Goal: Task Accomplishment & Management: Use online tool/utility

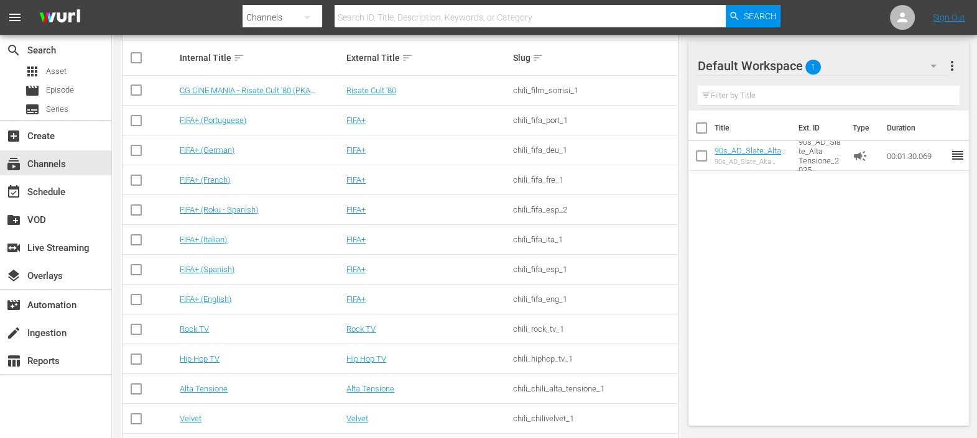
scroll to position [290, 0]
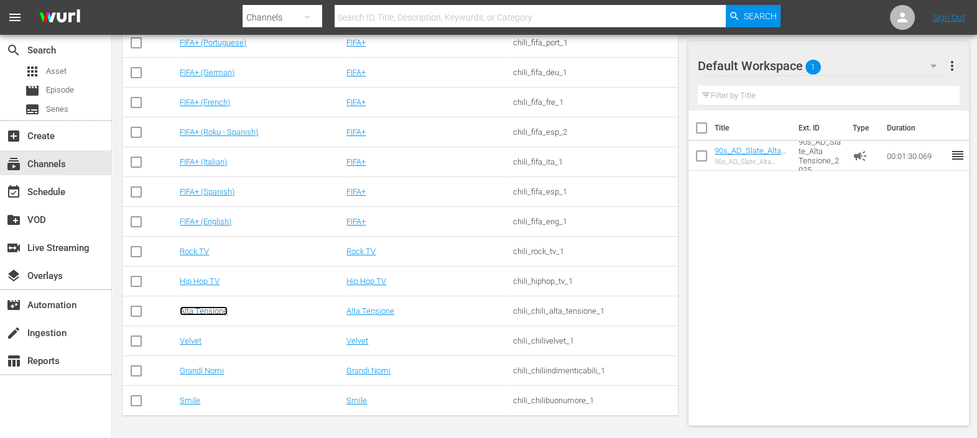
click at [206, 309] on link "Alta Tensione" at bounding box center [204, 311] width 48 height 9
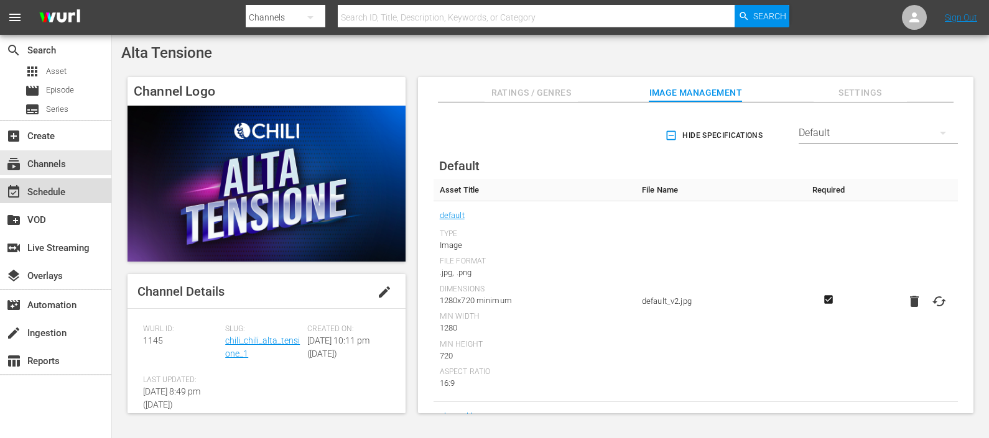
click at [35, 196] on div "event_available Schedule" at bounding box center [35, 190] width 70 height 11
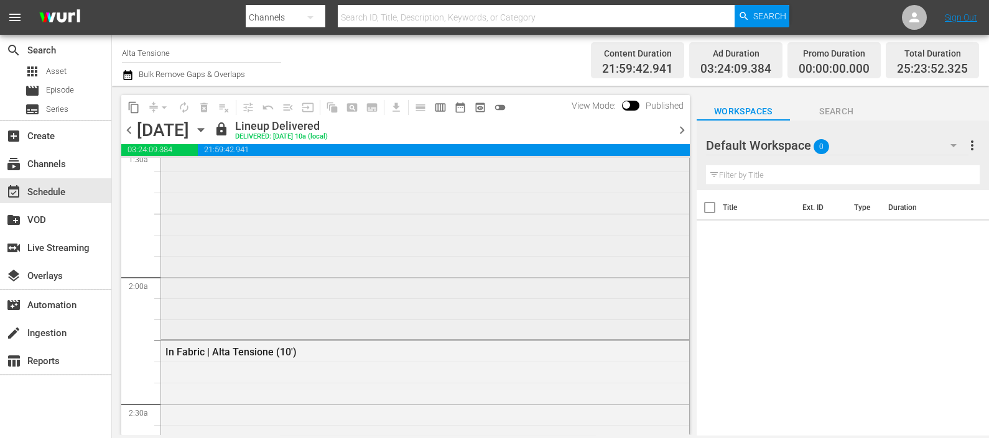
scroll to position [389, 0]
click at [208, 126] on icon "button" at bounding box center [201, 130] width 14 height 14
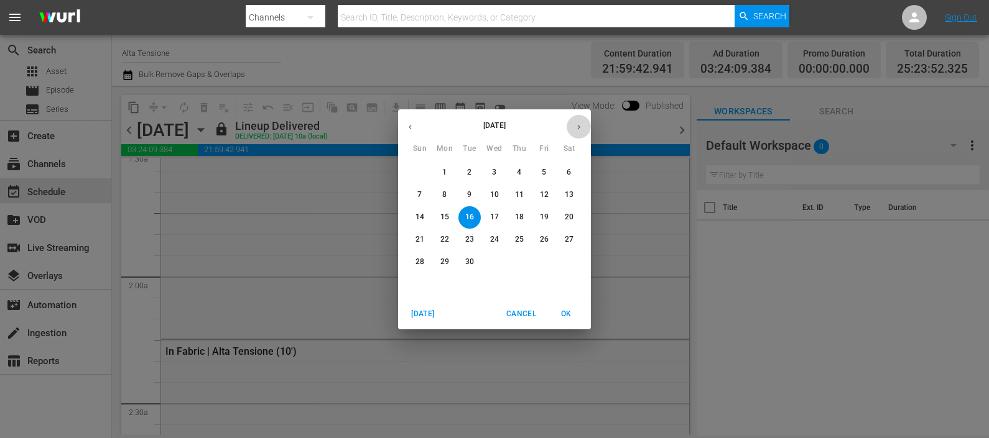
click at [575, 131] on icon "button" at bounding box center [578, 127] width 9 height 9
click at [513, 174] on span "2" at bounding box center [519, 172] width 22 height 11
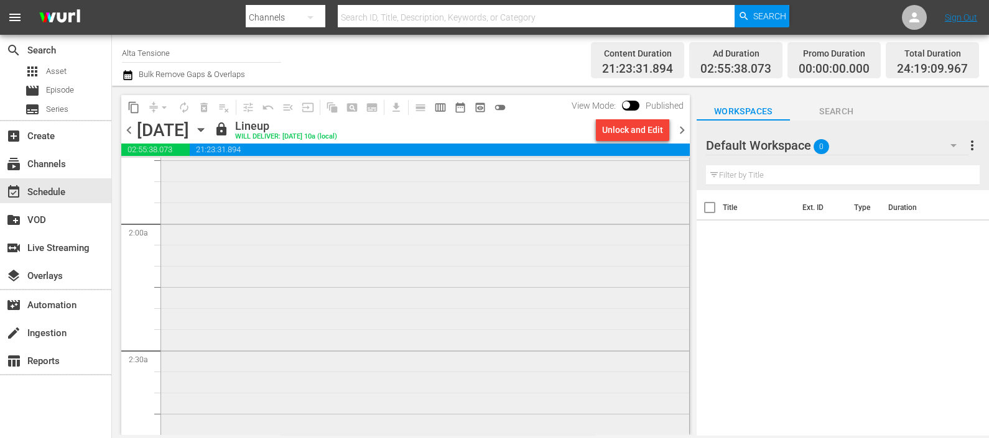
scroll to position [488, 0]
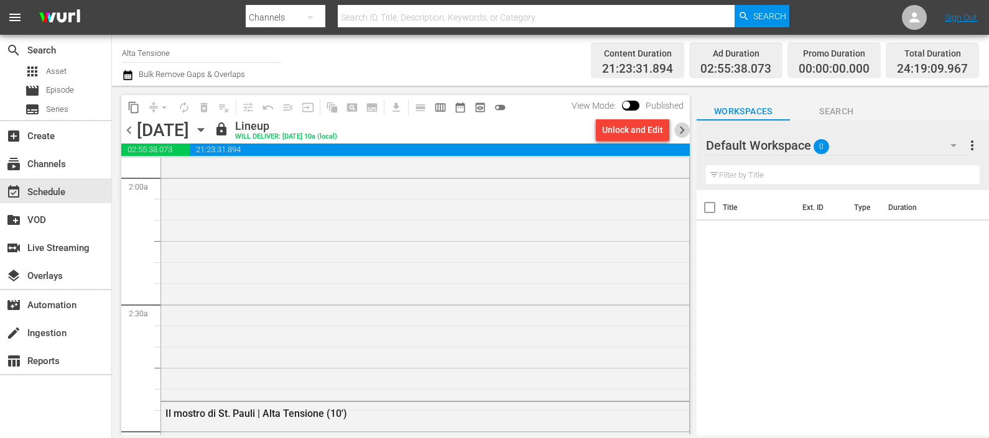
click at [682, 137] on span "chevron_right" at bounding box center [682, 131] width 16 height 16
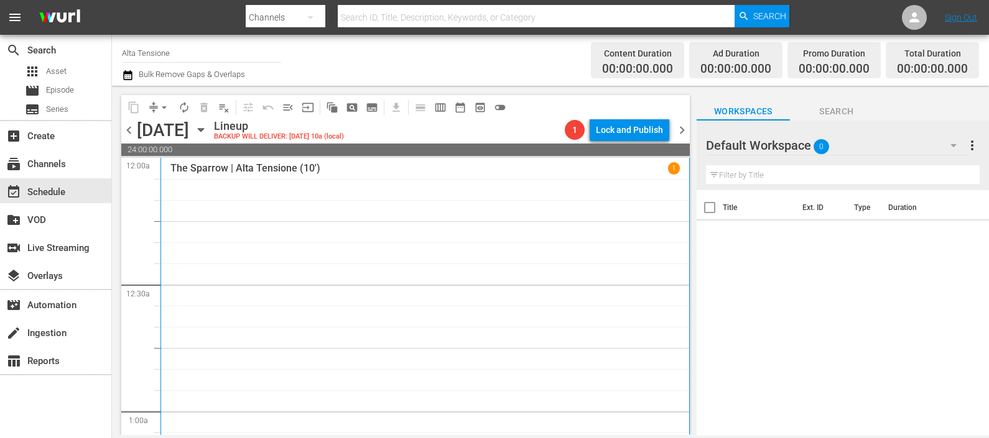
click at [774, 147] on div at bounding box center [751, 146] width 90 height 31
click at [942, 144] on button "button" at bounding box center [953, 146] width 30 height 30
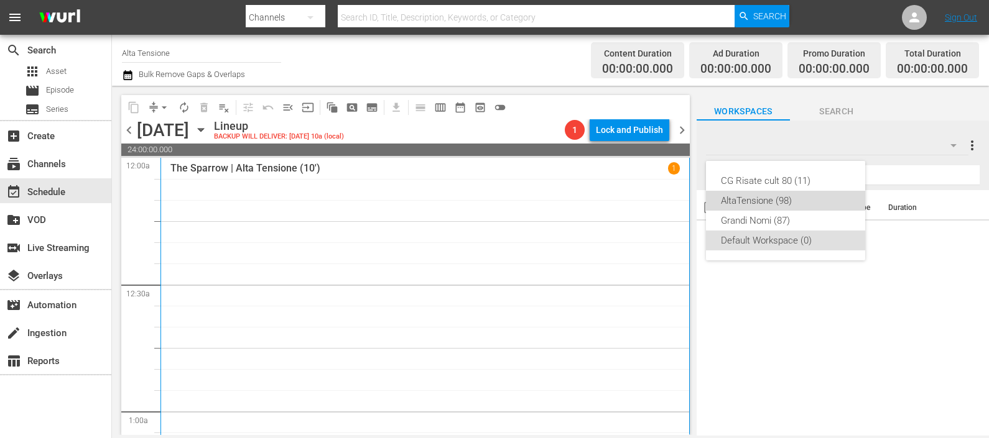
click at [766, 195] on div "AltaTensione (98)" at bounding box center [785, 201] width 129 height 20
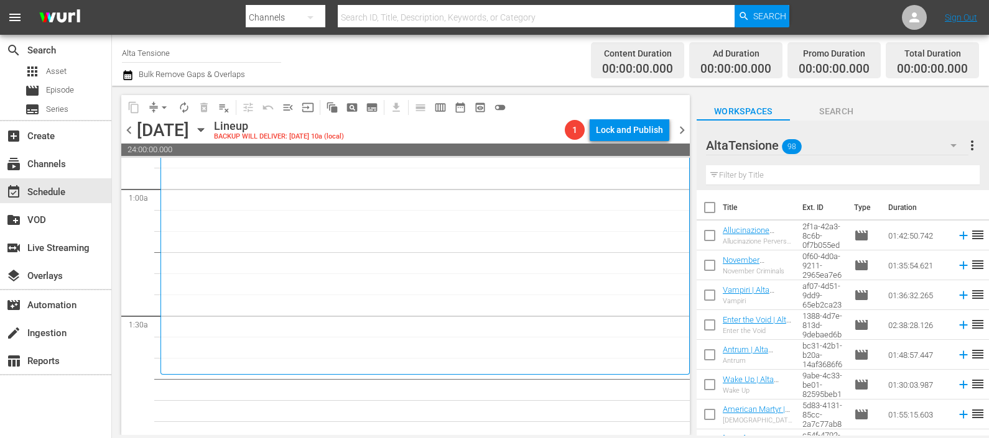
scroll to position [389, 0]
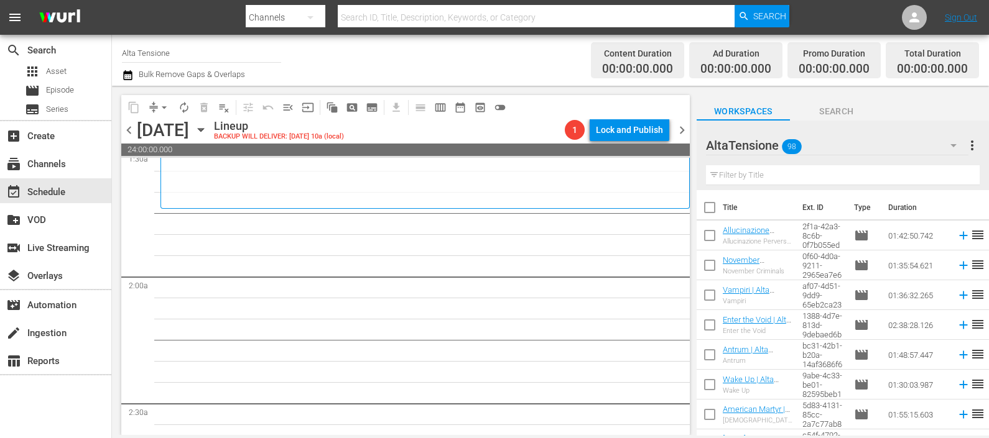
click at [833, 175] on input "text" at bounding box center [843, 175] width 274 height 20
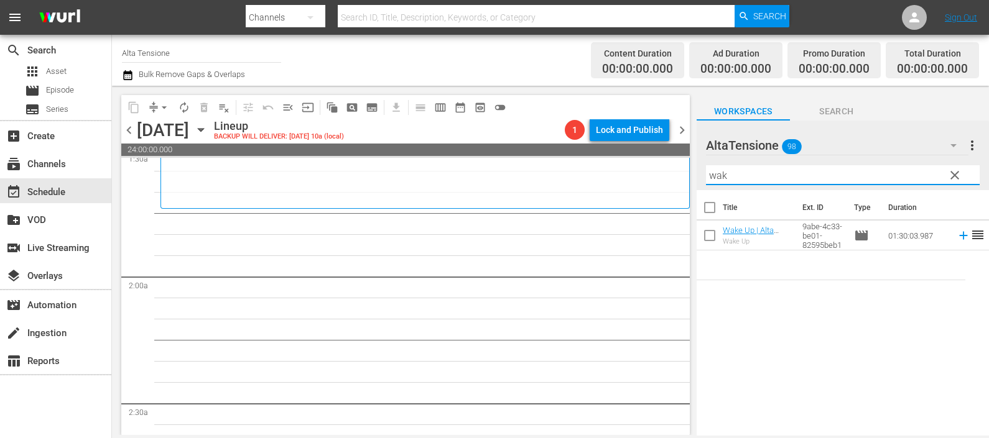
click at [959, 236] on icon at bounding box center [963, 236] width 8 height 8
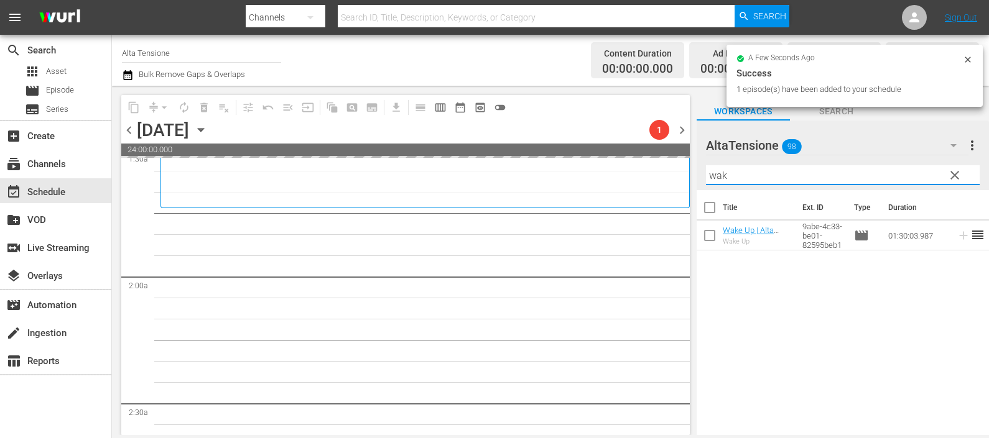
drag, startPoint x: 749, startPoint y: 172, endPoint x: 694, endPoint y: 168, distance: 55.5
click at [694, 168] on div "content_copy compress arrow_drop_down autorenew_outlined delete_forever_outline…" at bounding box center [550, 261] width 877 height 350
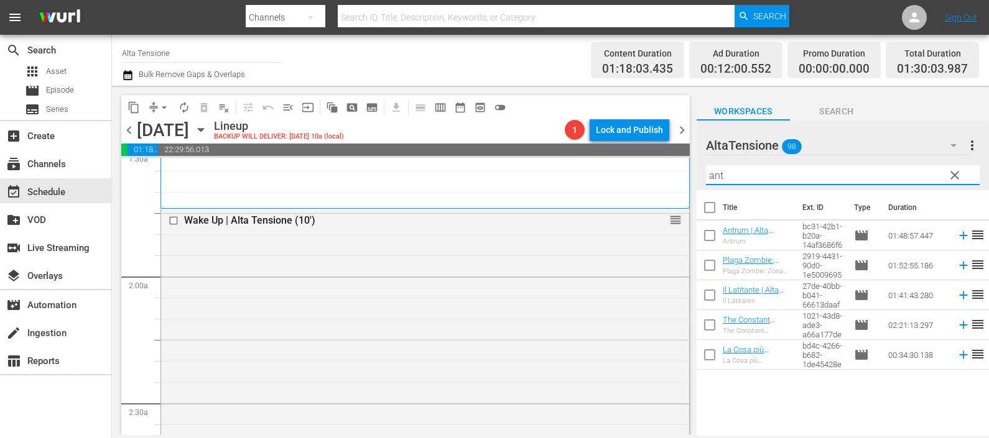
click at [957, 236] on icon at bounding box center [964, 236] width 14 height 14
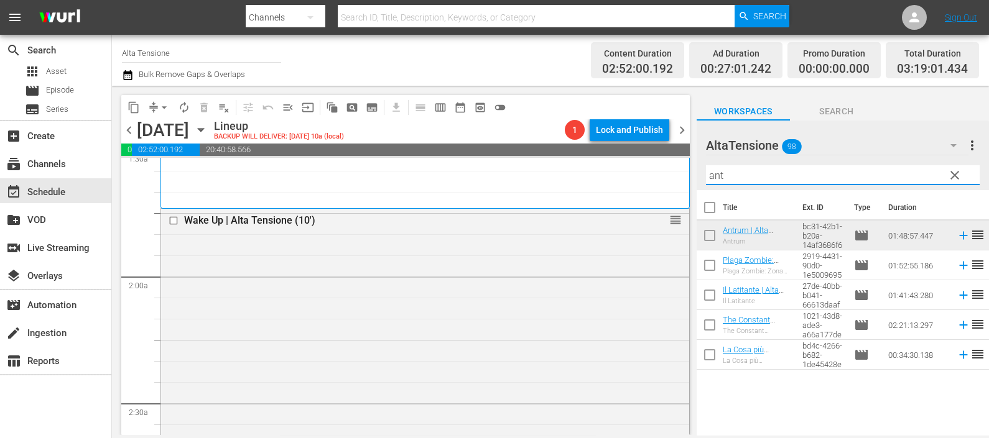
drag, startPoint x: 785, startPoint y: 177, endPoint x: 674, endPoint y: 177, distance: 111.3
click at [675, 177] on div "content_copy compress arrow_drop_down autorenew_outlined delete_forever_outline…" at bounding box center [550, 261] width 877 height 350
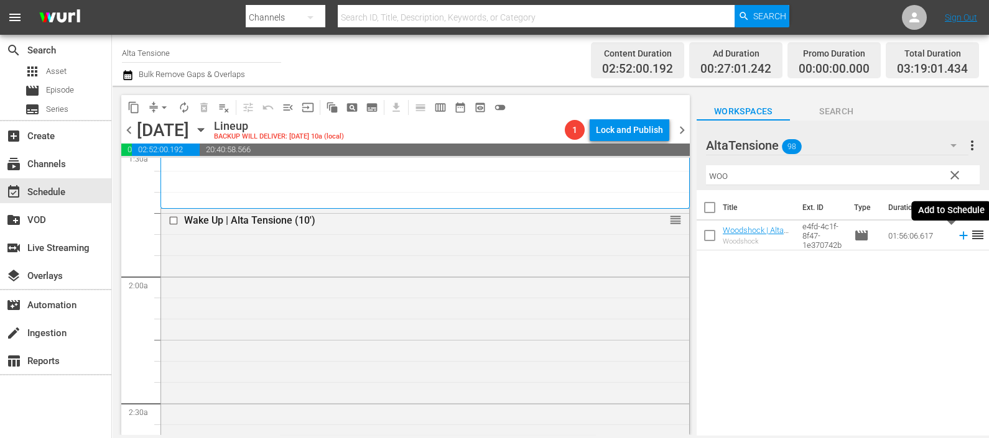
click at [957, 241] on icon at bounding box center [964, 236] width 14 height 14
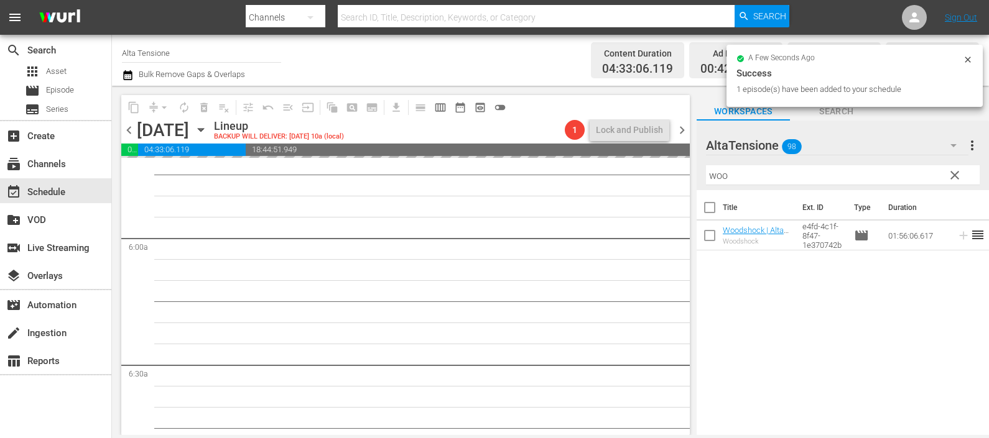
scroll to position [1555, 0]
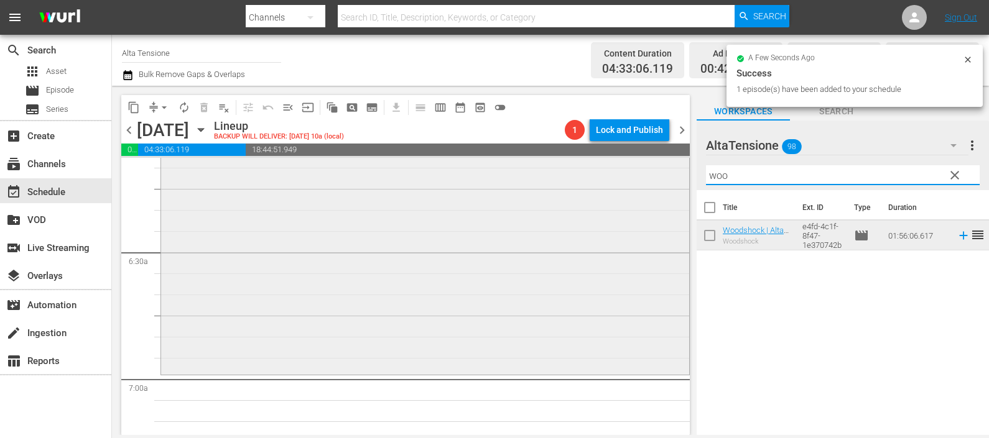
drag, startPoint x: 730, startPoint y: 180, endPoint x: 659, endPoint y: 187, distance: 70.6
click at [659, 187] on div "content_copy compress arrow_drop_down autorenew_outlined delete_forever_outline…" at bounding box center [550, 261] width 877 height 350
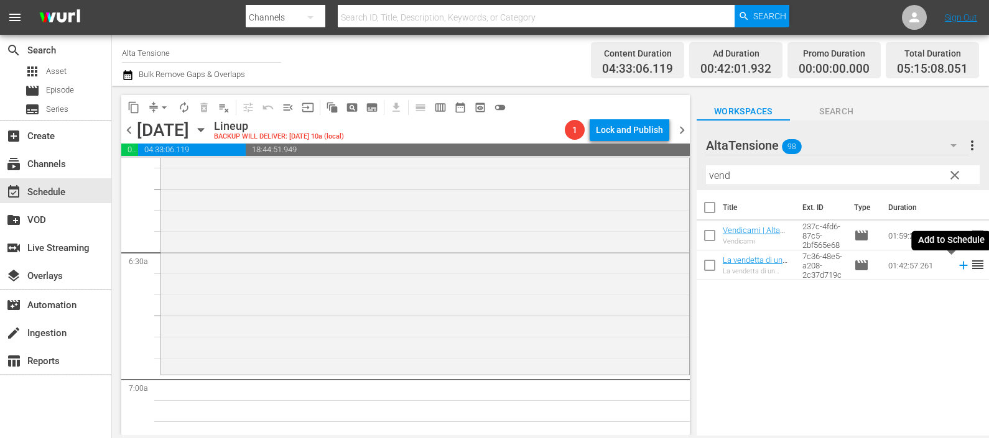
drag, startPoint x: 952, startPoint y: 266, endPoint x: 940, endPoint y: 269, distance: 11.8
click at [959, 266] on icon at bounding box center [963, 266] width 8 height 8
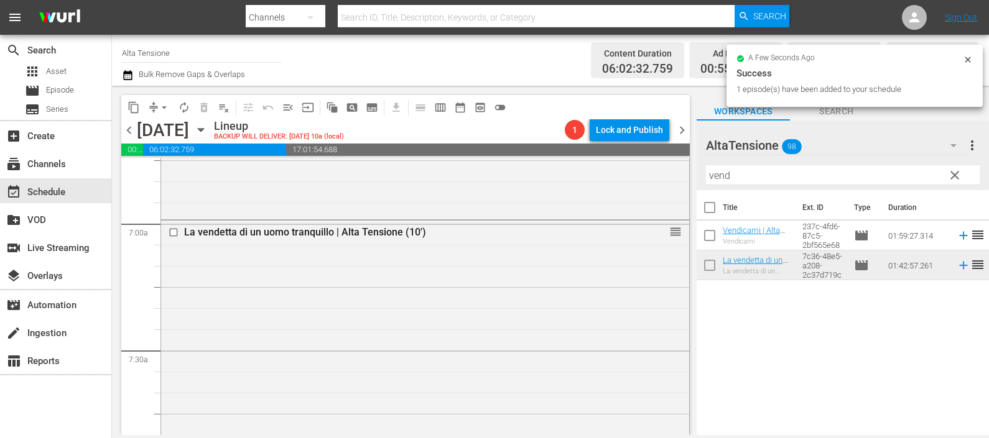
scroll to position [2021, 0]
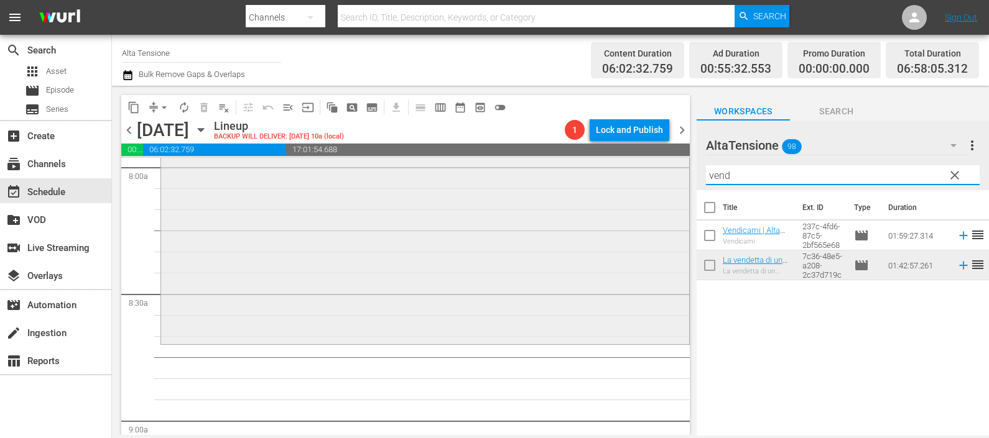
drag, startPoint x: 738, startPoint y: 174, endPoint x: 643, endPoint y: 174, distance: 94.5
click at [643, 174] on div "content_copy compress arrow_drop_down autorenew_outlined delete_forever_outline…" at bounding box center [550, 261] width 877 height 350
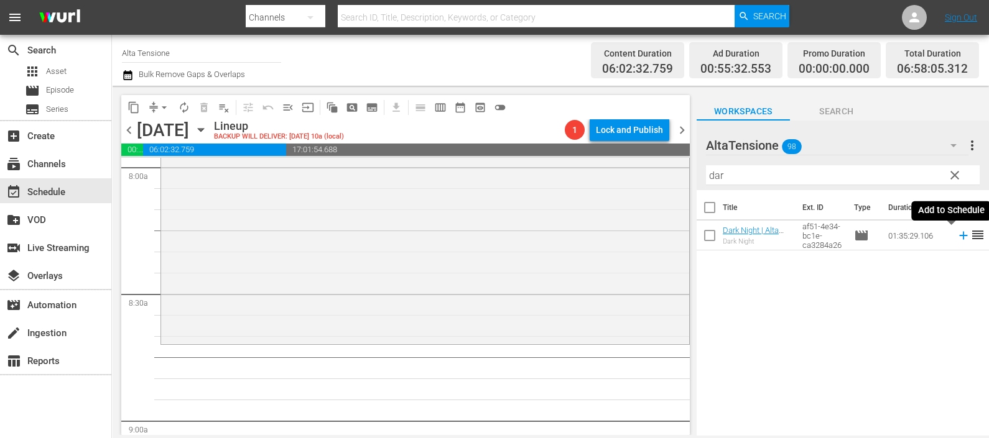
click at [957, 233] on icon at bounding box center [964, 236] width 14 height 14
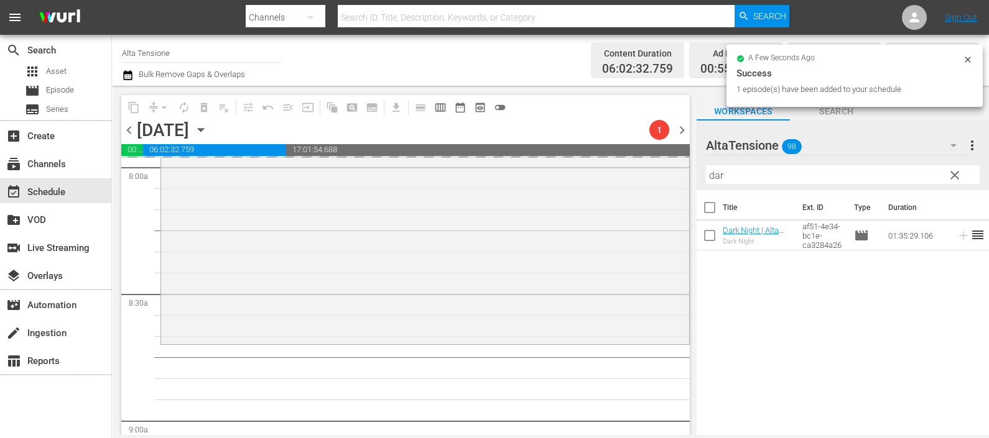
scroll to position [2254, 0]
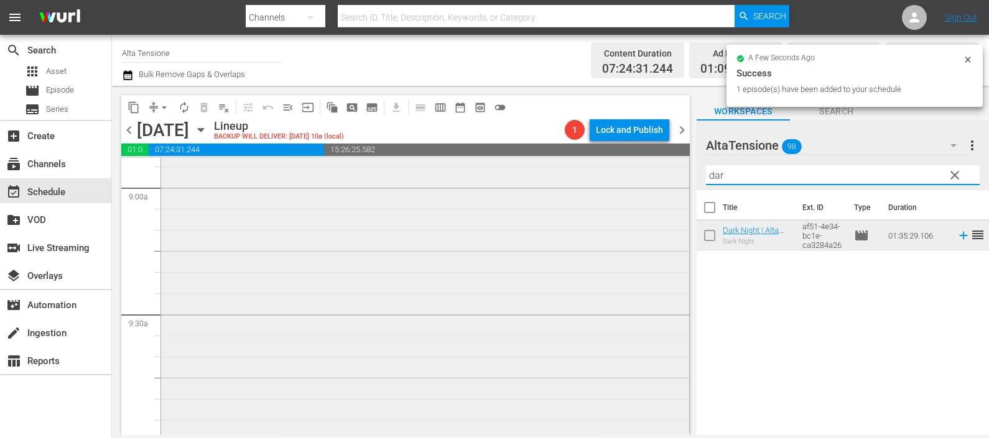
drag, startPoint x: 737, startPoint y: 175, endPoint x: 661, endPoint y: 178, distance: 75.9
click at [661, 178] on div "content_copy compress arrow_drop_down autorenew_outlined delete_forever_outline…" at bounding box center [550, 261] width 877 height 350
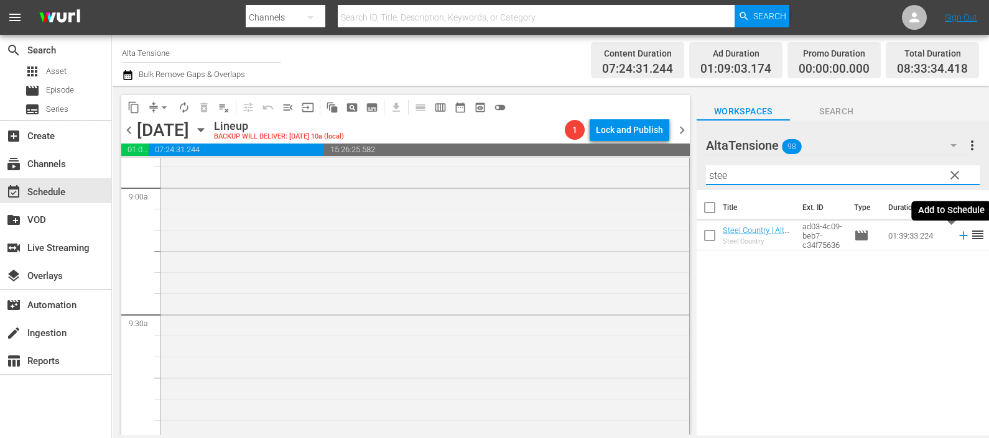
click at [959, 236] on icon at bounding box center [963, 236] width 8 height 8
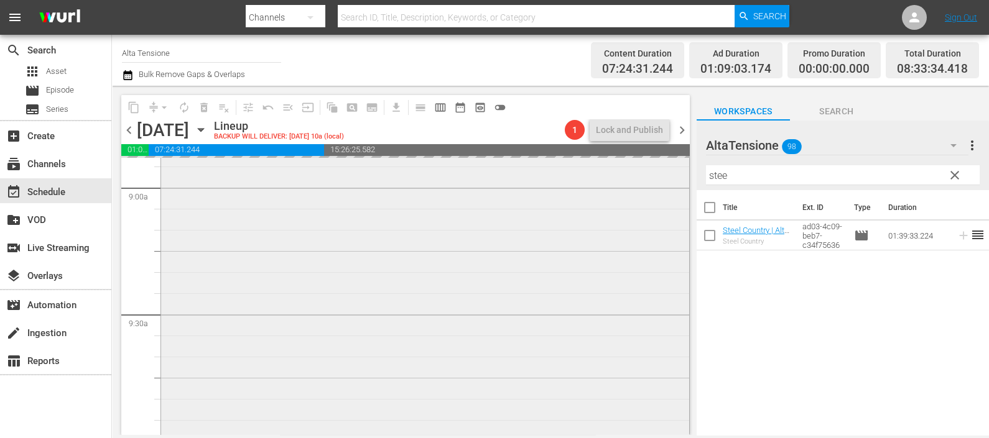
scroll to position [2721, 0]
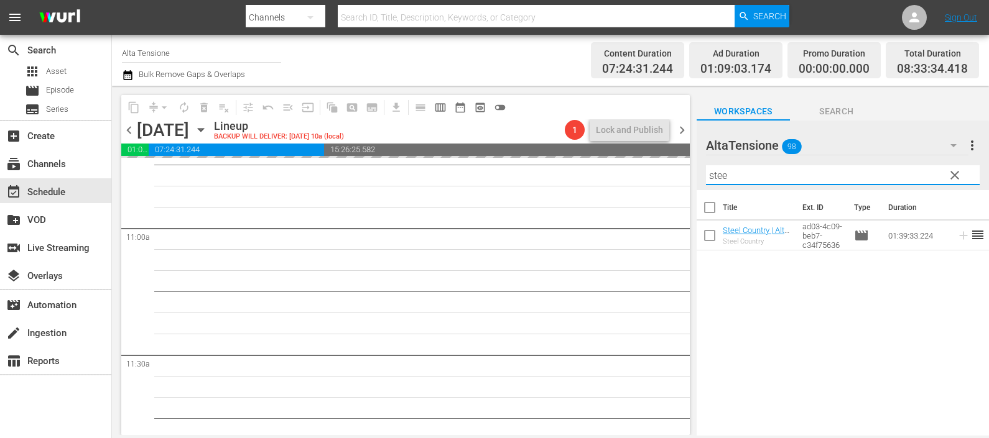
drag, startPoint x: 781, startPoint y: 170, endPoint x: 654, endPoint y: 173, distance: 126.9
click at [654, 173] on div "content_copy compress arrow_drop_down autorenew_outlined delete_forever_outline…" at bounding box center [550, 261] width 877 height 350
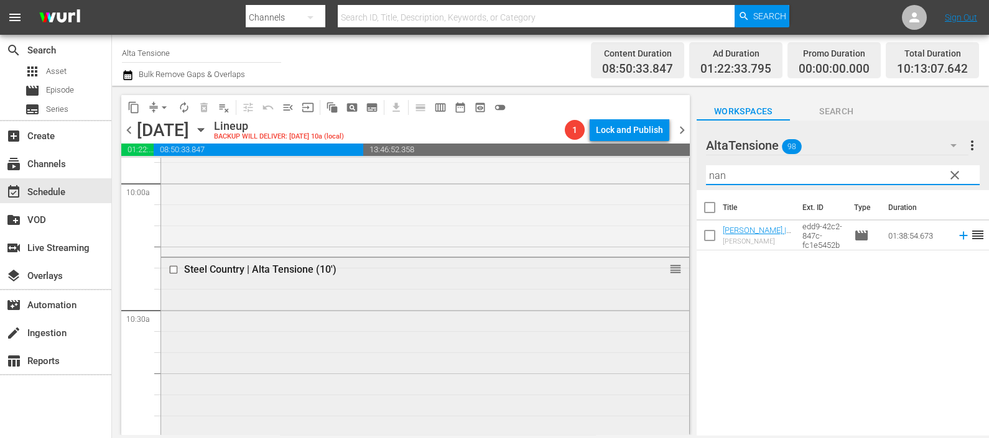
scroll to position [3032, 0]
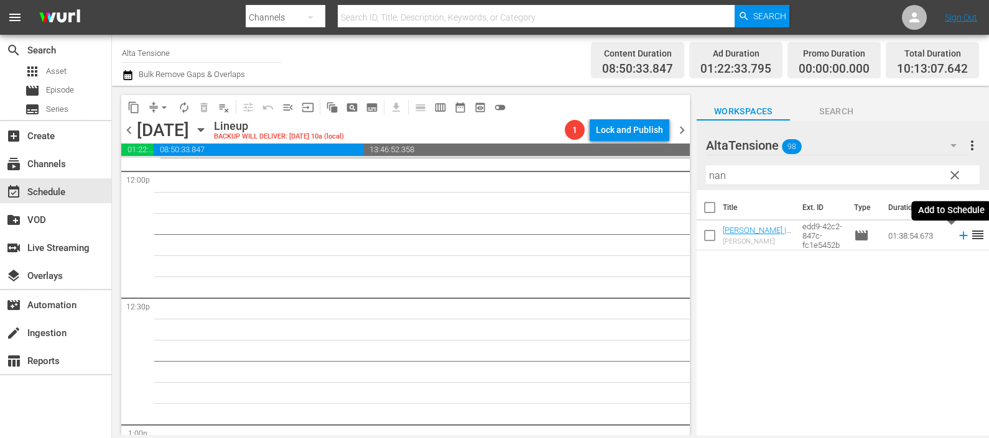
click at [957, 233] on icon at bounding box center [964, 236] width 14 height 14
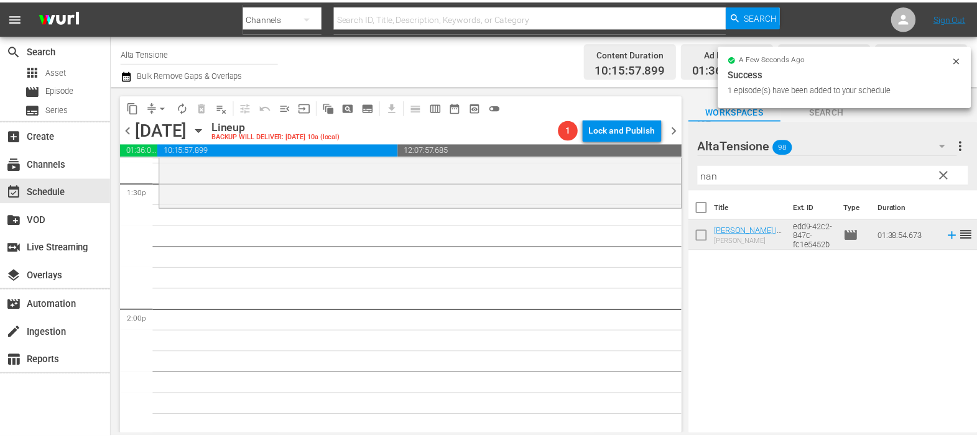
scroll to position [3421, 0]
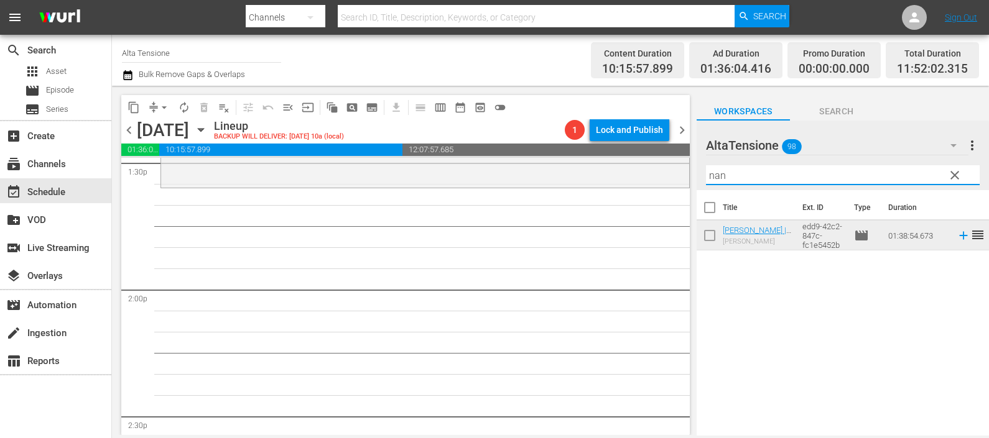
drag, startPoint x: 768, startPoint y: 174, endPoint x: 686, endPoint y: 169, distance: 82.2
click at [686, 169] on div "content_copy compress arrow_drop_down autorenew_outlined delete_forever_outline…" at bounding box center [550, 261] width 877 height 350
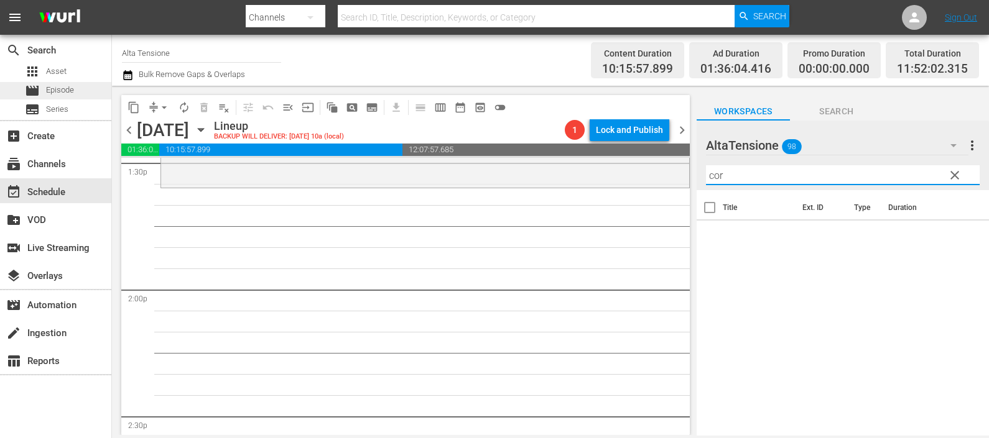
type input "cor"
click at [75, 88] on div "movie Episode" at bounding box center [55, 90] width 111 height 17
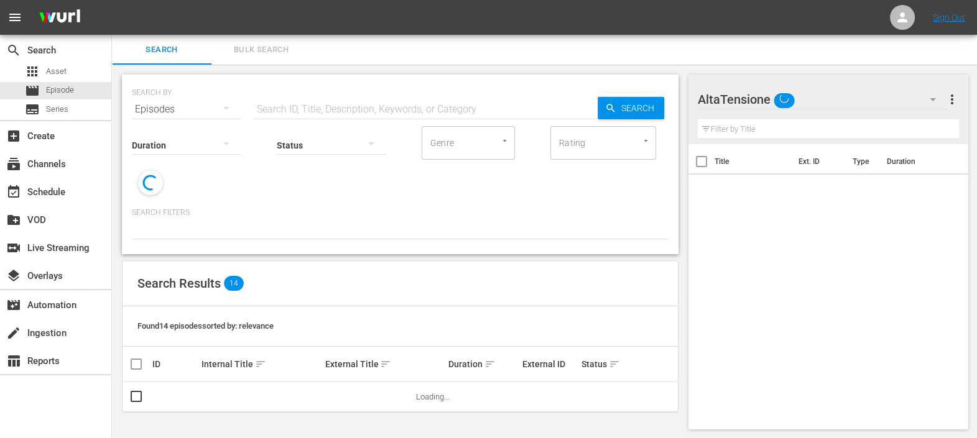
click at [289, 109] on input "text" at bounding box center [426, 110] width 344 height 30
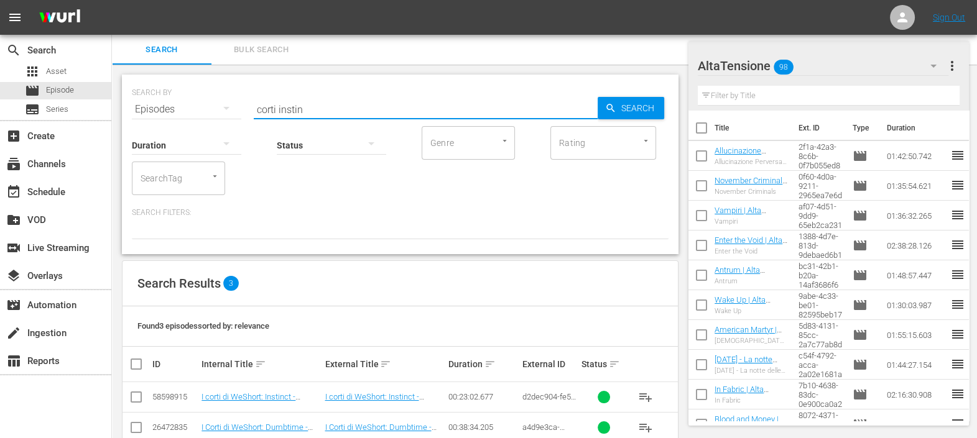
scroll to position [57, 0]
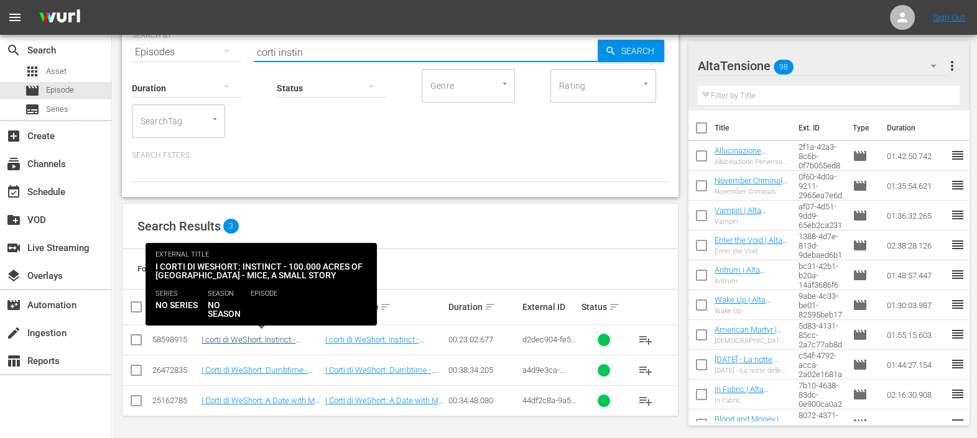
type input "corti instin"
click at [266, 341] on link "I corti di WeShort: Instinct - 100.000 Acres of [GEOGRAPHIC_DATA] - Mice, a sma…" at bounding box center [254, 353] width 107 height 37
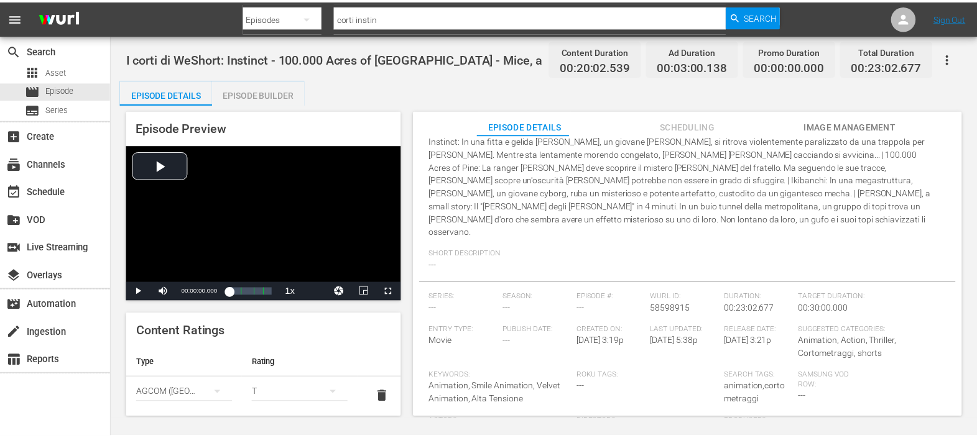
scroll to position [155, 0]
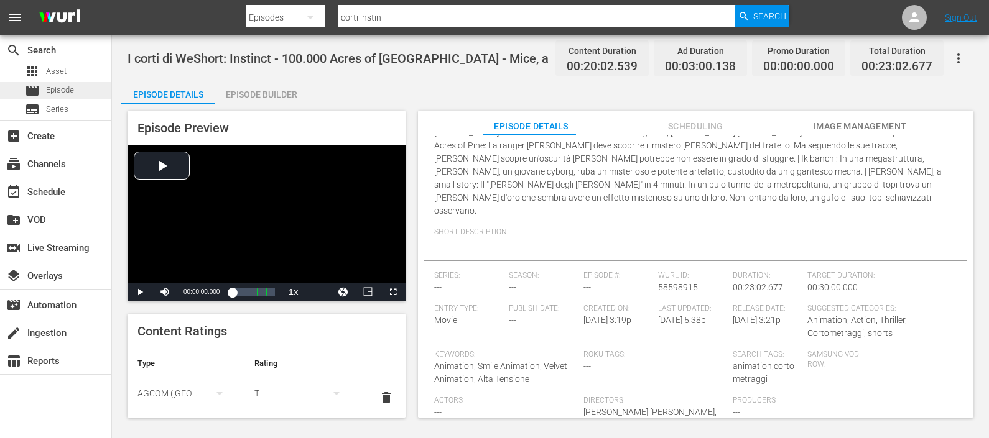
click at [42, 87] on div "movie Episode" at bounding box center [49, 90] width 49 height 17
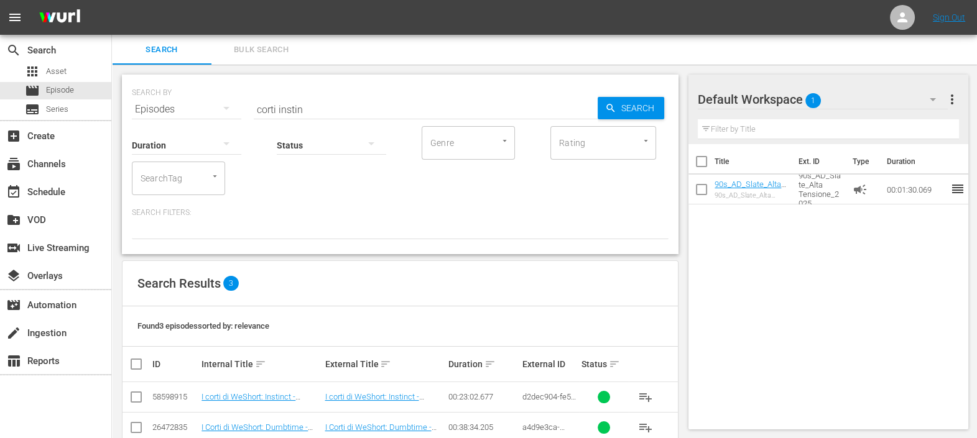
click at [881, 99] on div "Default Workspace 1" at bounding box center [823, 99] width 250 height 35
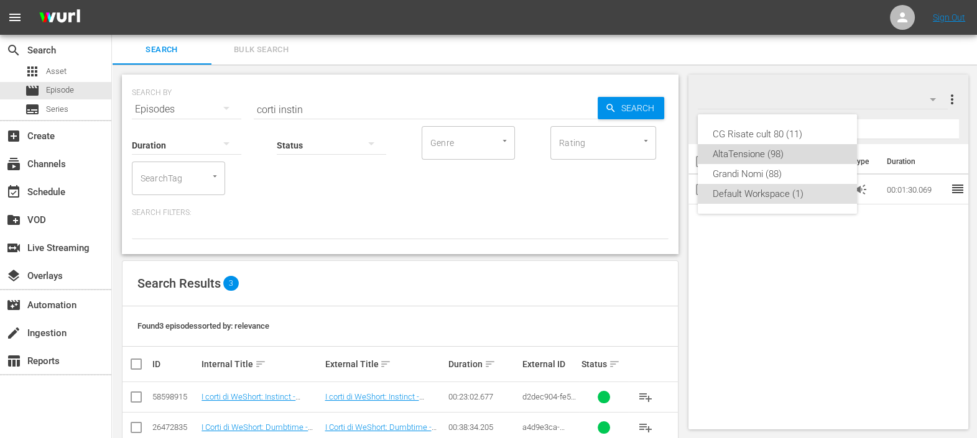
click at [790, 150] on div "AltaTensione (98)" at bounding box center [777, 154] width 129 height 20
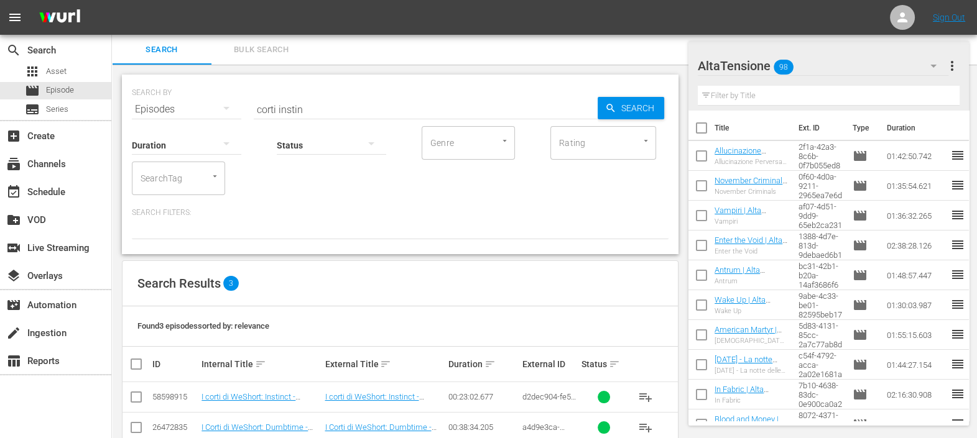
scroll to position [57, 0]
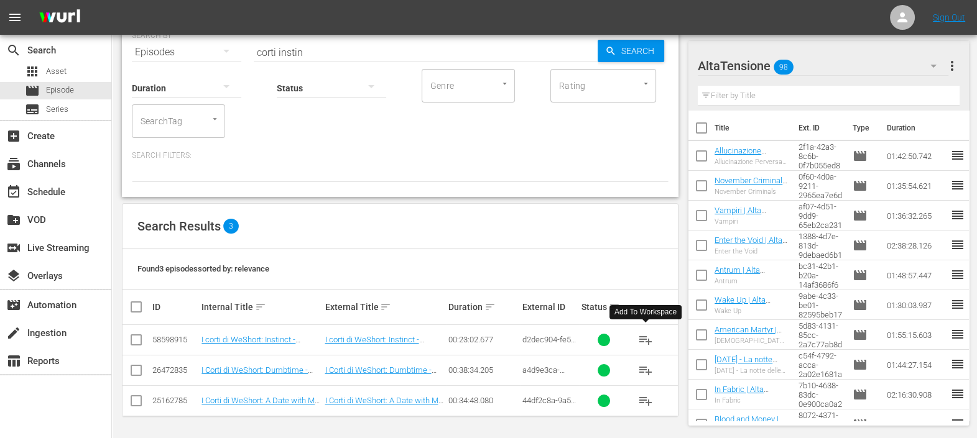
click at [644, 336] on span "playlist_add" at bounding box center [645, 340] width 15 height 15
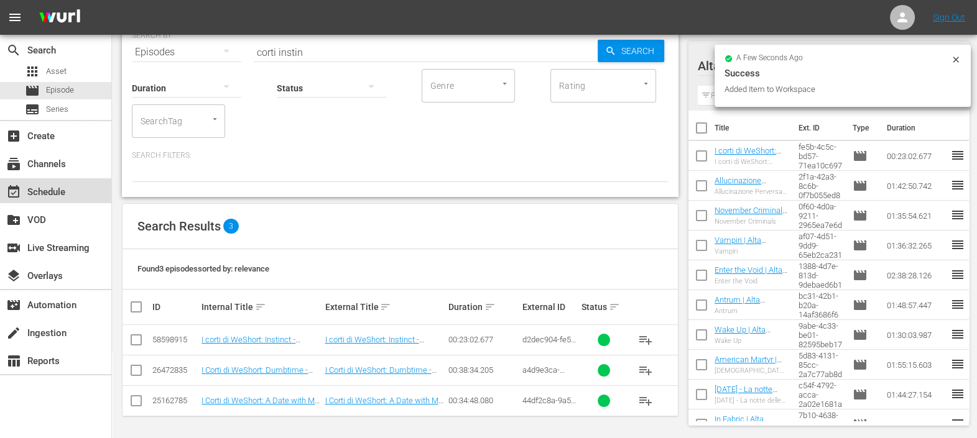
click at [53, 185] on div "event_available Schedule" at bounding box center [35, 190] width 70 height 11
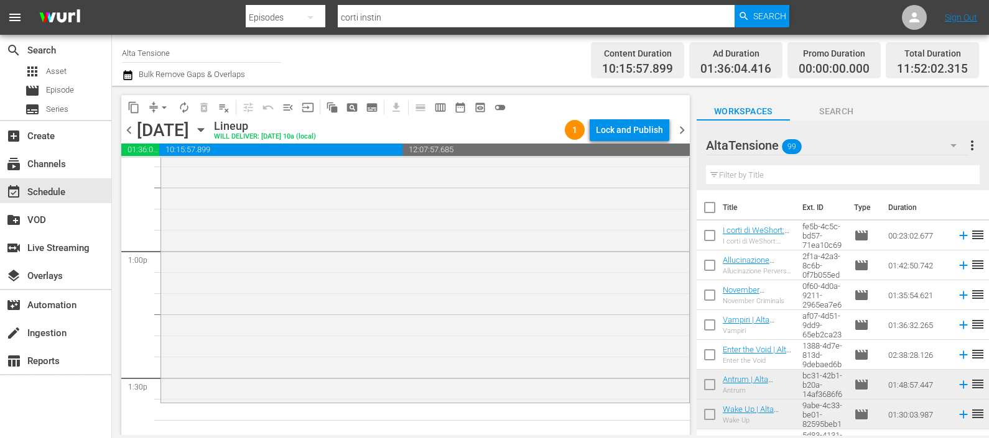
scroll to position [3325, 0]
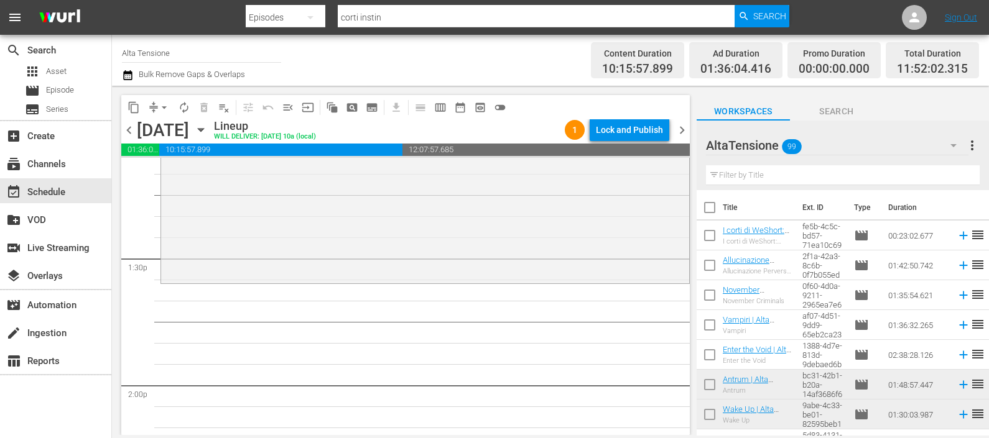
click at [957, 229] on icon at bounding box center [964, 236] width 14 height 14
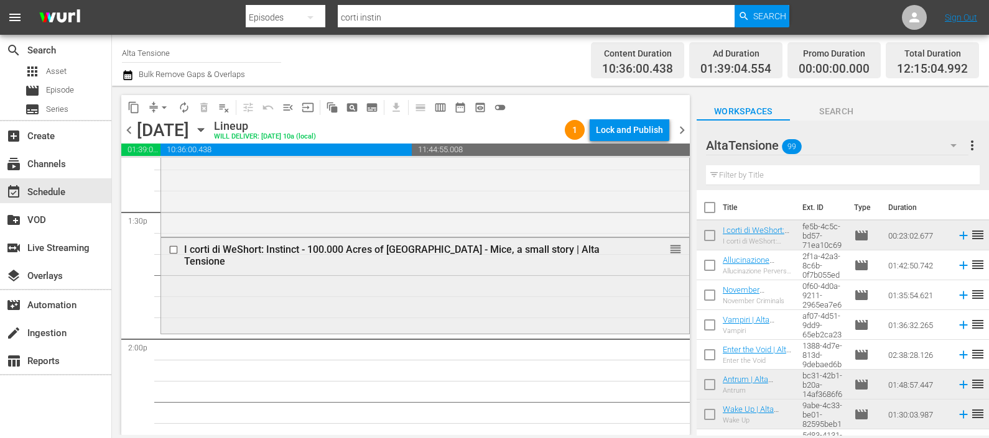
scroll to position [3402, 0]
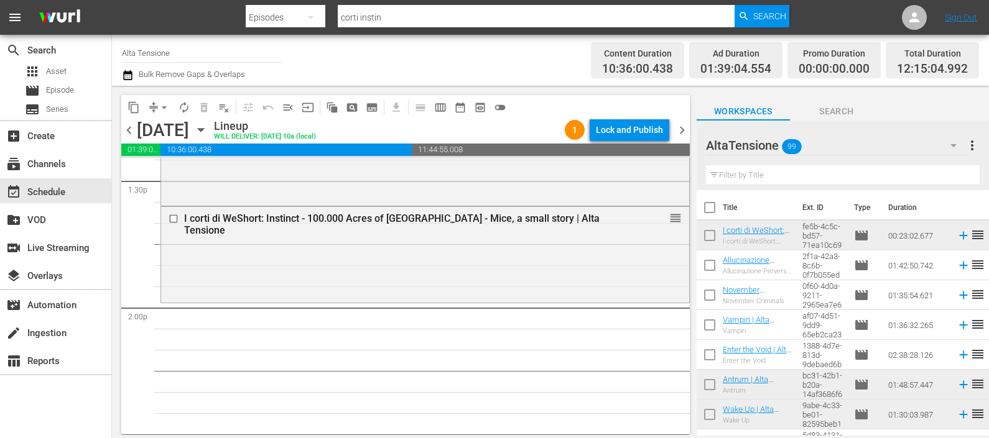
click at [746, 168] on input "text" at bounding box center [843, 175] width 274 height 20
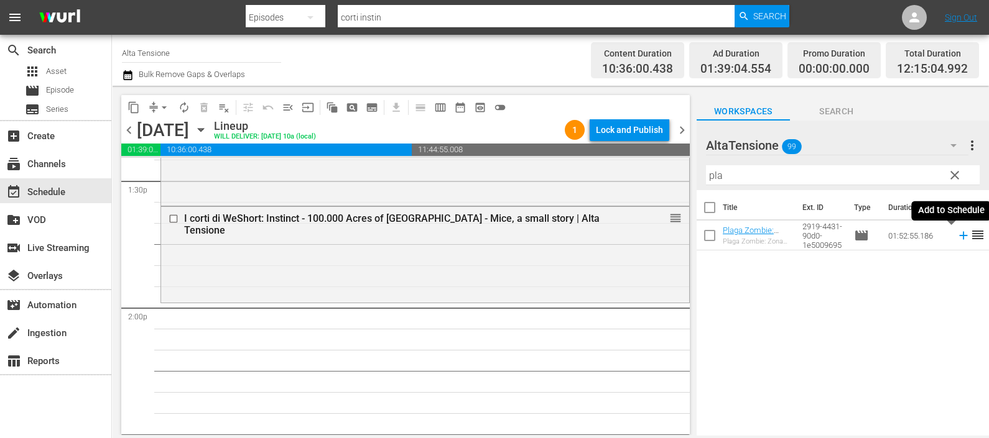
click at [957, 236] on icon at bounding box center [964, 236] width 14 height 14
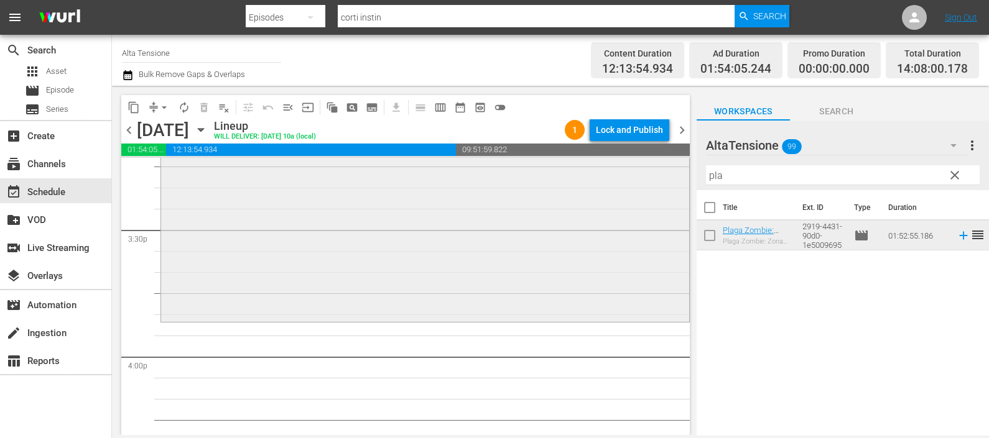
scroll to position [3869, 0]
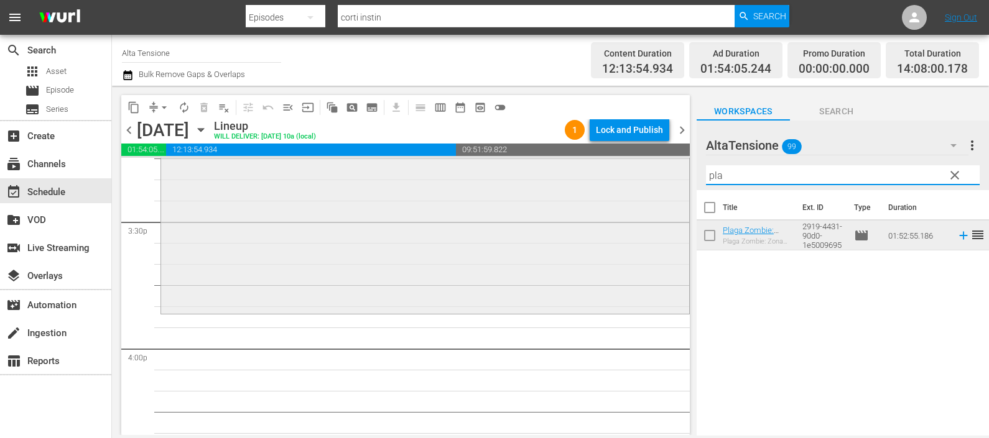
drag, startPoint x: 744, startPoint y: 178, endPoint x: 667, endPoint y: 187, distance: 77.6
click at [669, 190] on div "content_copy compress arrow_drop_down autorenew_outlined delete_forever_outline…" at bounding box center [550, 261] width 877 height 350
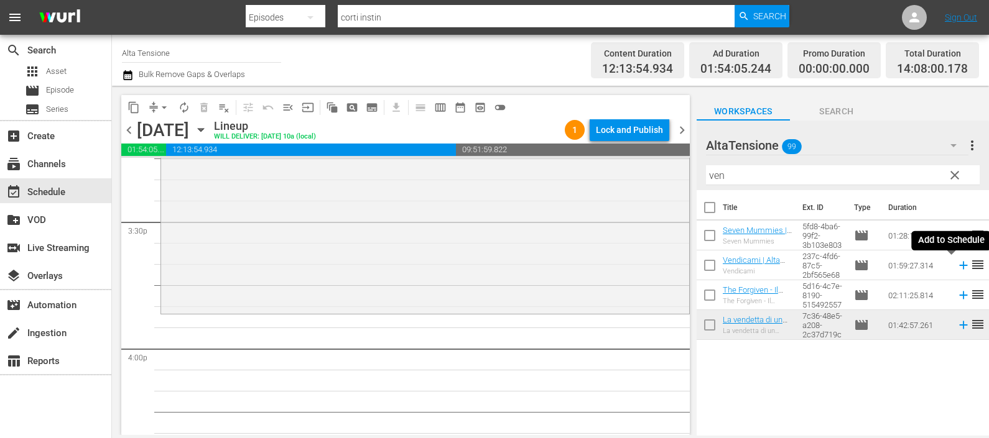
click at [957, 264] on icon at bounding box center [964, 266] width 14 height 14
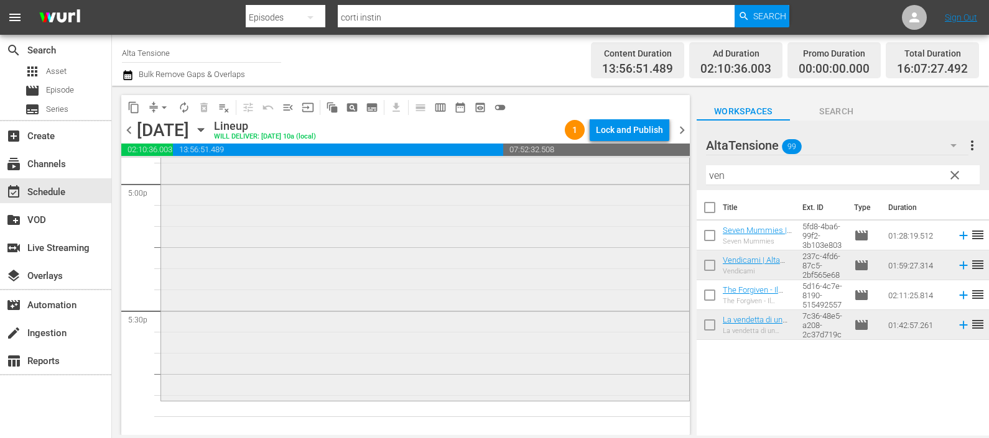
scroll to position [4258, 0]
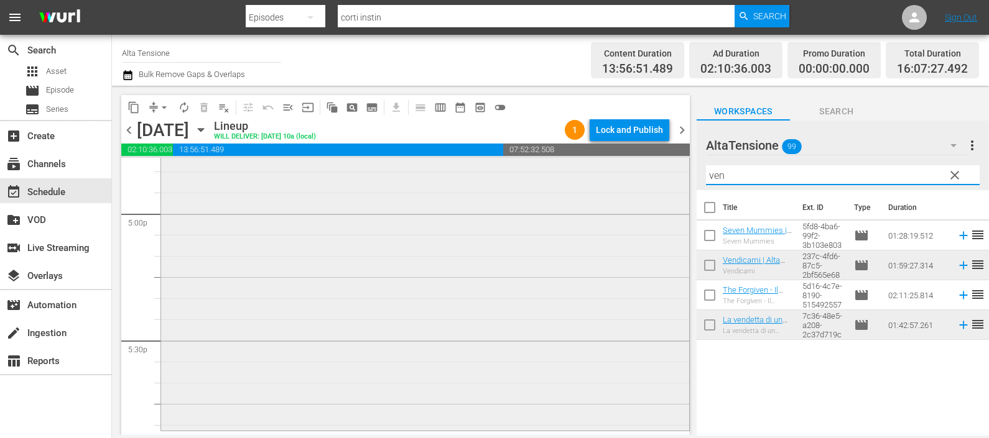
drag, startPoint x: 750, startPoint y: 180, endPoint x: 642, endPoint y: 172, distance: 107.9
click at [646, 174] on div "content_copy compress arrow_drop_down autorenew_outlined delete_forever_outline…" at bounding box center [550, 261] width 877 height 350
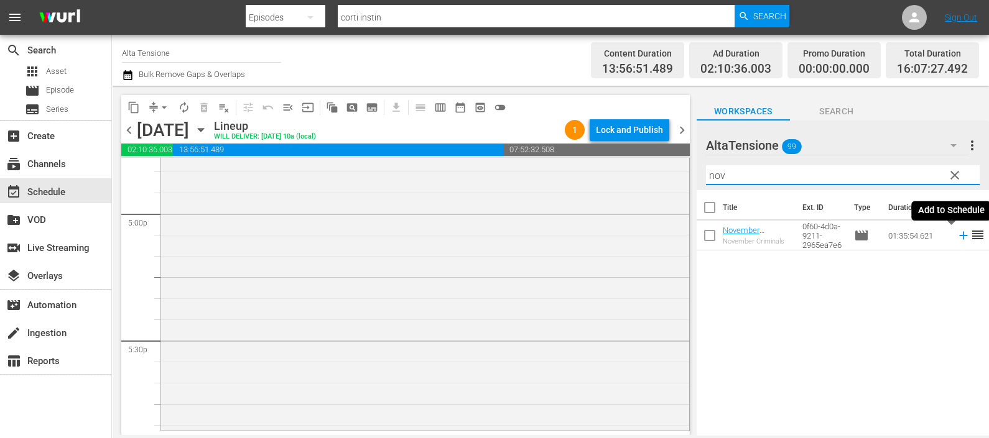
click at [957, 233] on icon at bounding box center [964, 236] width 14 height 14
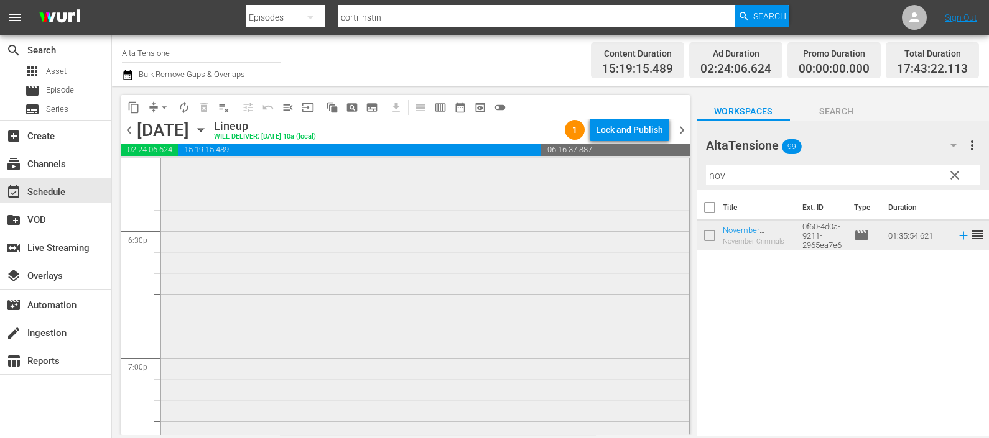
scroll to position [4413, 0]
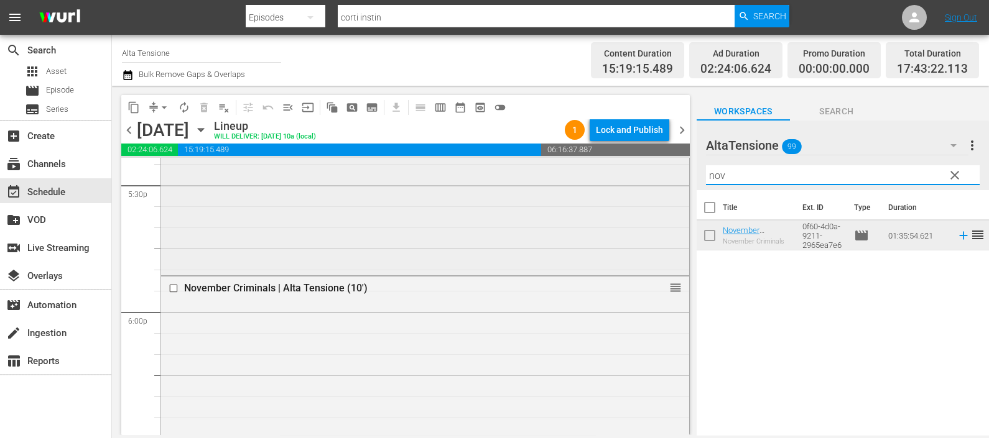
drag, startPoint x: 780, startPoint y: 172, endPoint x: 655, endPoint y: 181, distance: 126.0
click at [657, 182] on div "content_copy compress arrow_drop_down autorenew_outlined delete_forever_outline…" at bounding box center [550, 261] width 877 height 350
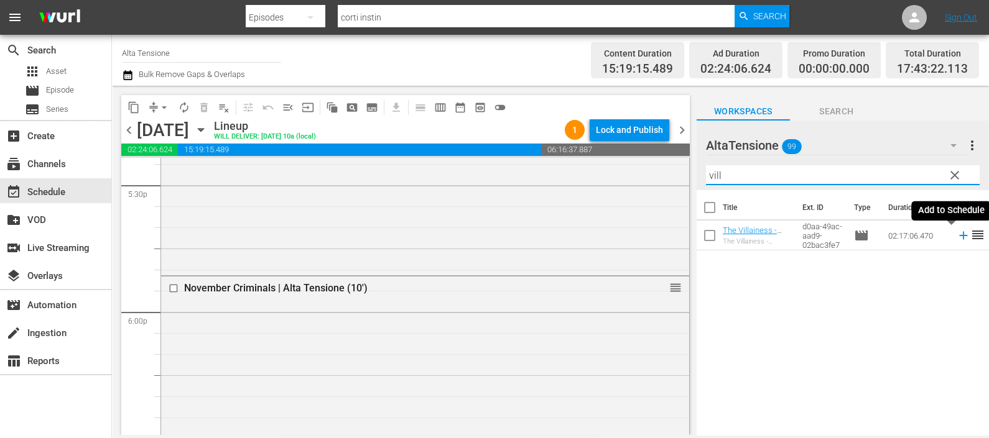
click at [959, 236] on icon at bounding box center [963, 236] width 8 height 8
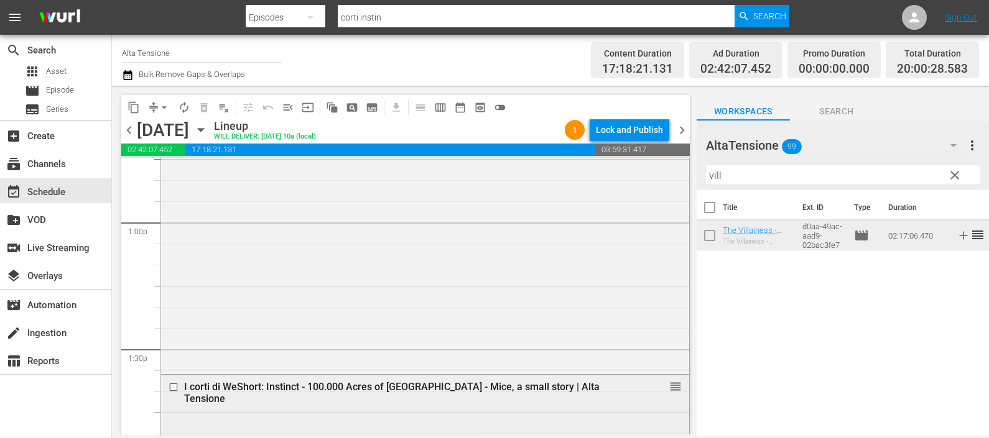
scroll to position [3325, 0]
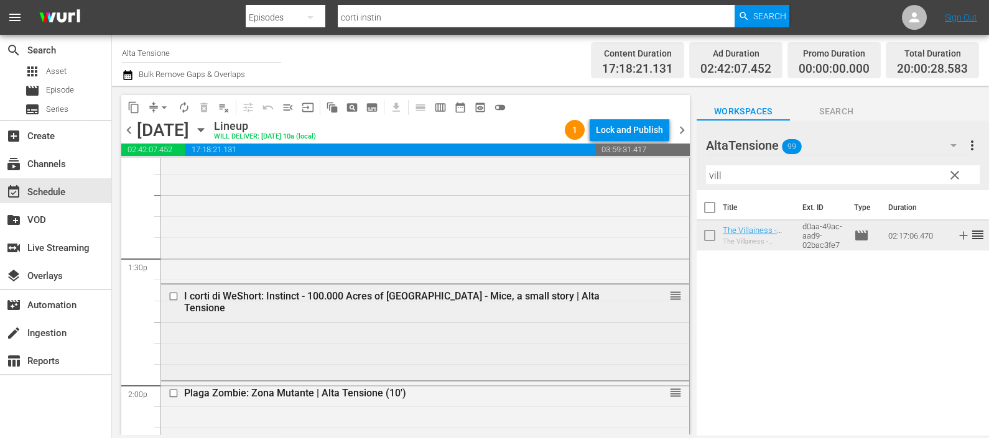
click at [175, 294] on input "checkbox" at bounding box center [175, 296] width 13 height 11
click at [202, 111] on span "delete_forever_outlined" at bounding box center [204, 107] width 12 height 12
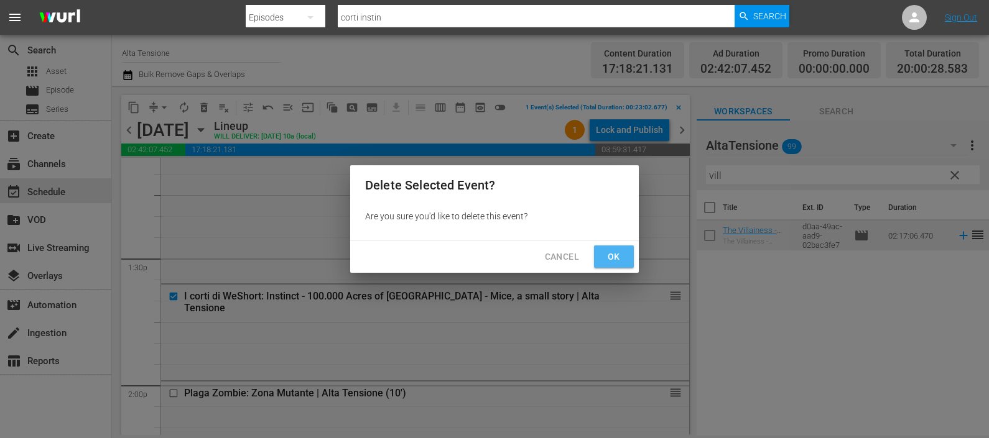
click at [607, 252] on span "Ok" at bounding box center [614, 257] width 20 height 16
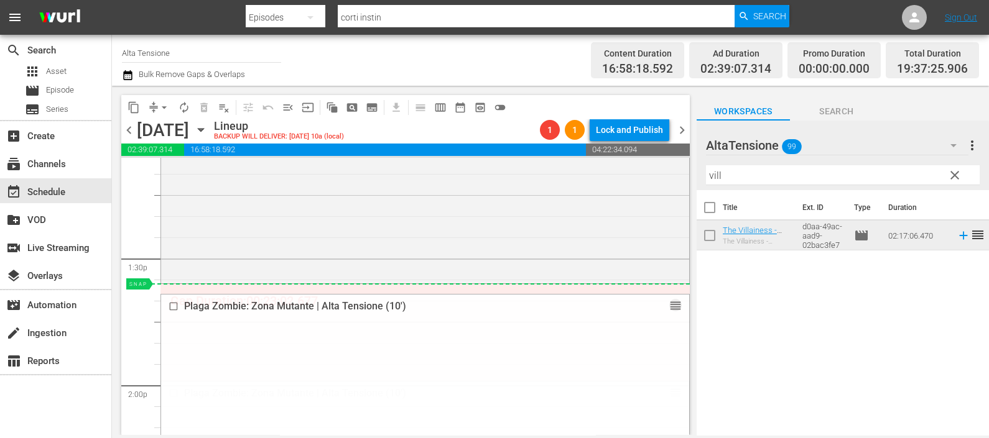
drag, startPoint x: 665, startPoint y: 392, endPoint x: 658, endPoint y: 304, distance: 88.0
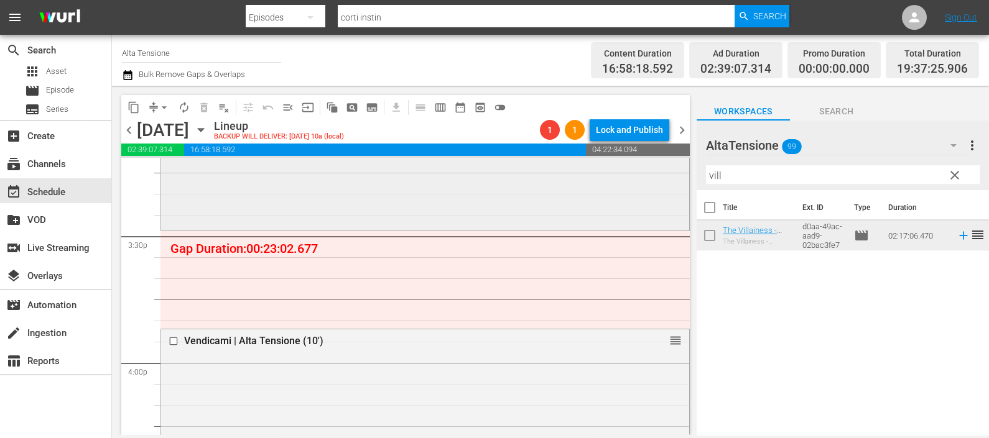
scroll to position [3869, 0]
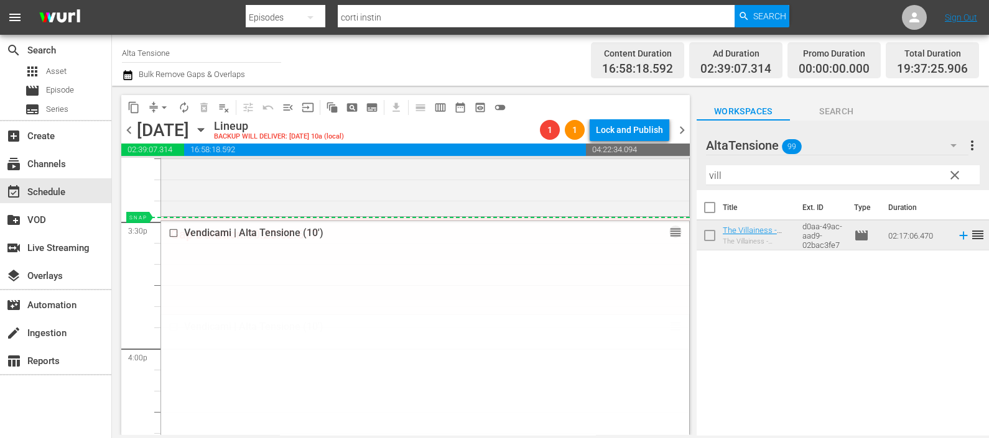
drag, startPoint x: 656, startPoint y: 330, endPoint x: 640, endPoint y: 218, distance: 113.1
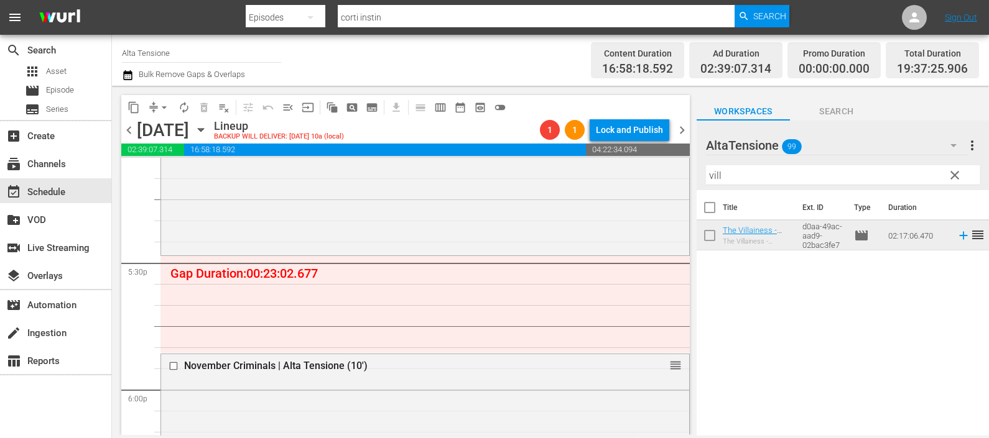
scroll to position [4413, 0]
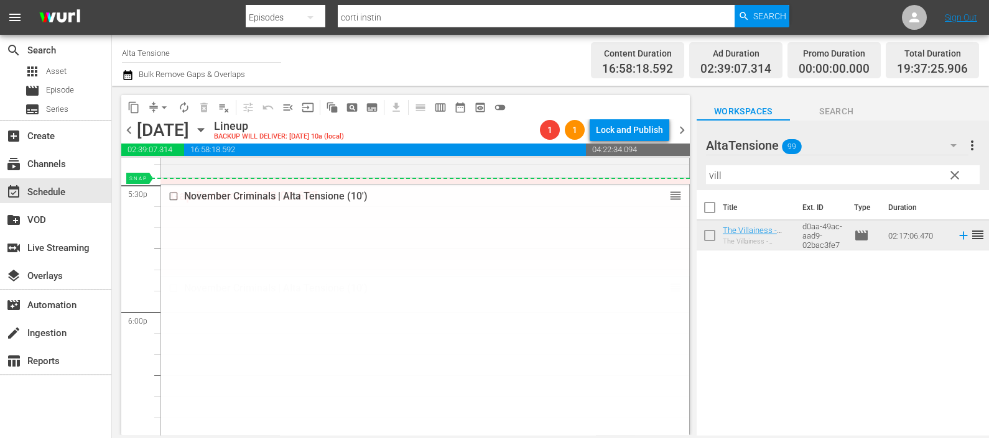
drag, startPoint x: 665, startPoint y: 289, endPoint x: 637, endPoint y: 182, distance: 110.6
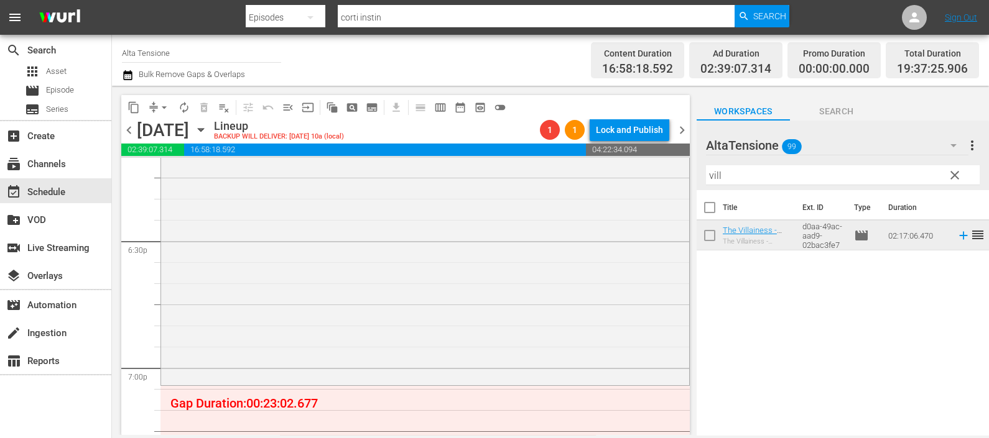
scroll to position [4724, 0]
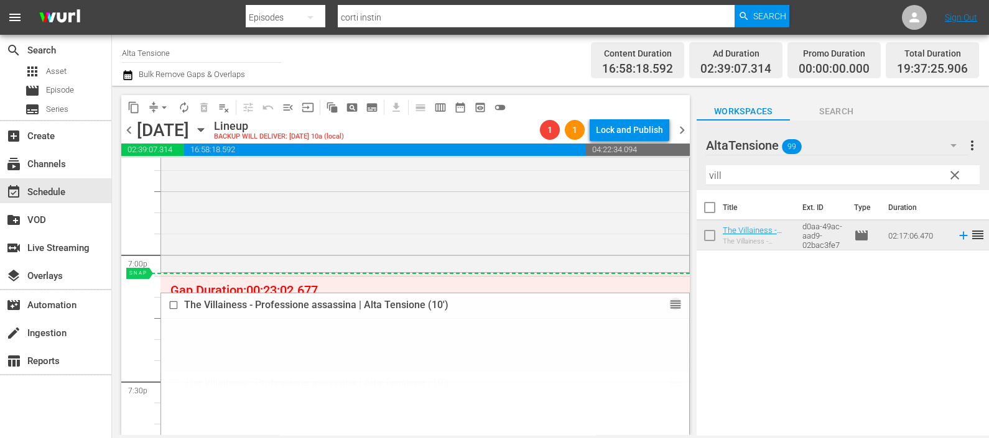
drag, startPoint x: 666, startPoint y: 384, endPoint x: 641, endPoint y: 281, distance: 105.6
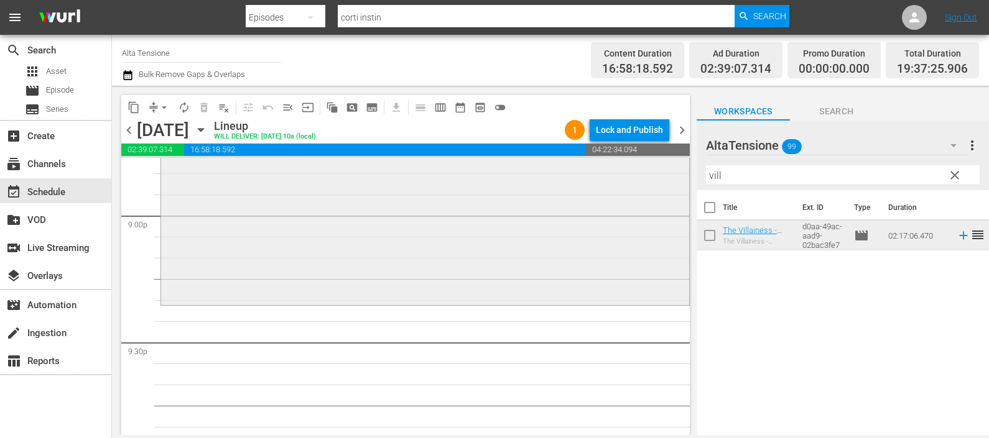
scroll to position [5346, 0]
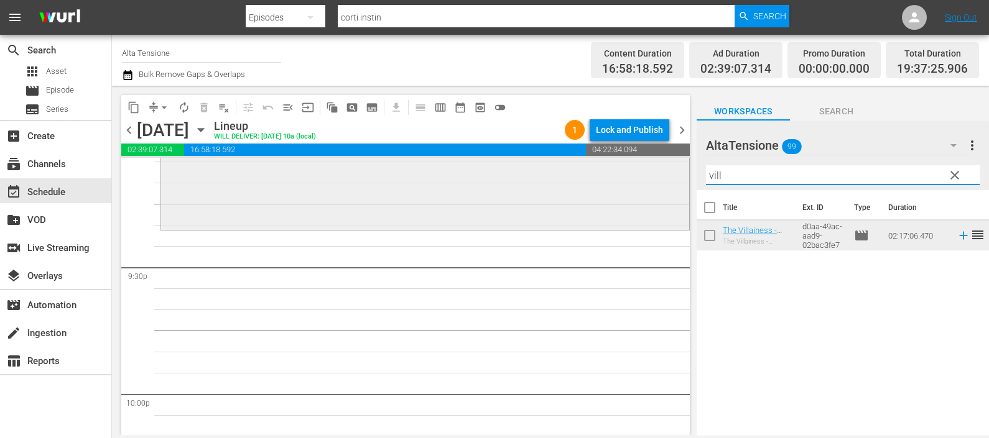
drag, startPoint x: 740, startPoint y: 180, endPoint x: 646, endPoint y: 159, distance: 96.3
click at [647, 176] on div "content_copy compress arrow_drop_down autorenew_outlined delete_forever_outline…" at bounding box center [550, 261] width 877 height 350
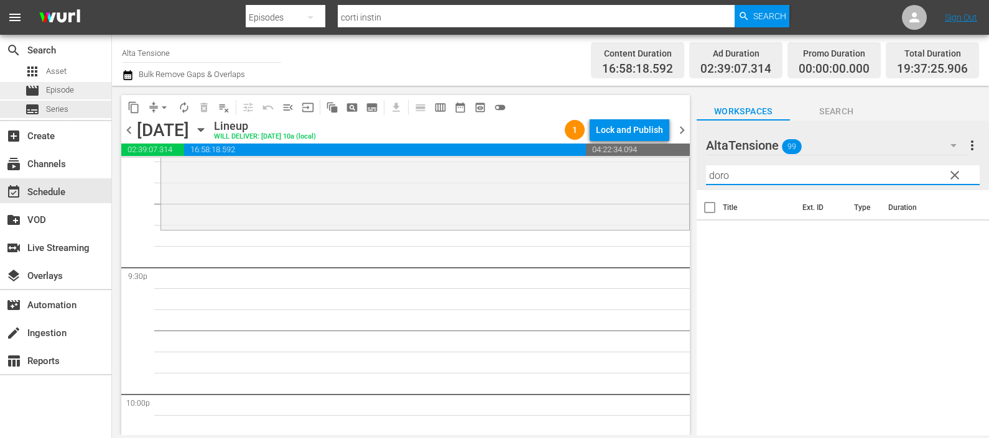
type input "doro"
click at [68, 93] on span "Episode" at bounding box center [60, 90] width 28 height 12
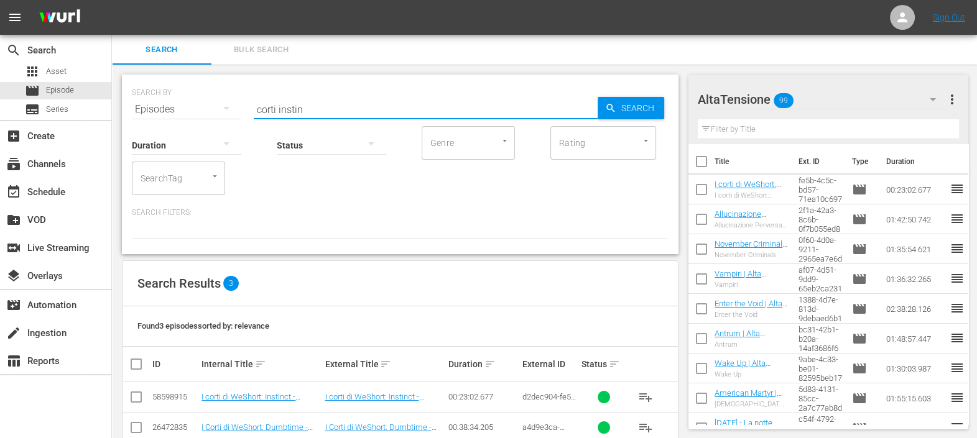
drag, startPoint x: 327, startPoint y: 109, endPoint x: 239, endPoint y: 106, distance: 87.1
click at [239, 106] on div "SEARCH BY Search By Episodes Search ID, Title, Description, Keywords, or Catego…" at bounding box center [400, 102] width 537 height 45
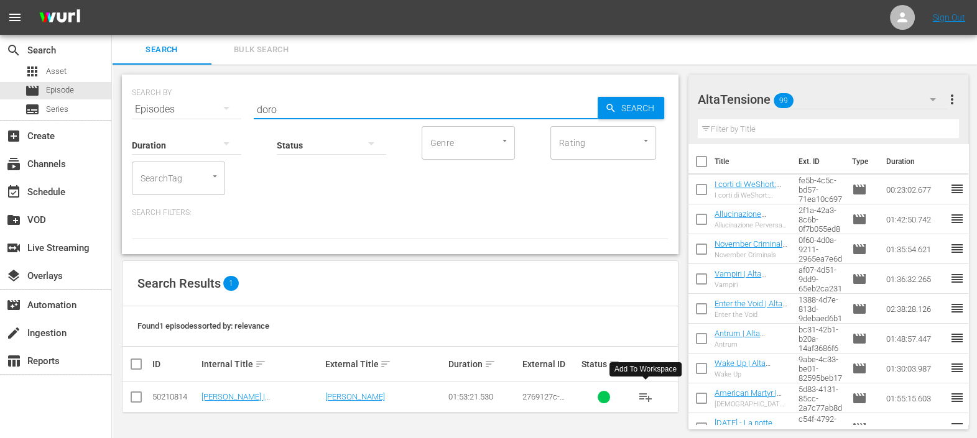
type input "doro"
click at [640, 401] on span "playlist_add" at bounding box center [645, 397] width 15 height 15
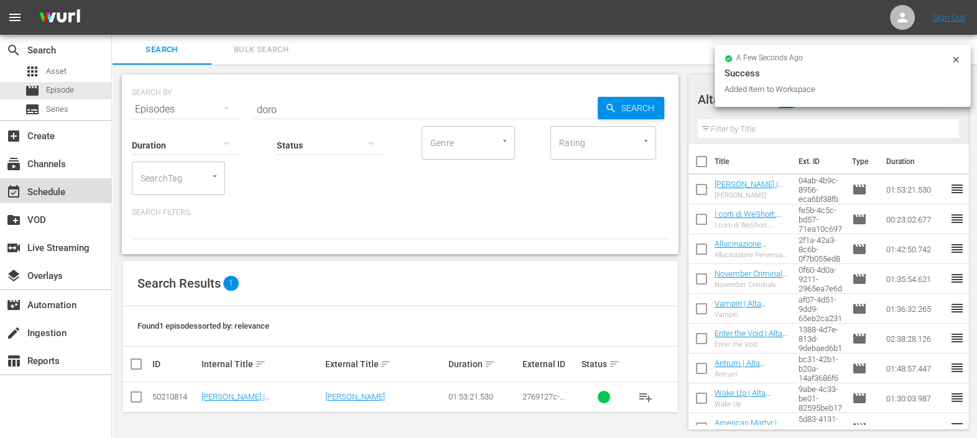
click at [60, 195] on div "event_available Schedule" at bounding box center [35, 190] width 70 height 11
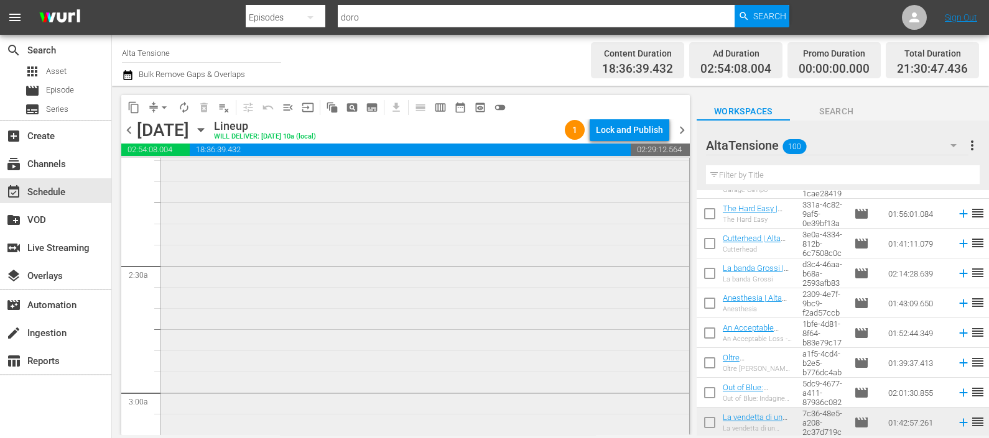
scroll to position [371, 0]
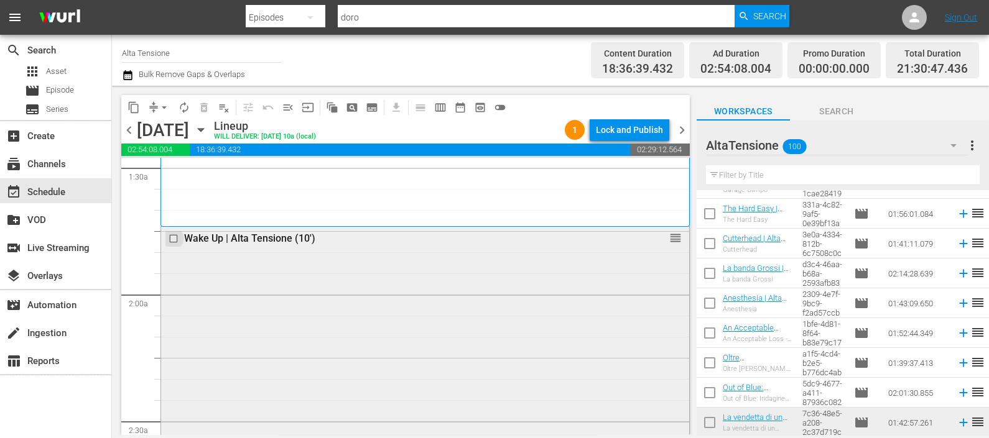
click at [172, 239] on input "checkbox" at bounding box center [175, 239] width 13 height 11
click at [205, 106] on span "delete_forever_outlined" at bounding box center [204, 107] width 12 height 12
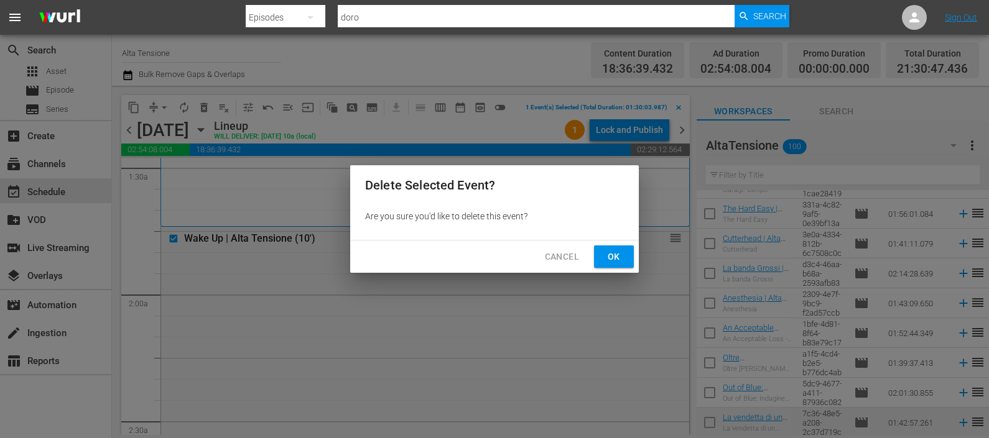
click at [611, 247] on button "Ok" at bounding box center [614, 257] width 40 height 23
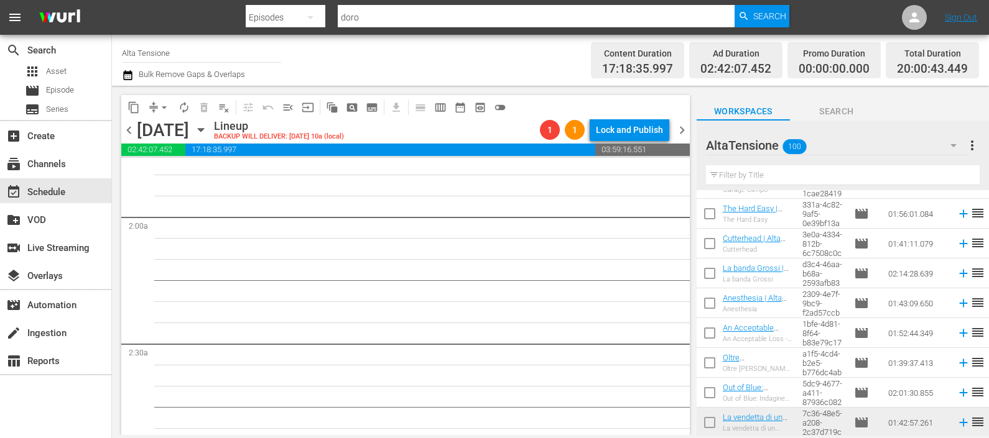
scroll to position [604, 0]
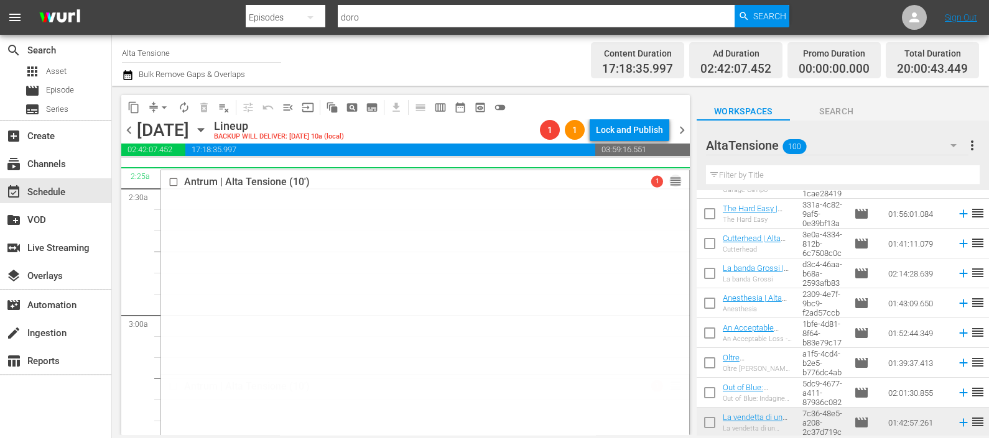
drag, startPoint x: 662, startPoint y: 388, endPoint x: 637, endPoint y: 177, distance: 212.2
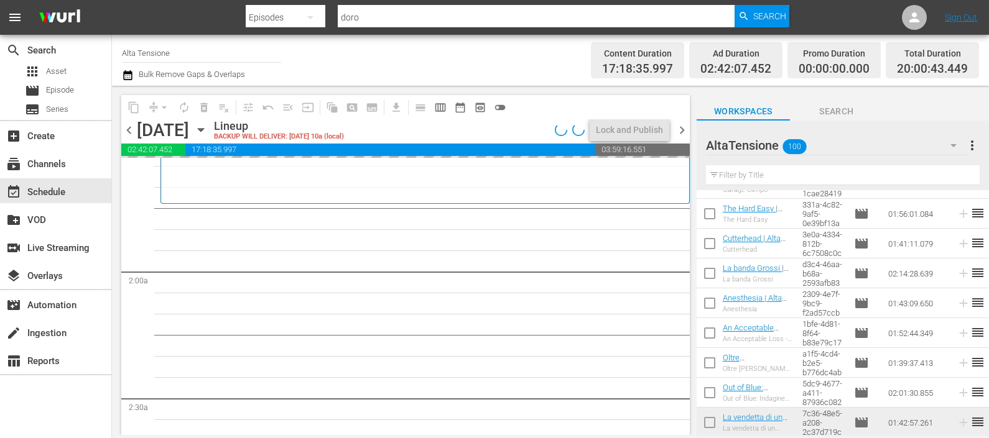
scroll to position [371, 0]
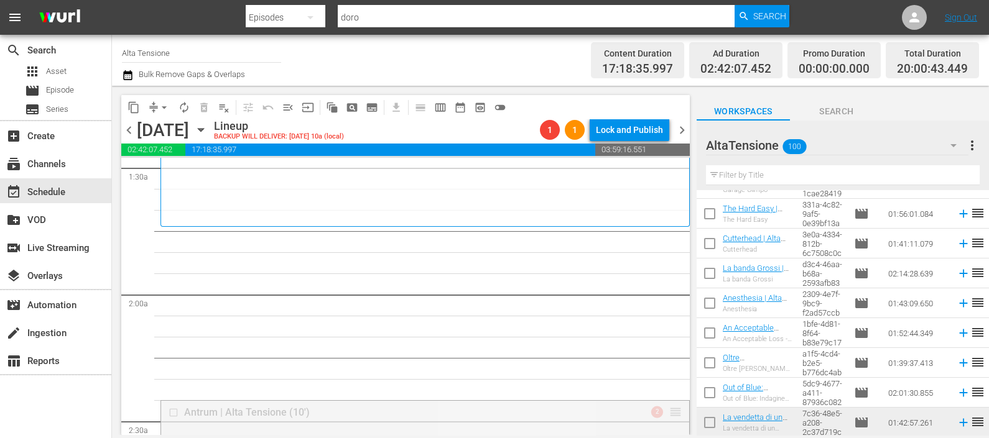
drag, startPoint x: 667, startPoint y: 410, endPoint x: 656, endPoint y: 227, distance: 183.8
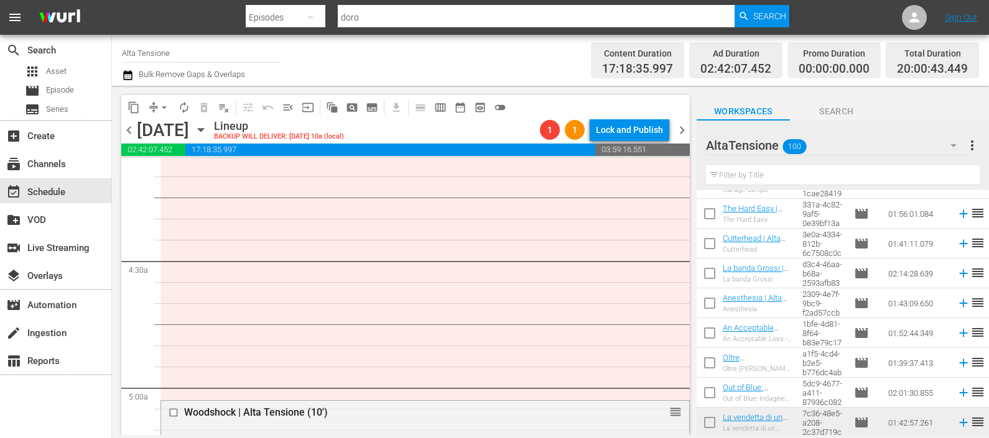
scroll to position [1070, 0]
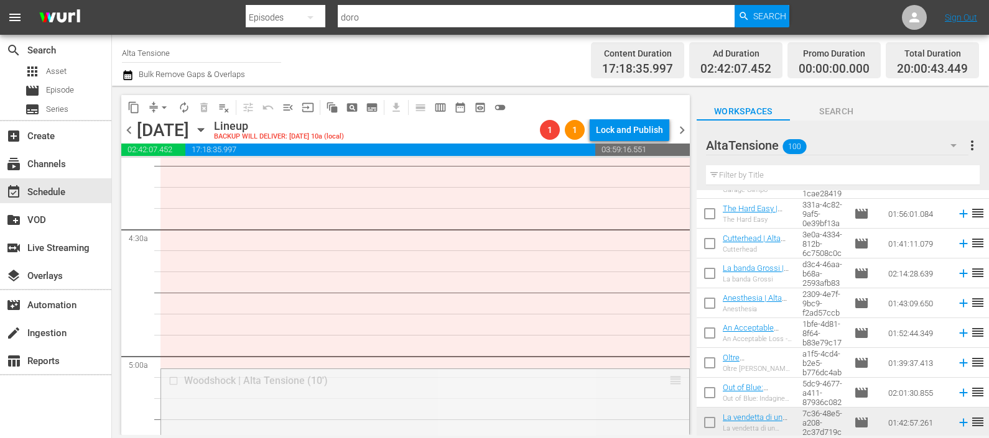
drag, startPoint x: 659, startPoint y: 378, endPoint x: 621, endPoint y: 171, distance: 210.5
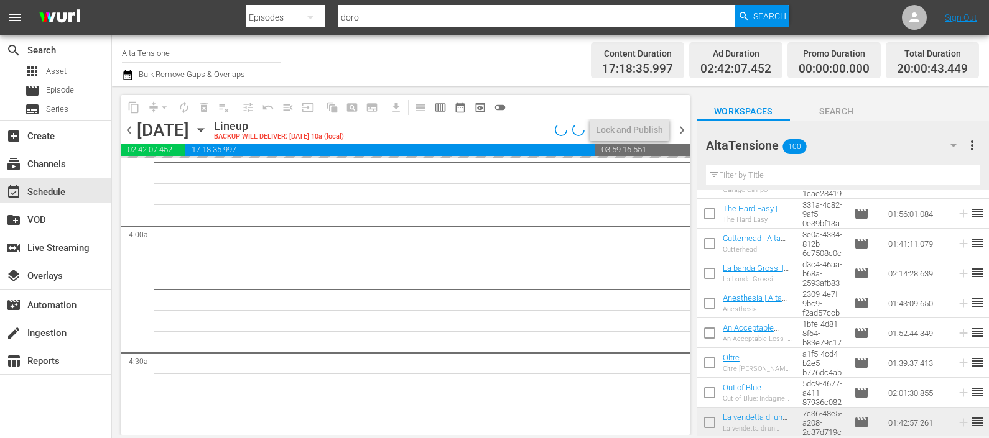
scroll to position [837, 0]
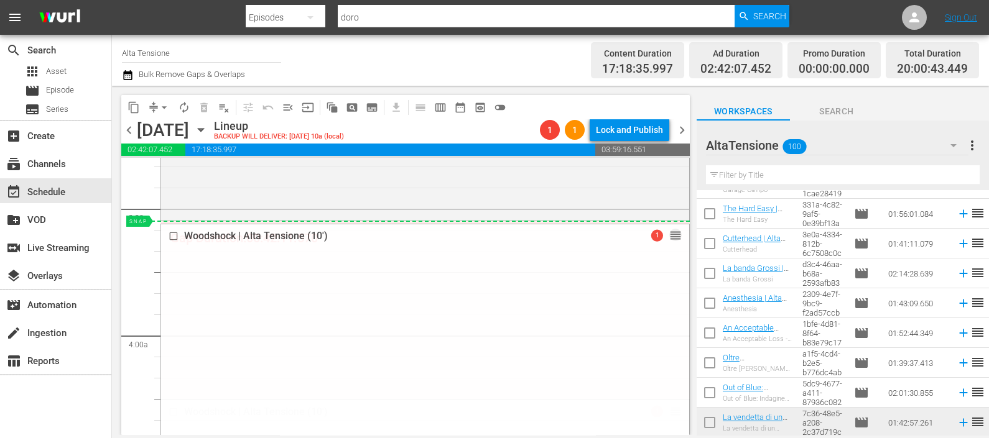
drag, startPoint x: 662, startPoint y: 408, endPoint x: 636, endPoint y: 222, distance: 187.8
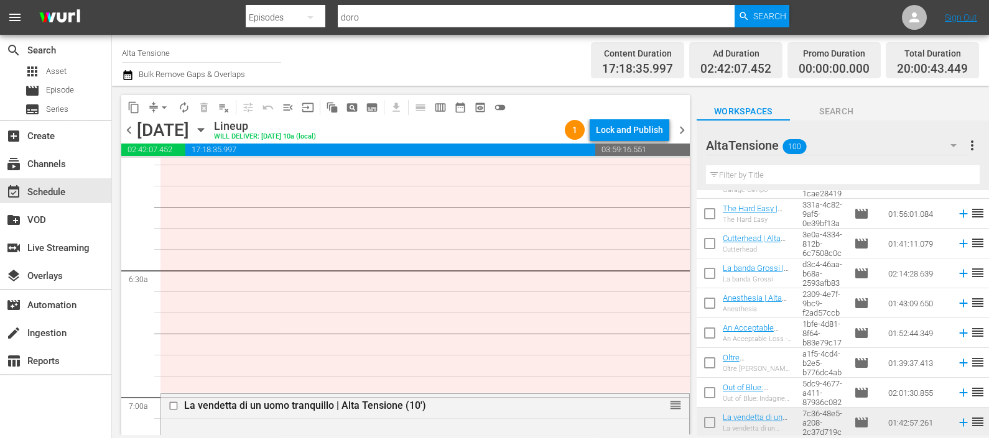
scroll to position [1516, 0]
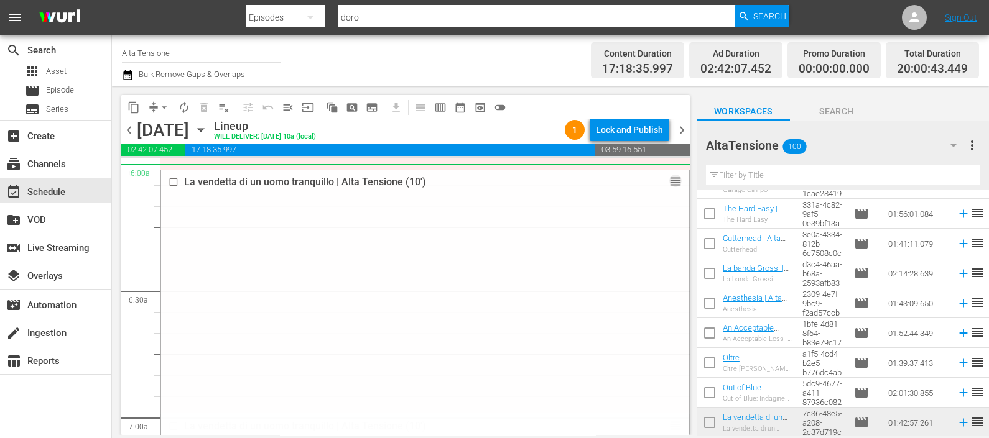
drag, startPoint x: 662, startPoint y: 424, endPoint x: 637, endPoint y: 169, distance: 256.2
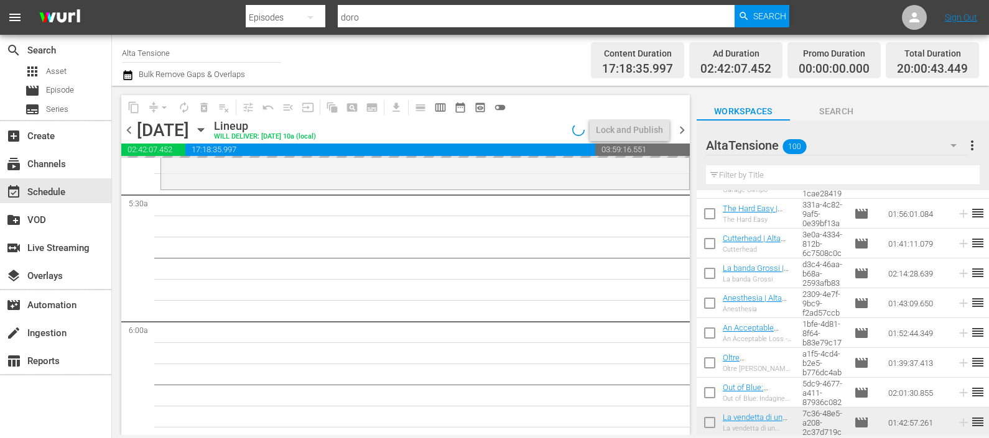
scroll to position [1361, 0]
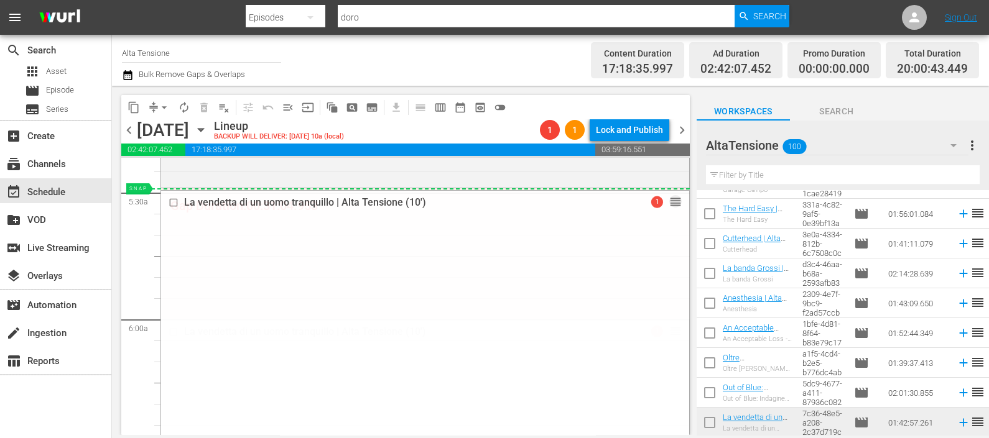
drag, startPoint x: 665, startPoint y: 330, endPoint x: 664, endPoint y: 189, distance: 140.6
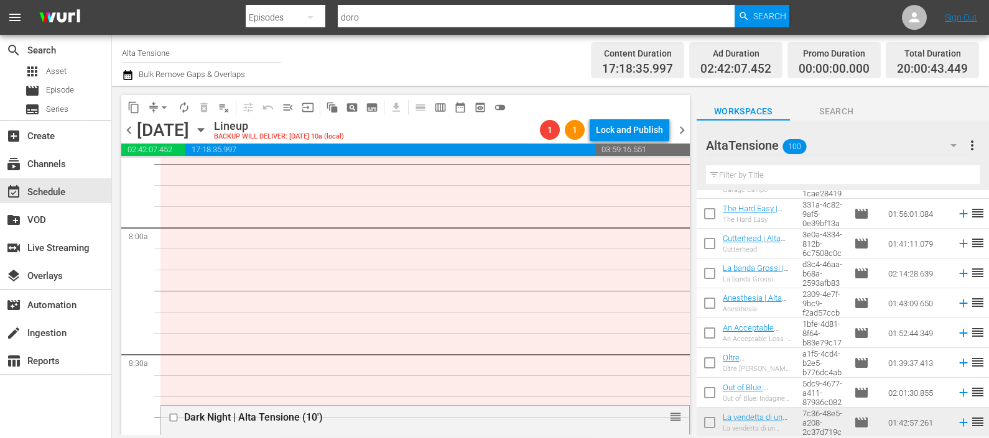
scroll to position [1983, 0]
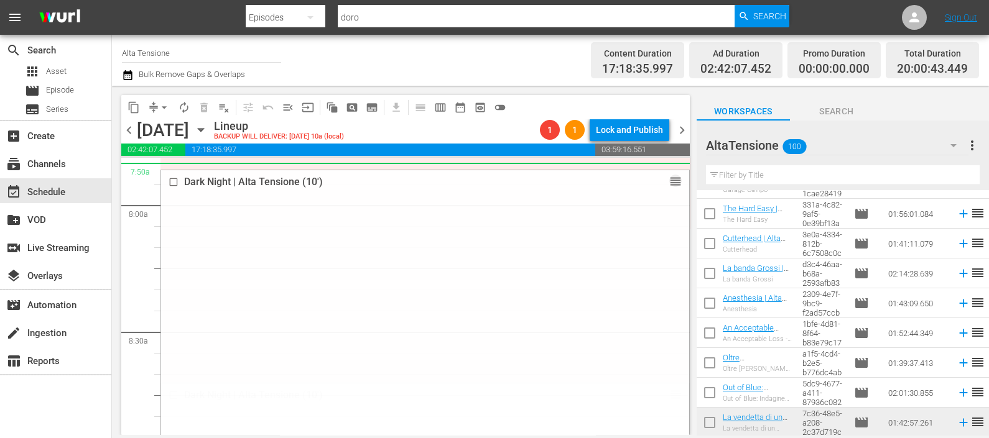
drag, startPoint x: 660, startPoint y: 395, endPoint x: 623, endPoint y: 171, distance: 227.0
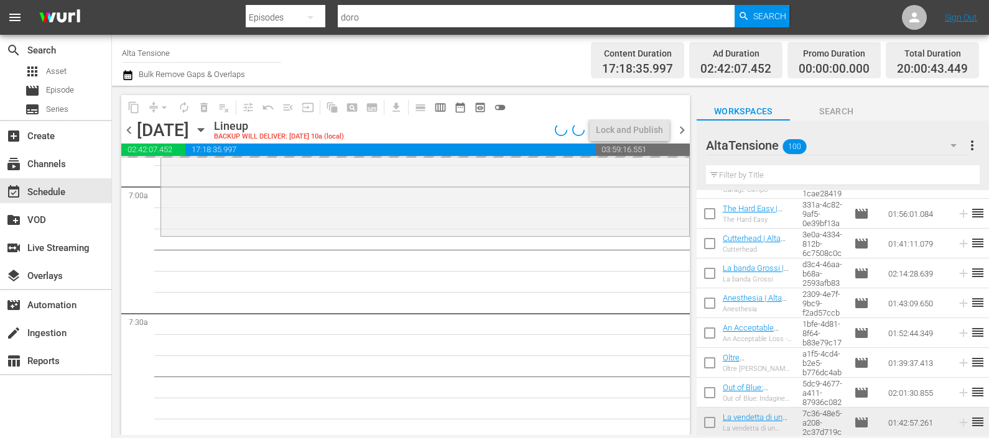
scroll to position [1749, 0]
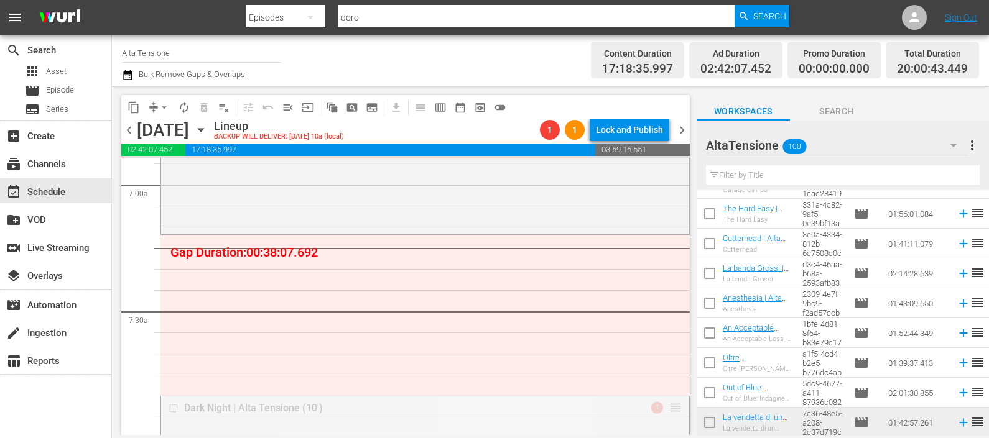
drag, startPoint x: 660, startPoint y: 411, endPoint x: 651, endPoint y: 238, distance: 173.8
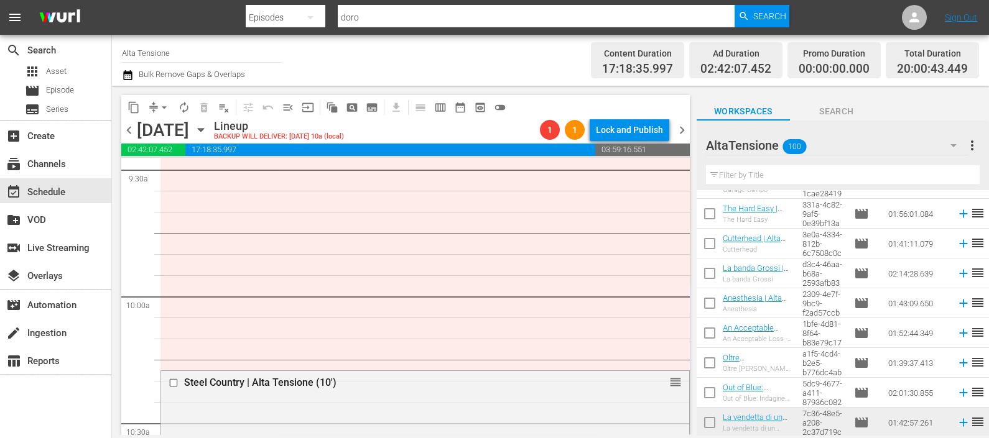
scroll to position [2449, 0]
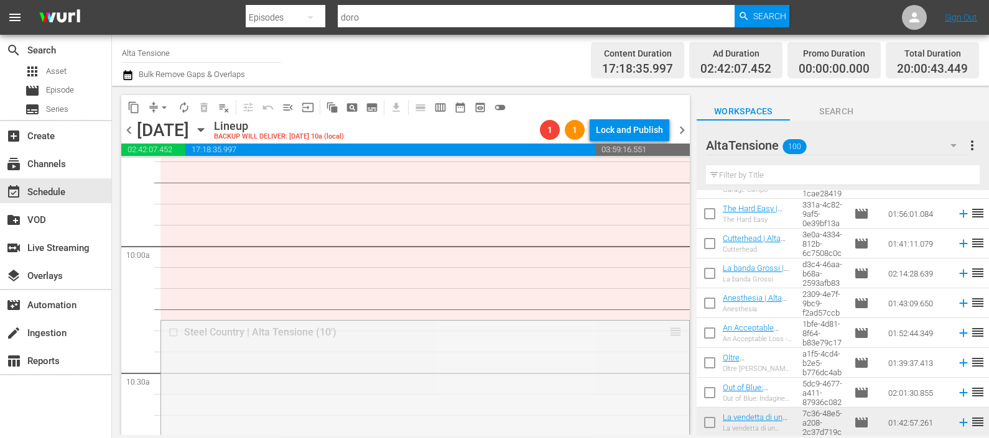
drag, startPoint x: 663, startPoint y: 333, endPoint x: 632, endPoint y: 178, distance: 158.6
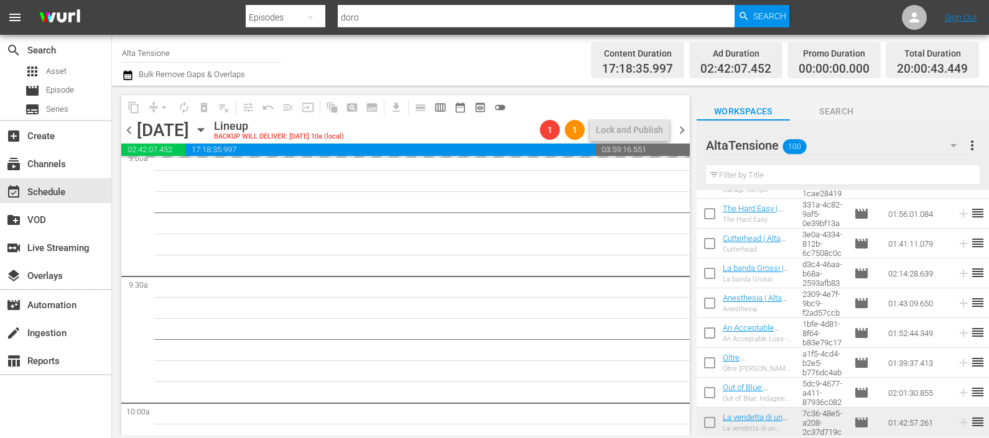
scroll to position [2216, 0]
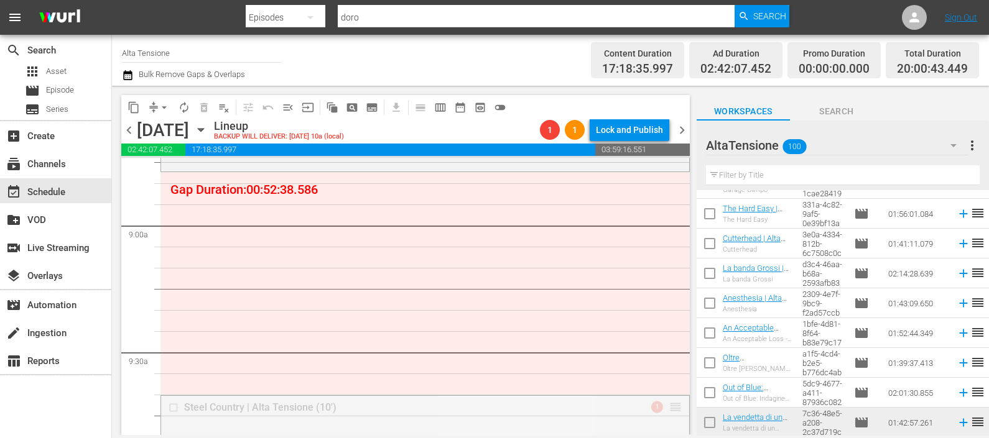
drag, startPoint x: 667, startPoint y: 413, endPoint x: 653, endPoint y: 177, distance: 236.1
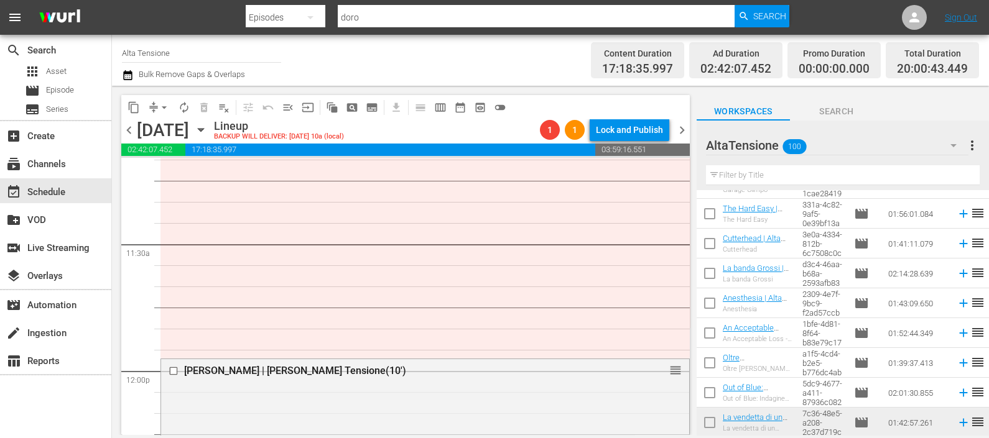
scroll to position [2838, 0]
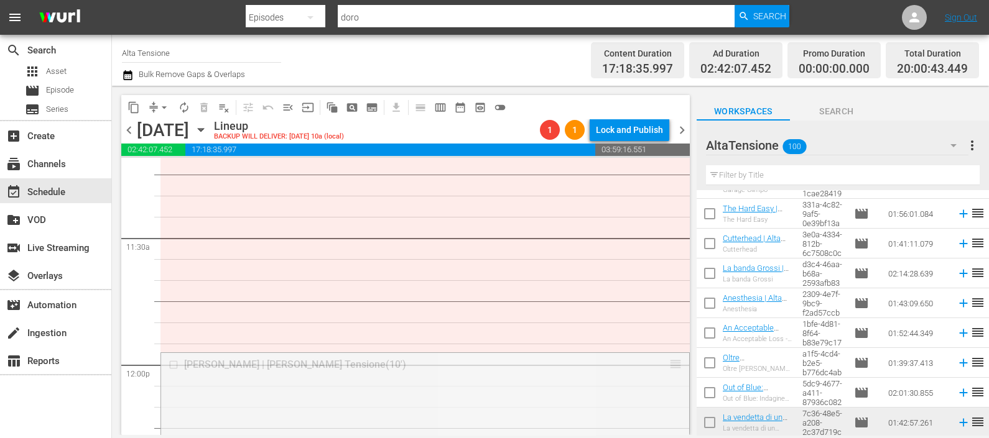
drag, startPoint x: 668, startPoint y: 364, endPoint x: 631, endPoint y: 167, distance: 200.5
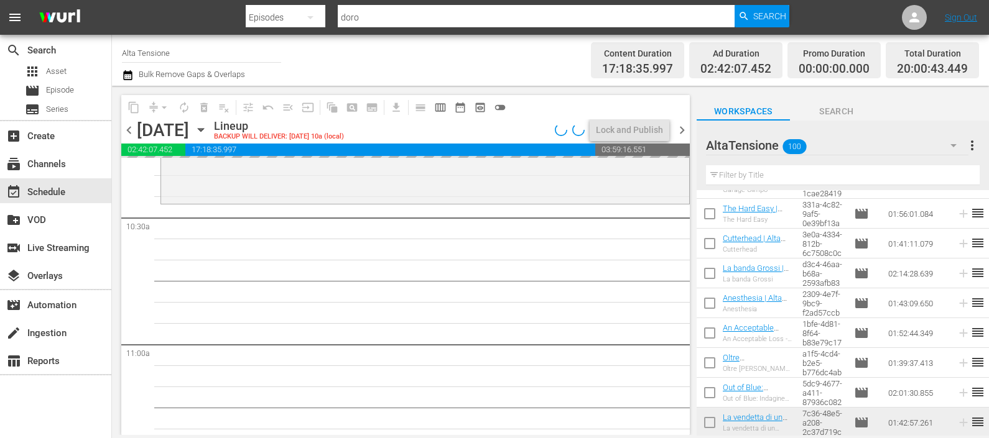
scroll to position [2605, 0]
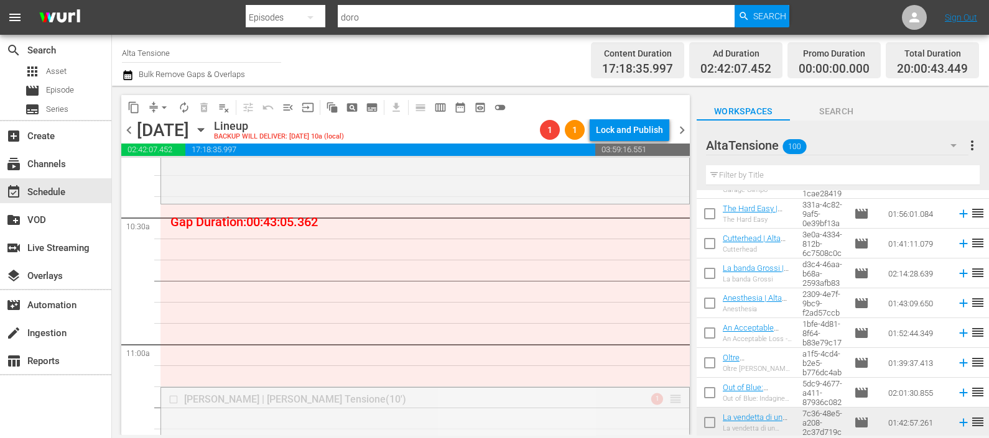
drag, startPoint x: 657, startPoint y: 277, endPoint x: 647, endPoint y: 208, distance: 69.2
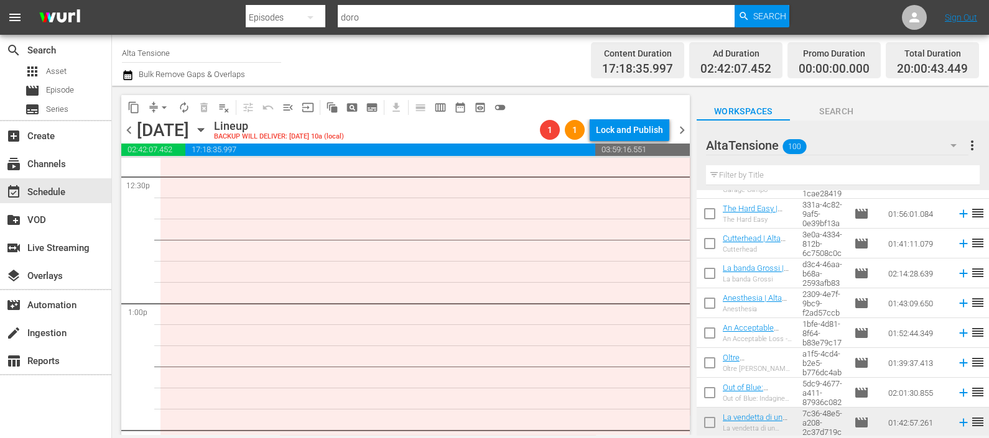
scroll to position [3226, 0]
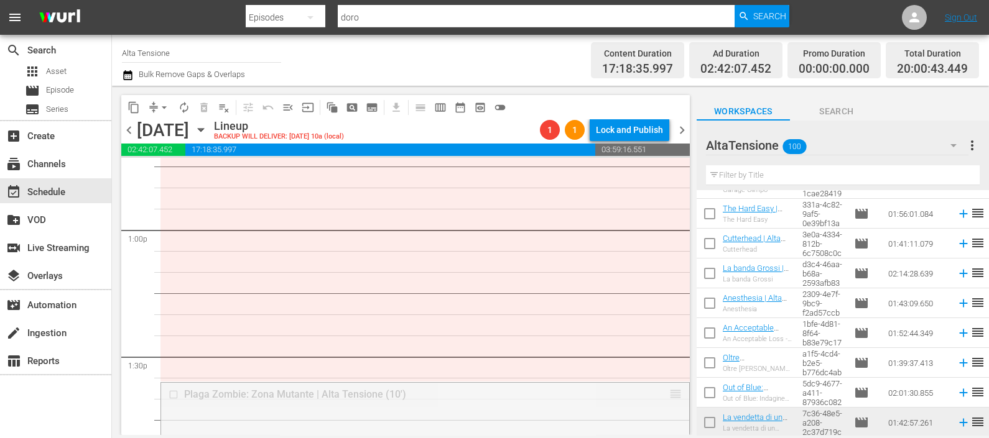
drag, startPoint x: 660, startPoint y: 394, endPoint x: 621, endPoint y: 168, distance: 229.2
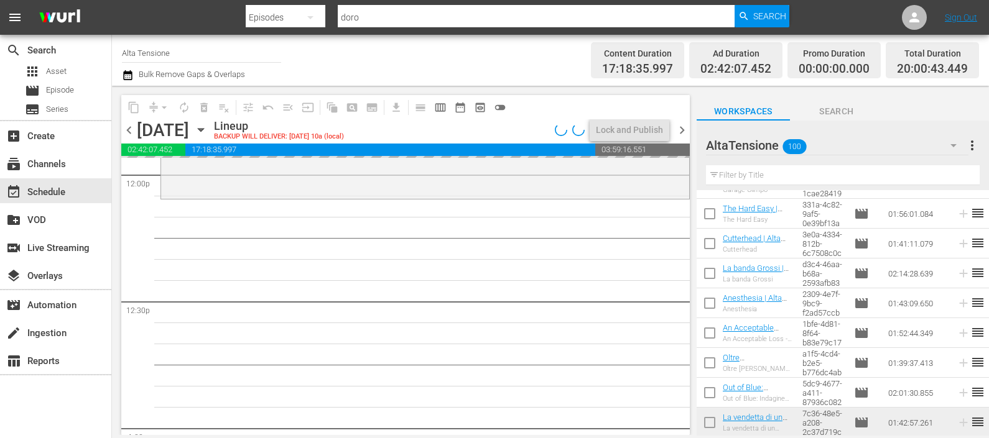
scroll to position [2993, 0]
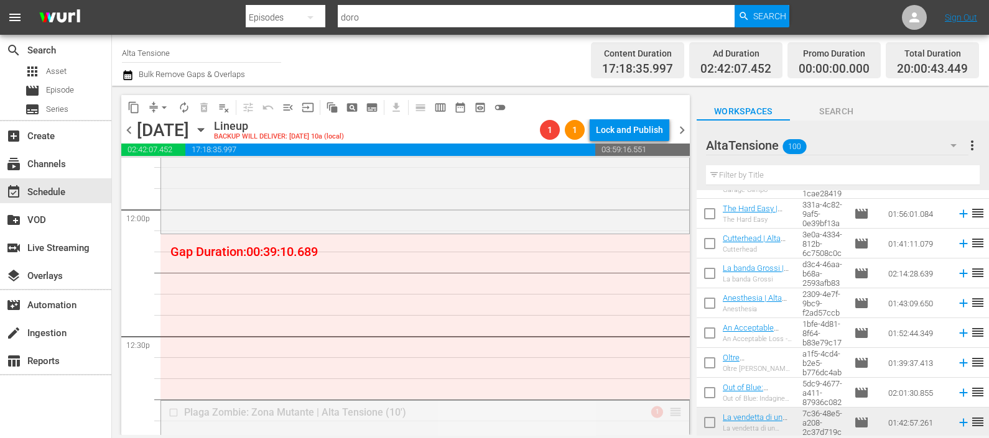
drag, startPoint x: 664, startPoint y: 414, endPoint x: 669, endPoint y: 239, distance: 175.5
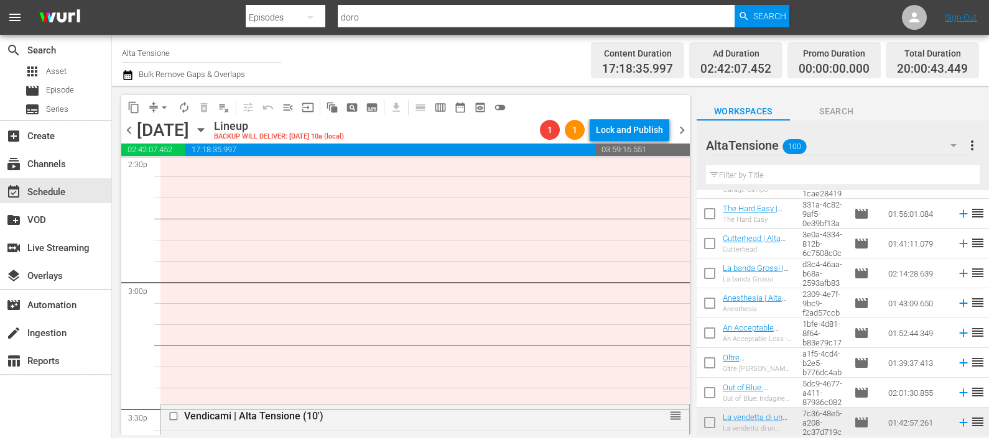
scroll to position [3693, 0]
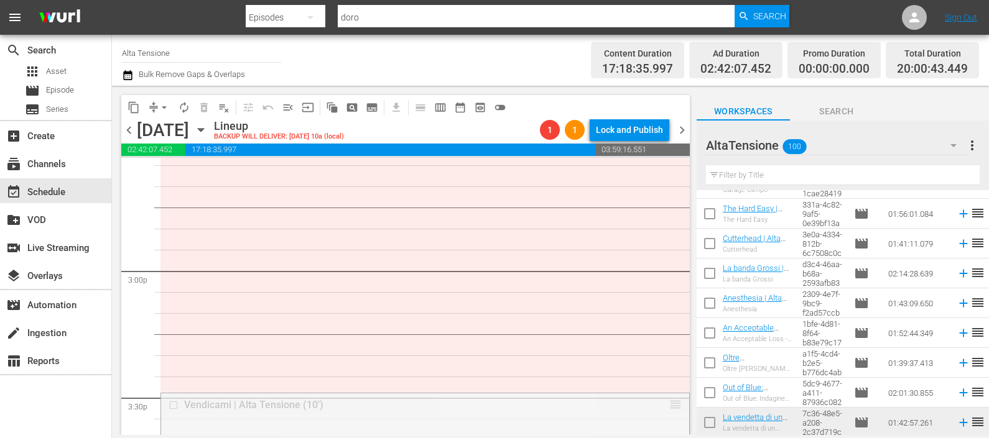
drag, startPoint x: 659, startPoint y: 402, endPoint x: 626, endPoint y: 177, distance: 226.9
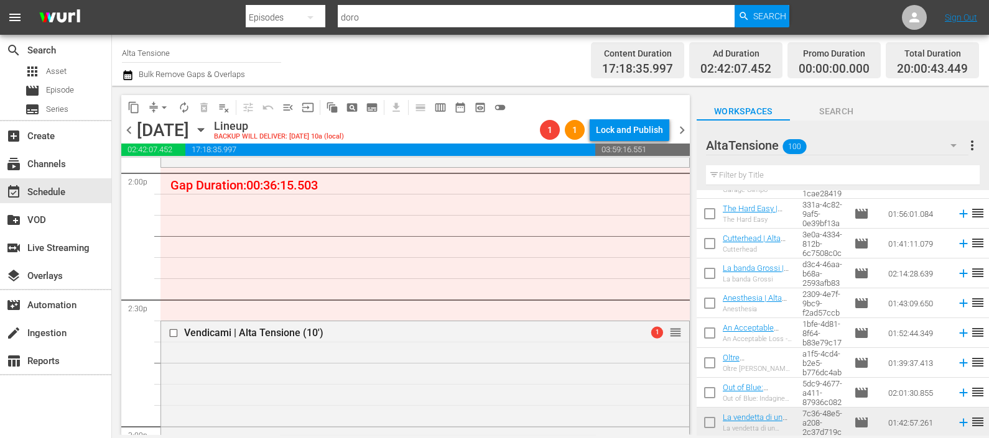
scroll to position [3460, 0]
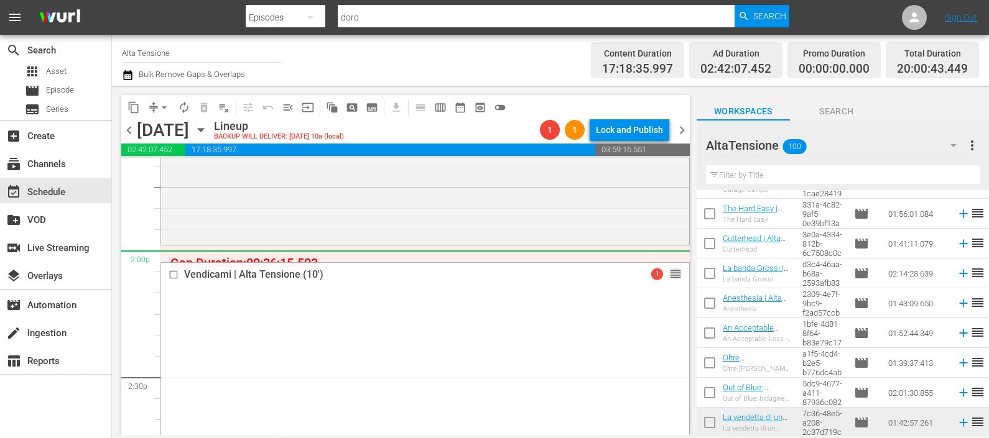
drag, startPoint x: 659, startPoint y: 405, endPoint x: 655, endPoint y: 251, distance: 154.9
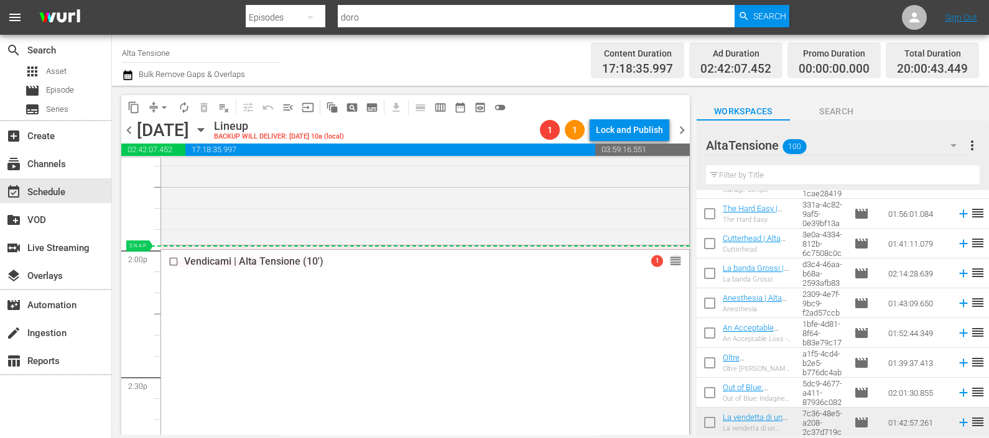
drag, startPoint x: 660, startPoint y: 264, endPoint x: 659, endPoint y: 248, distance: 16.3
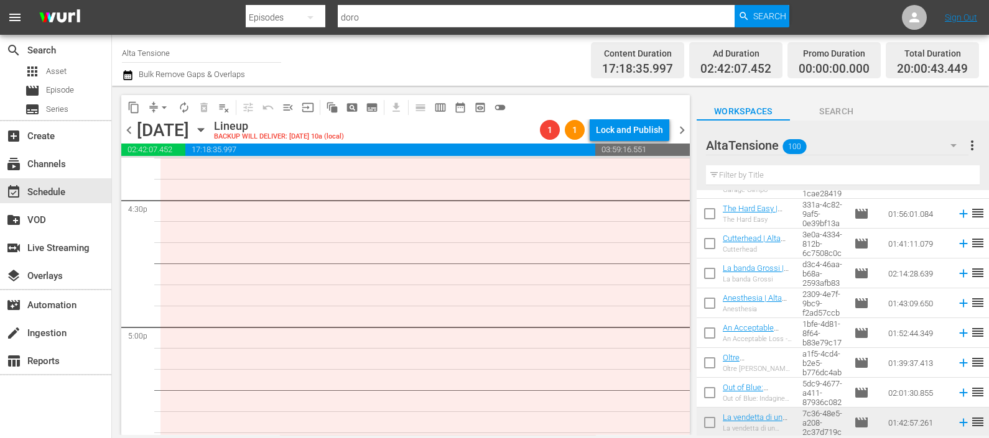
scroll to position [4237, 0]
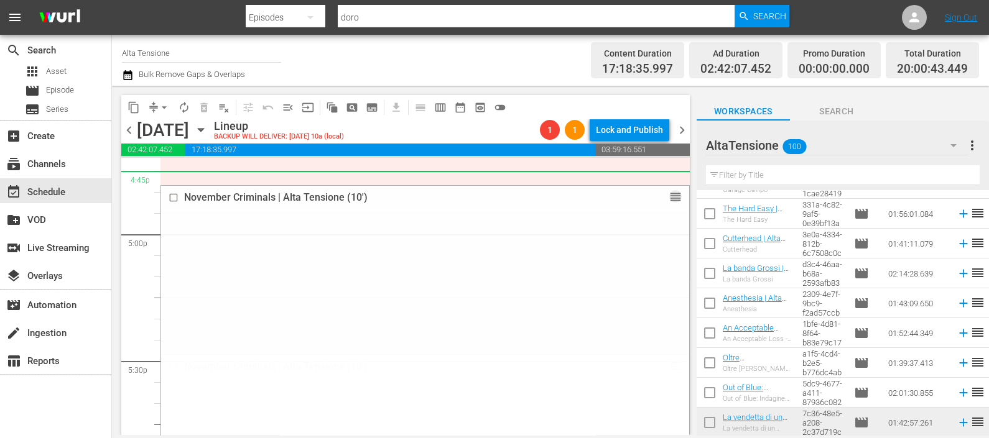
drag, startPoint x: 667, startPoint y: 365, endPoint x: 662, endPoint y: 232, distance: 133.2
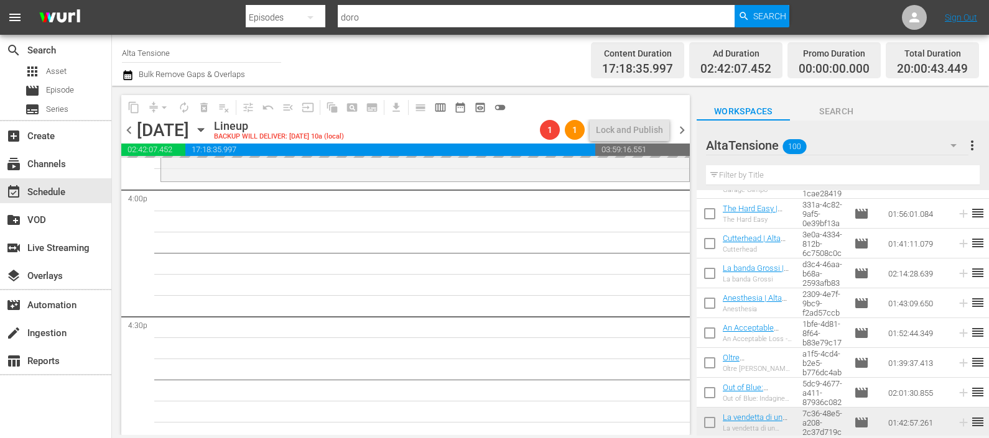
scroll to position [4004, 0]
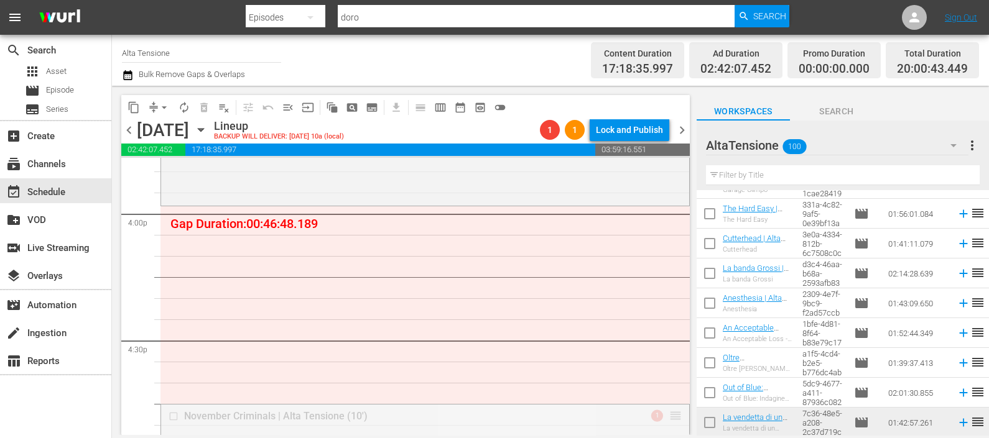
drag, startPoint x: 675, startPoint y: 282, endPoint x: 665, endPoint y: 210, distance: 73.4
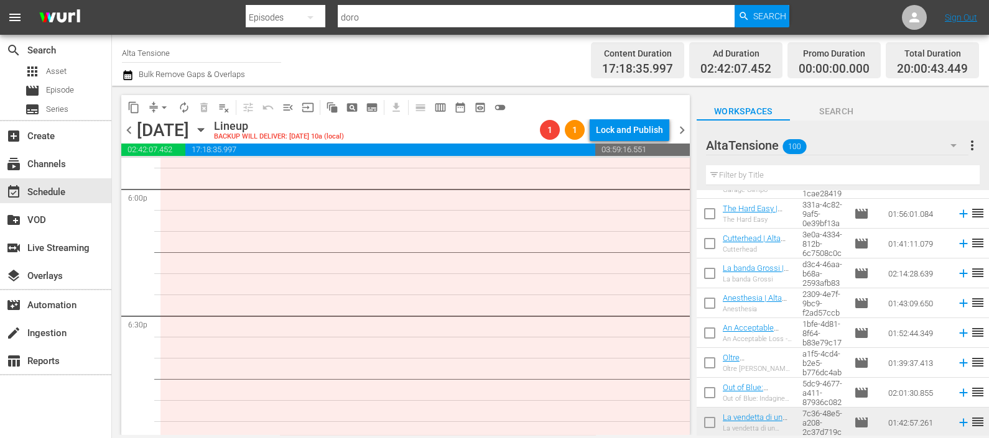
scroll to position [4626, 0]
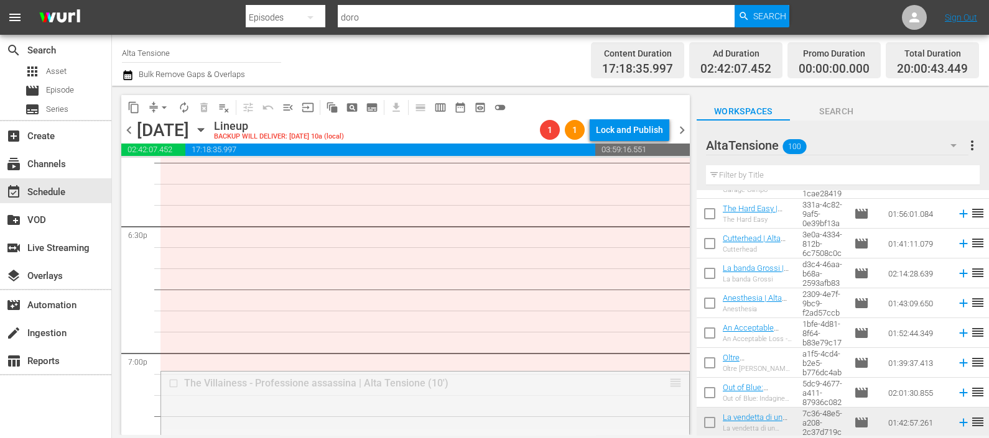
drag, startPoint x: 662, startPoint y: 386, endPoint x: 634, endPoint y: 173, distance: 214.5
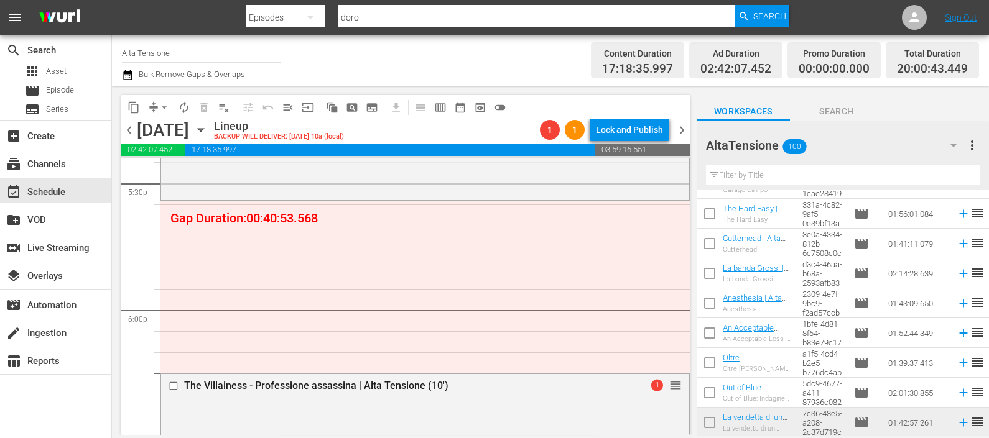
scroll to position [4393, 0]
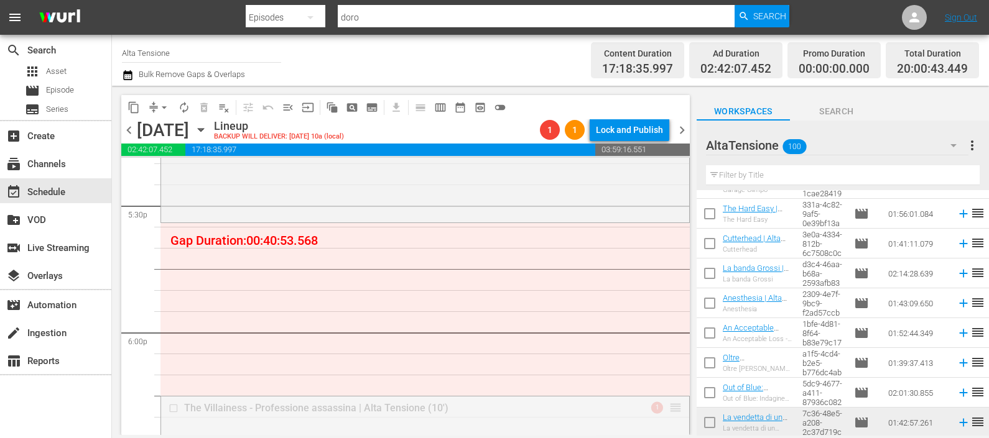
drag, startPoint x: 659, startPoint y: 413, endPoint x: 625, endPoint y: 233, distance: 183.6
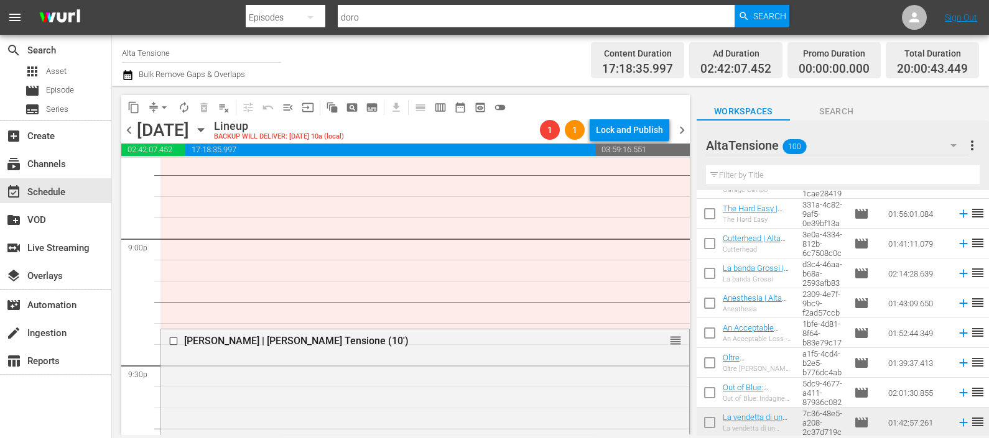
scroll to position [5170, 0]
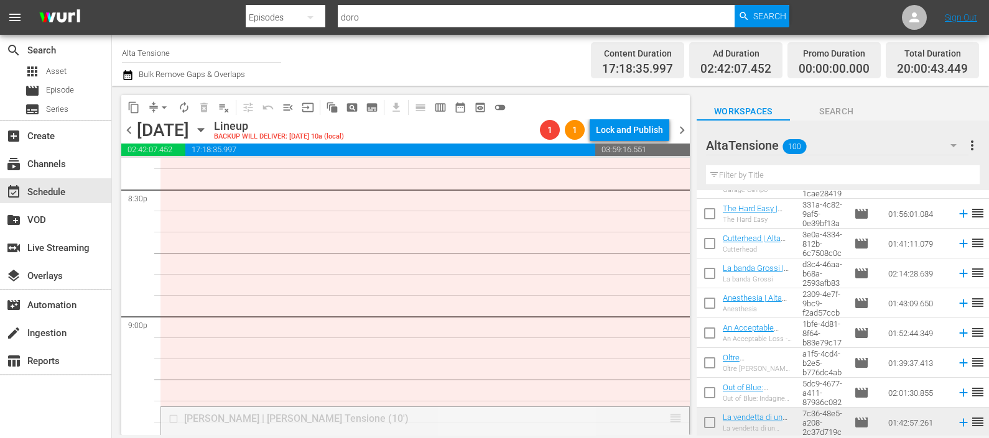
drag, startPoint x: 662, startPoint y: 420, endPoint x: 631, endPoint y: 193, distance: 229.1
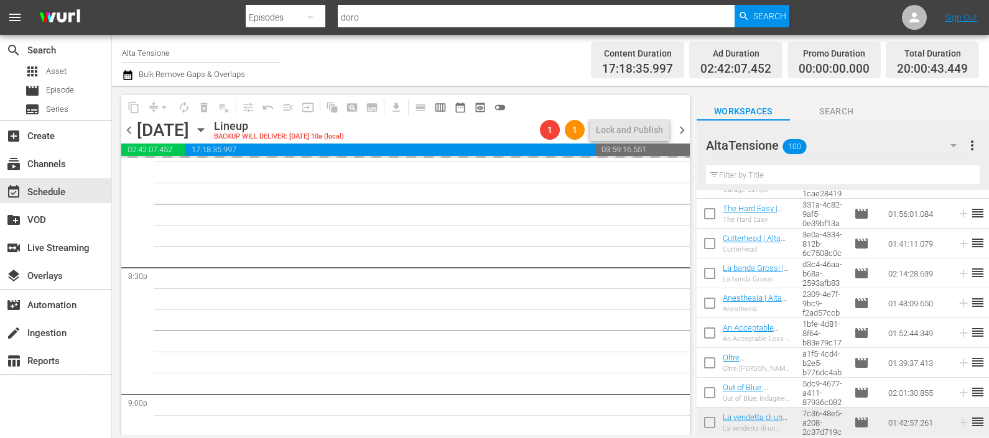
scroll to position [5014, 0]
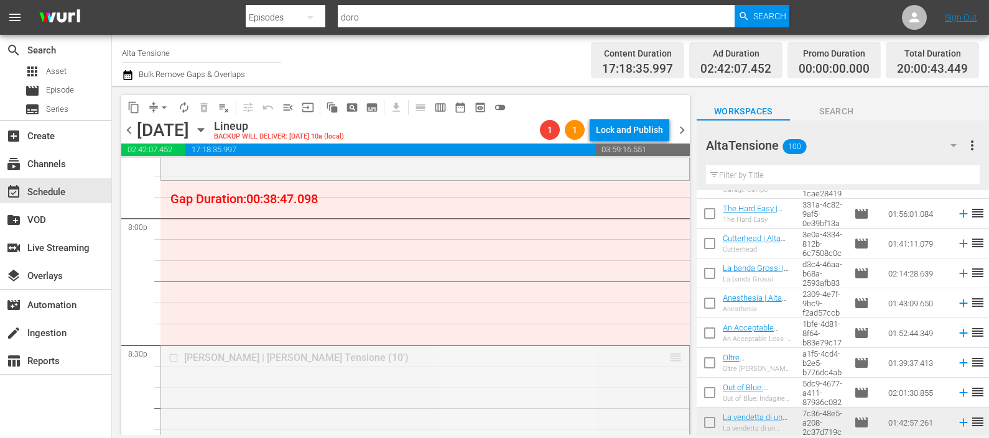
drag, startPoint x: 662, startPoint y: 361, endPoint x: 640, endPoint y: 187, distance: 174.9
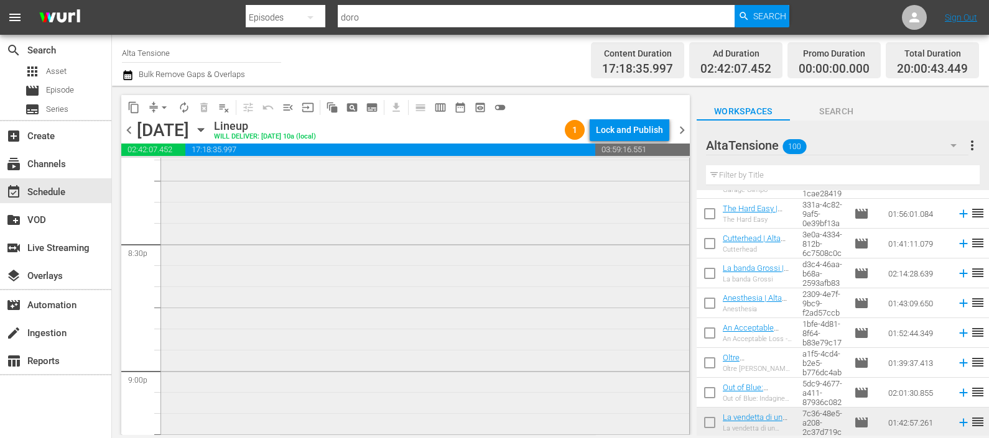
scroll to position [5170, 0]
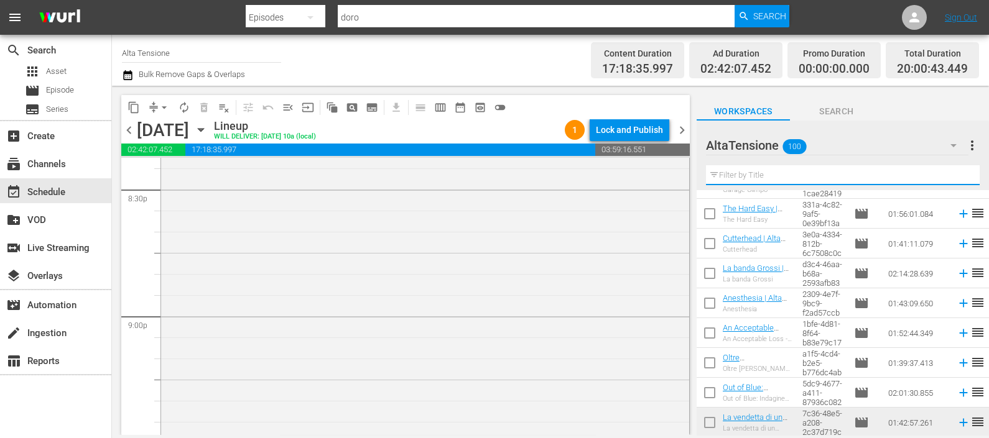
drag, startPoint x: 757, startPoint y: 174, endPoint x: 746, endPoint y: 131, distance: 44.2
click at [751, 168] on input "text" at bounding box center [843, 175] width 274 height 20
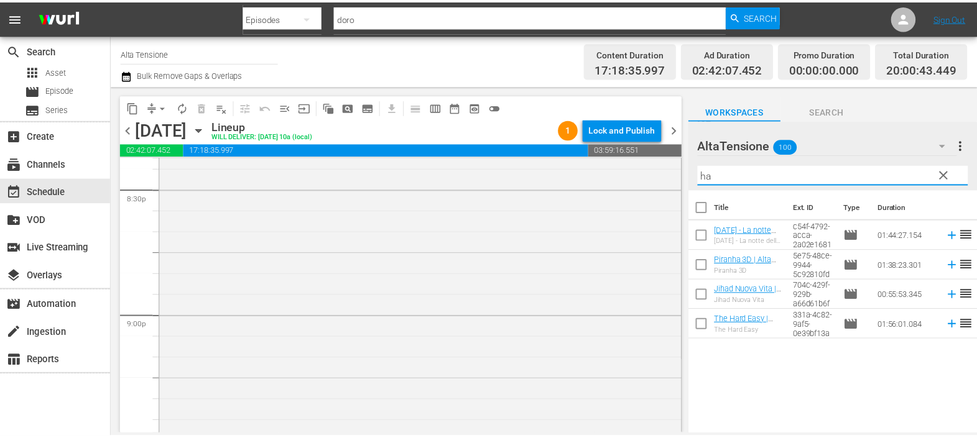
scroll to position [0, 0]
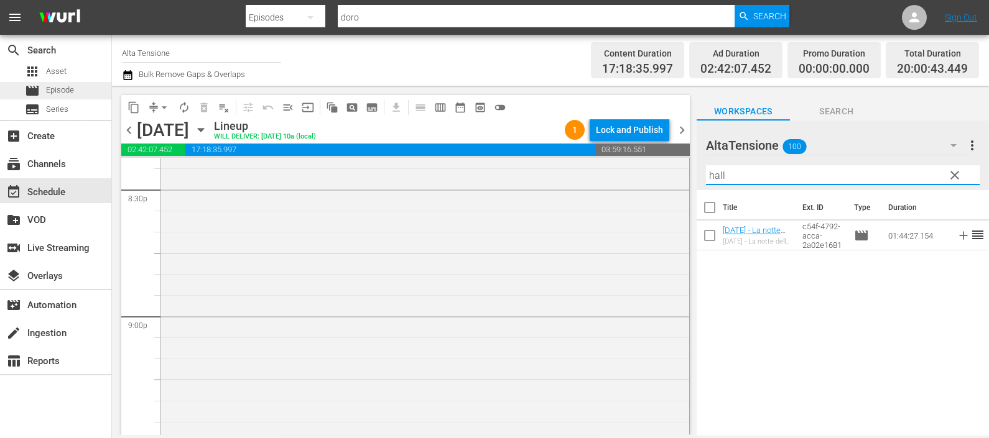
type input "hall"
click at [84, 94] on div "movie Episode" at bounding box center [55, 90] width 111 height 17
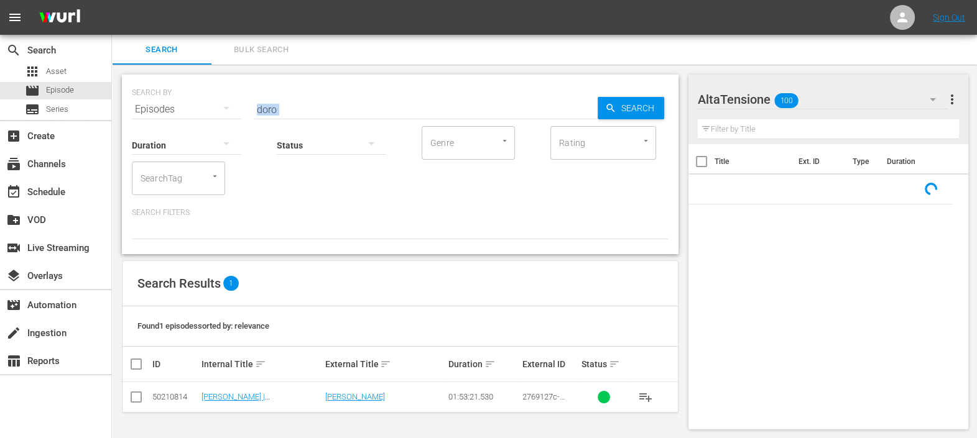
drag, startPoint x: 323, startPoint y: 115, endPoint x: 237, endPoint y: 114, distance: 86.4
click at [237, 124] on div "Duration Status Genre Genre Rating Rating SearchTag SearchTag" at bounding box center [400, 159] width 537 height 71
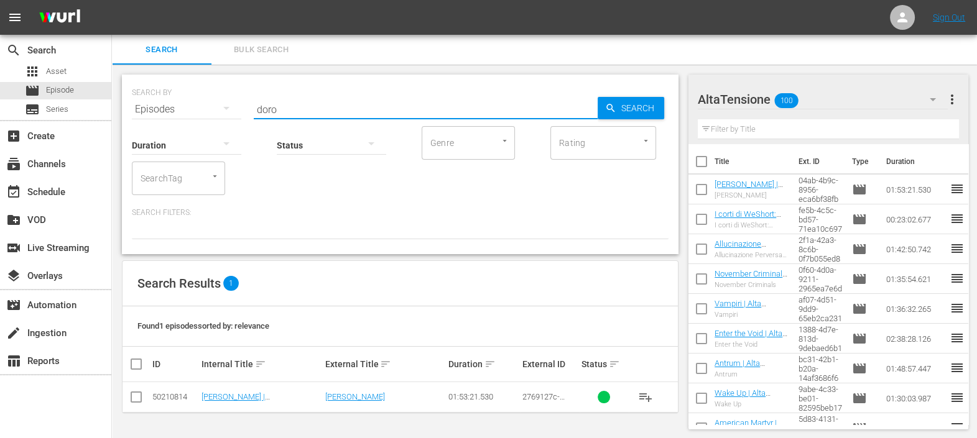
drag, startPoint x: 298, startPoint y: 111, endPoint x: 256, endPoint y: 113, distance: 42.3
click at [246, 108] on div "SEARCH BY Search By Episodes Search ID, Title, Description, Keywords, or Catego…" at bounding box center [400, 102] width 537 height 45
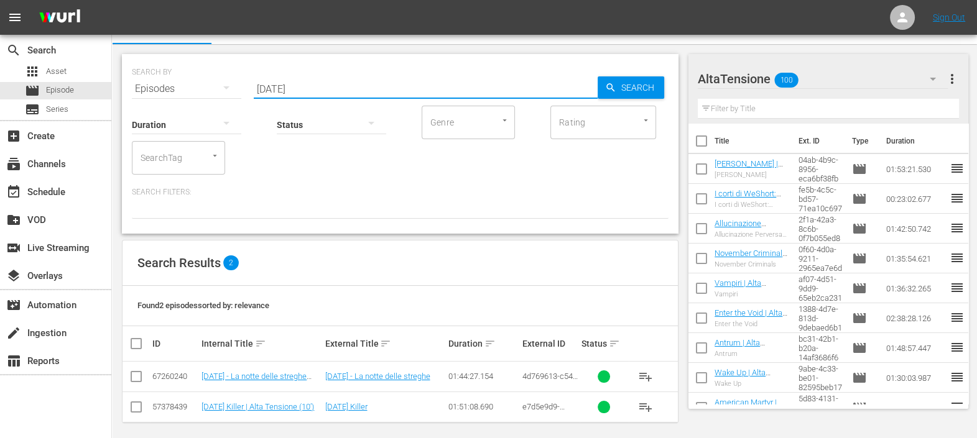
scroll to position [27, 0]
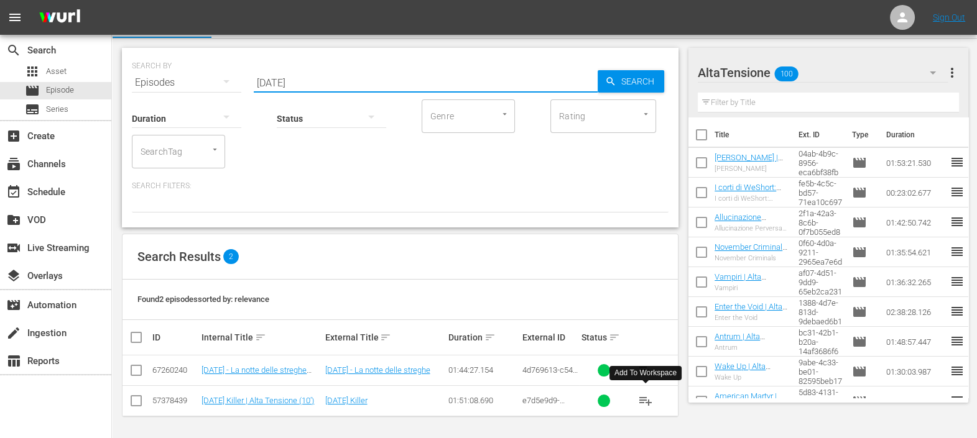
type input "[DATE]"
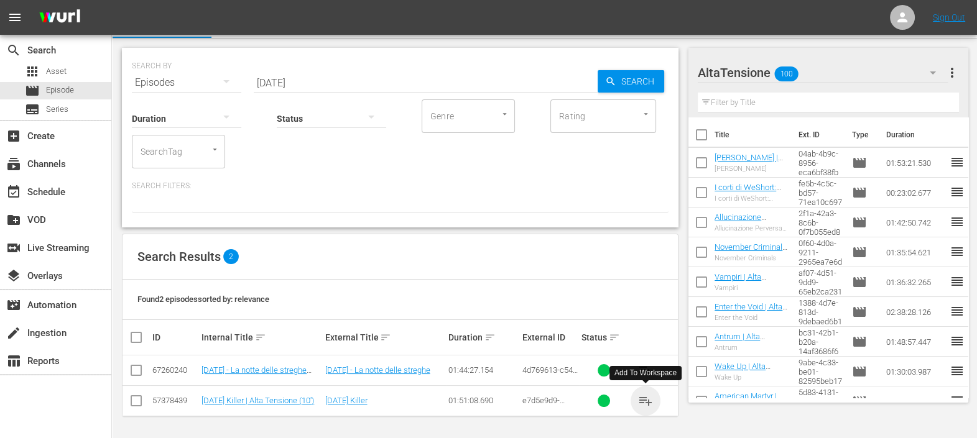
click at [644, 398] on span "playlist_add" at bounding box center [645, 401] width 15 height 15
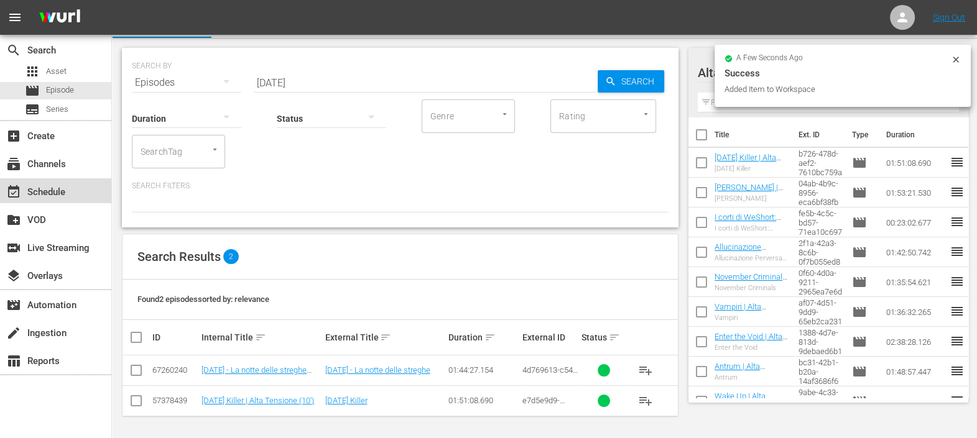
click at [68, 180] on div "event_available Schedule" at bounding box center [55, 190] width 111 height 25
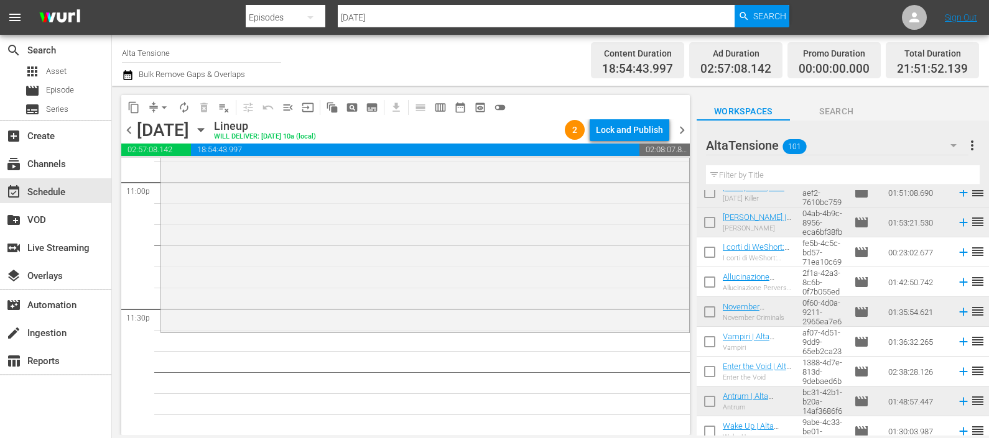
scroll to position [77, 0]
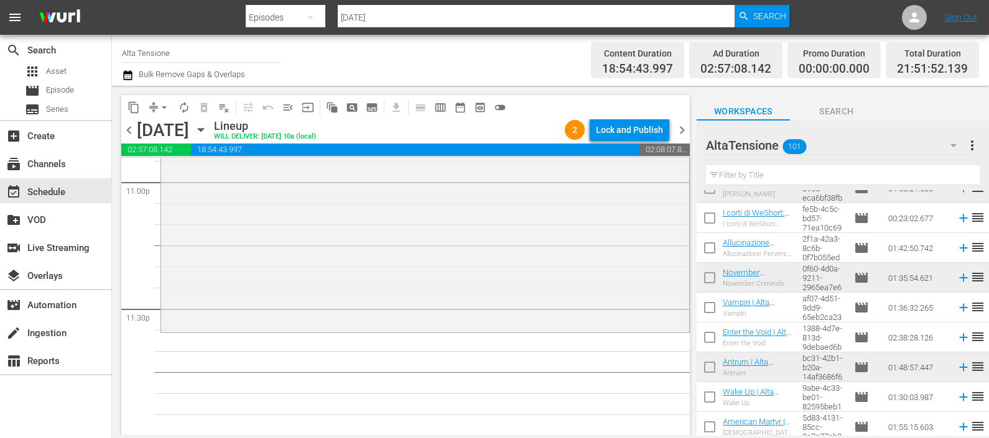
click at [740, 171] on input "text" at bounding box center [843, 175] width 274 height 20
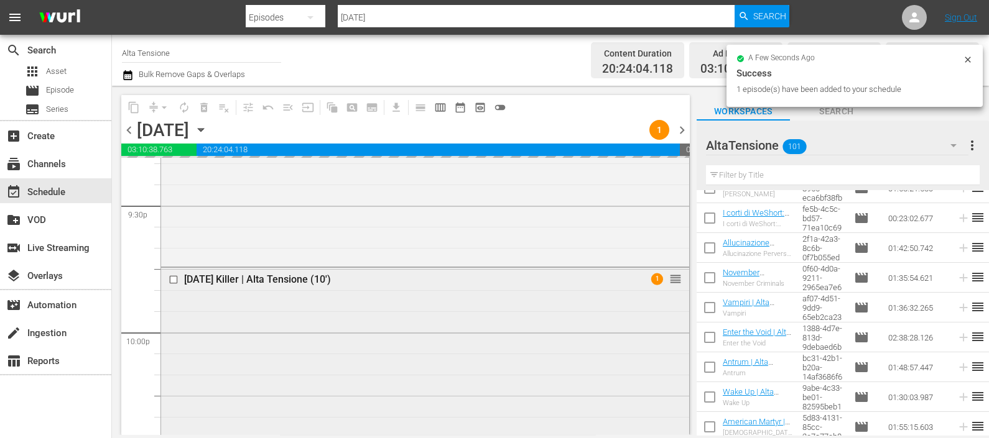
scroll to position [5442, 0]
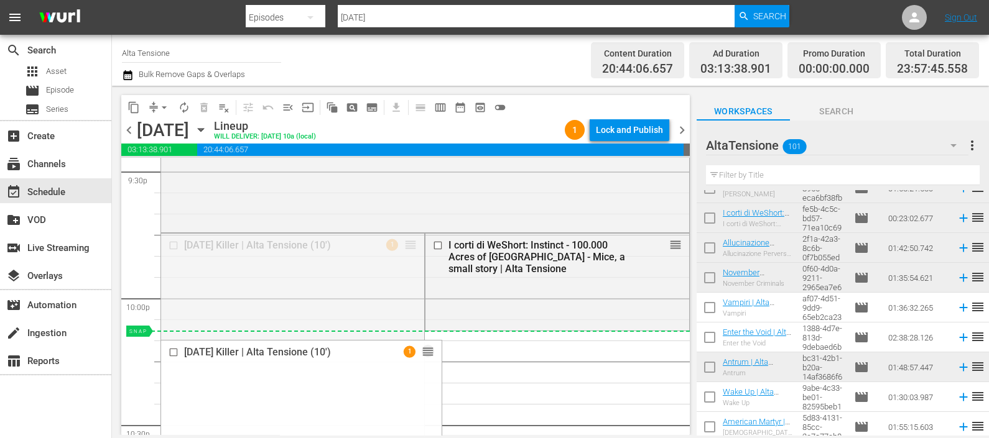
drag, startPoint x: 404, startPoint y: 255, endPoint x: 423, endPoint y: 333, distance: 79.9
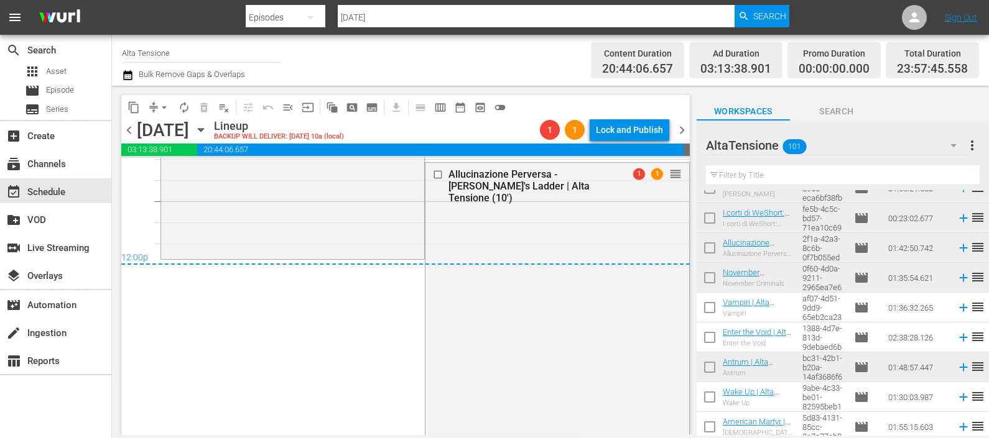
scroll to position [5986, 0]
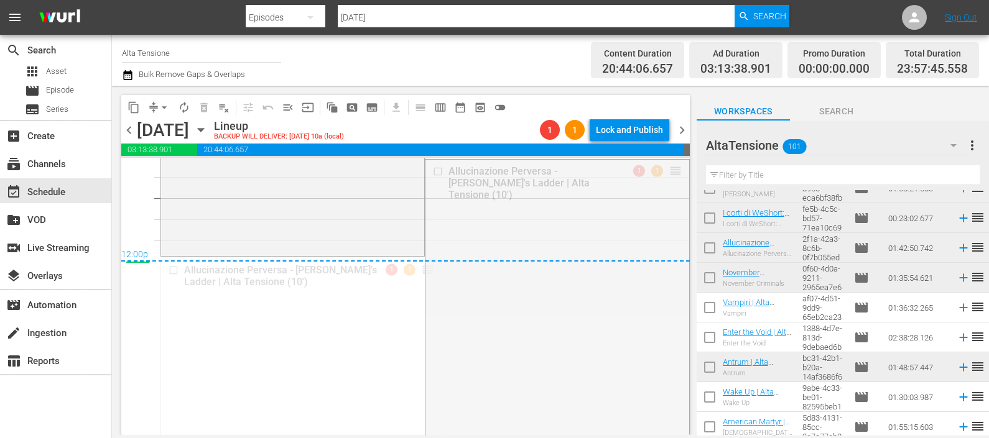
drag, startPoint x: 663, startPoint y: 168, endPoint x: 634, endPoint y: 264, distance: 100.6
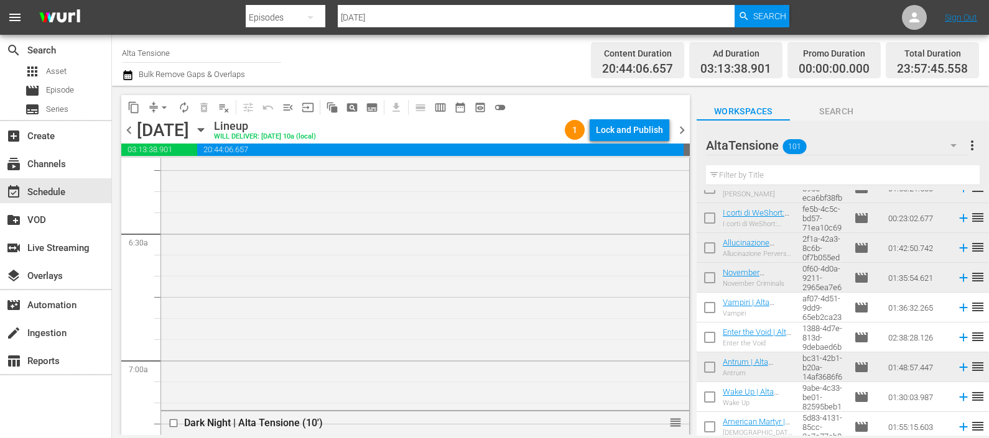
scroll to position [0, 0]
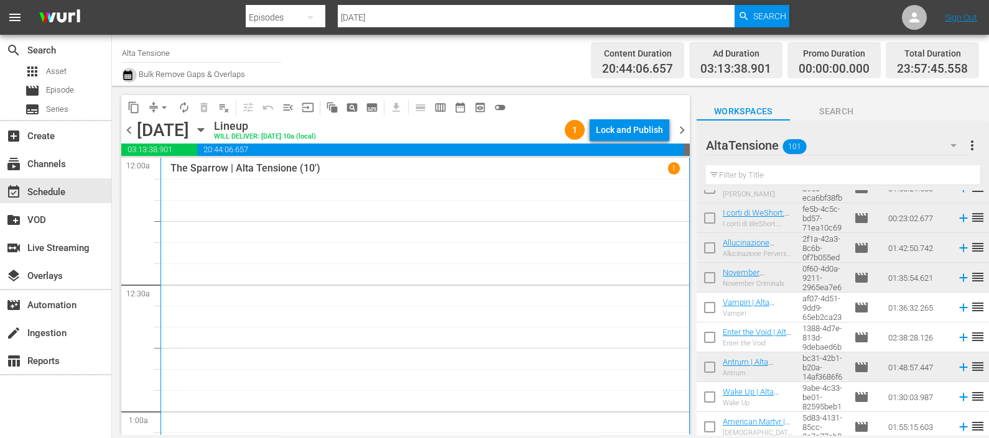
click at [127, 71] on icon "button" at bounding box center [128, 75] width 12 height 15
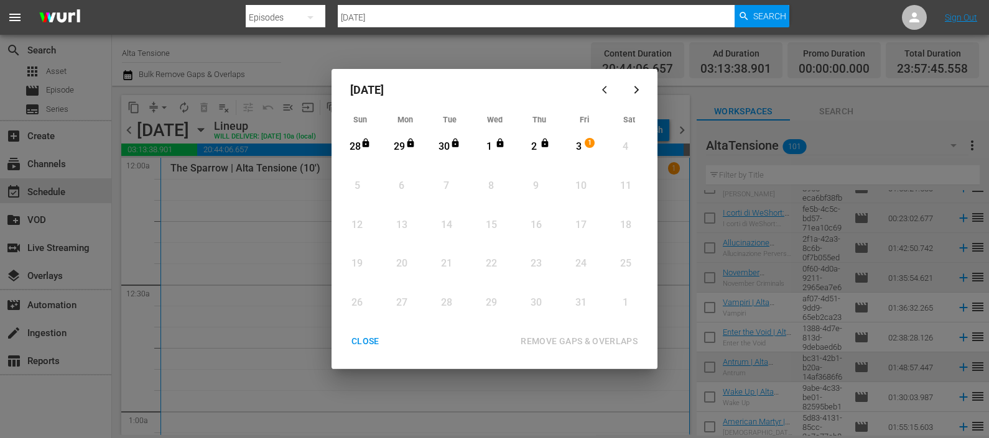
click at [580, 146] on div "3" at bounding box center [579, 147] width 16 height 14
click at [579, 336] on div "REMOVE GAPS & OVERLAPS" at bounding box center [579, 342] width 137 height 16
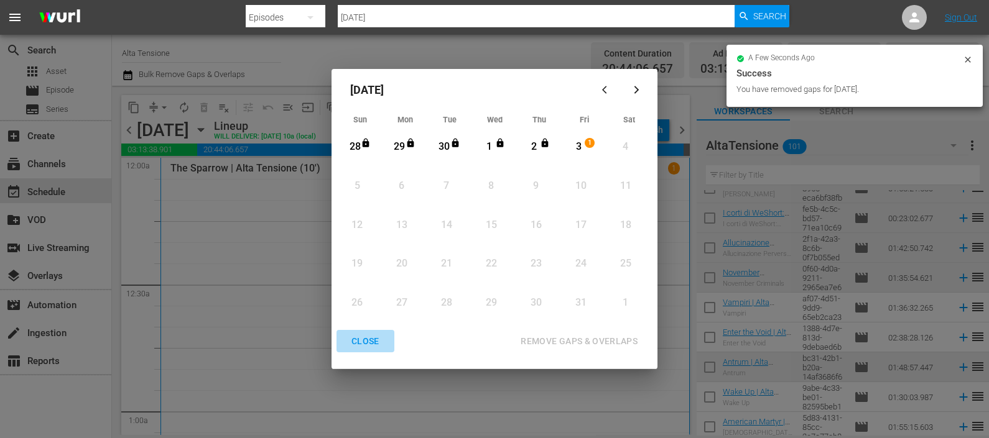
click at [369, 338] on div "CLOSE" at bounding box center [365, 342] width 48 height 16
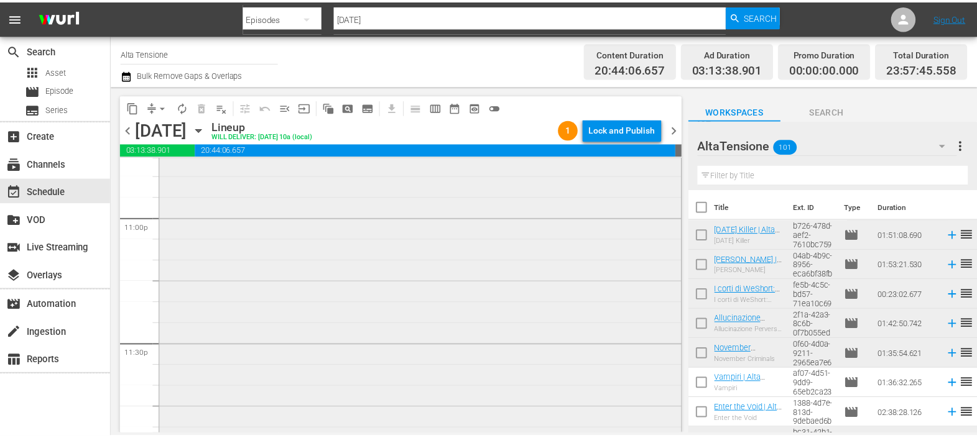
scroll to position [5542, 0]
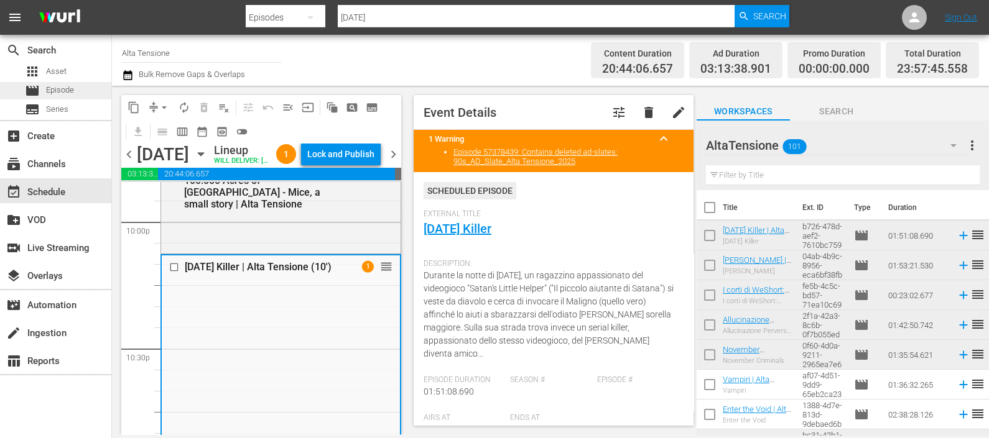
click at [75, 87] on div "movie Episode" at bounding box center [55, 90] width 111 height 17
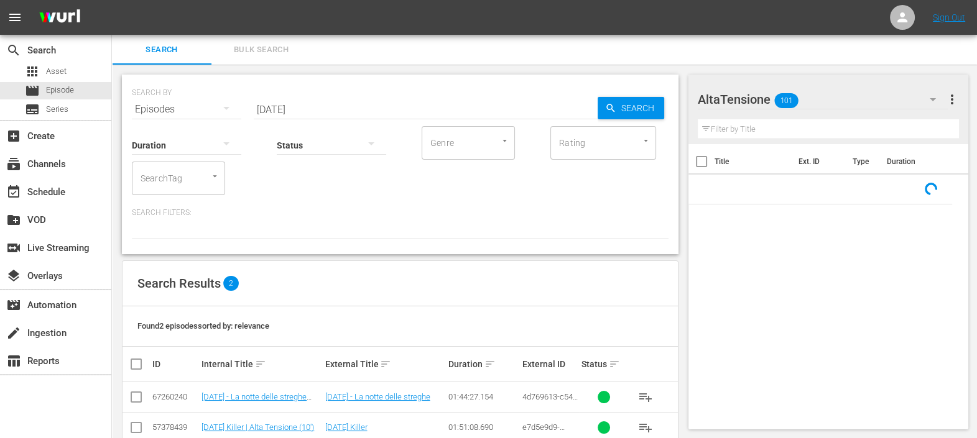
scroll to position [27, 0]
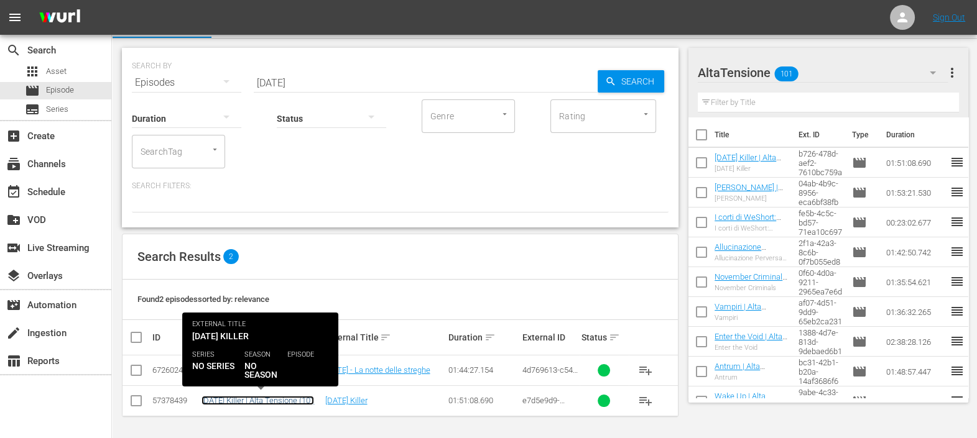
click at [284, 396] on link "[DATE] Killer | Alta Tensione (10')" at bounding box center [257, 400] width 113 height 9
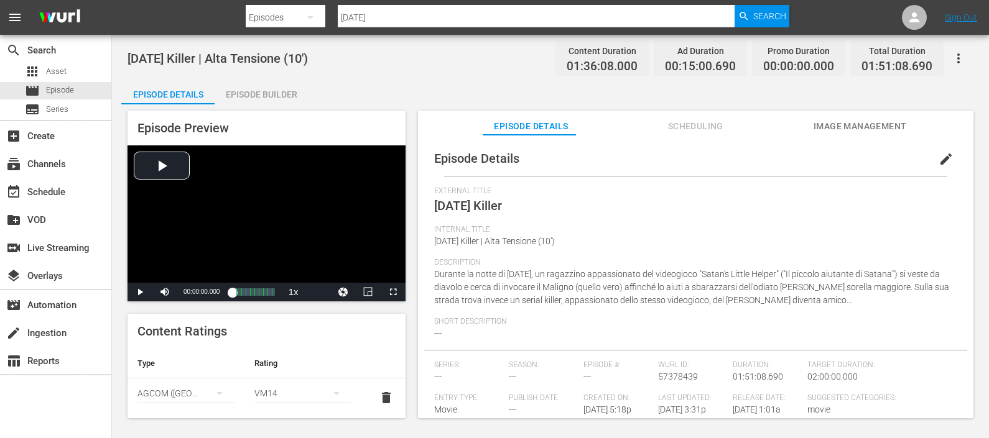
click at [273, 93] on div "Episode Builder" at bounding box center [261, 95] width 93 height 30
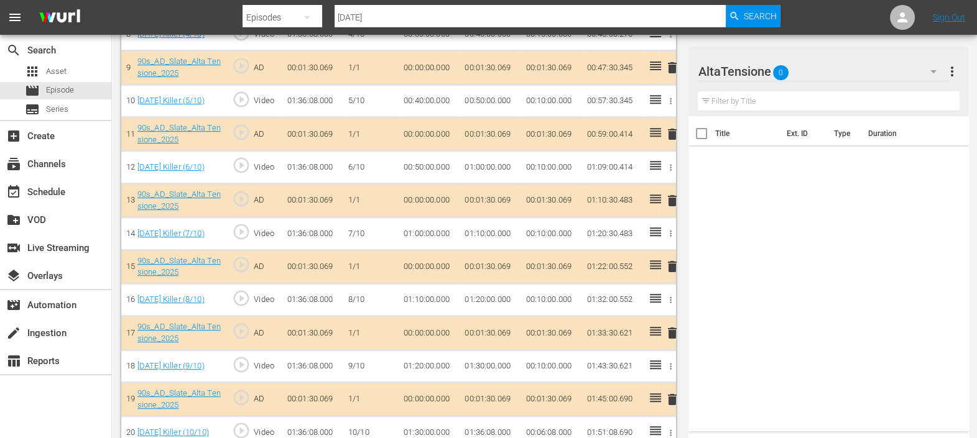
scroll to position [675, 0]
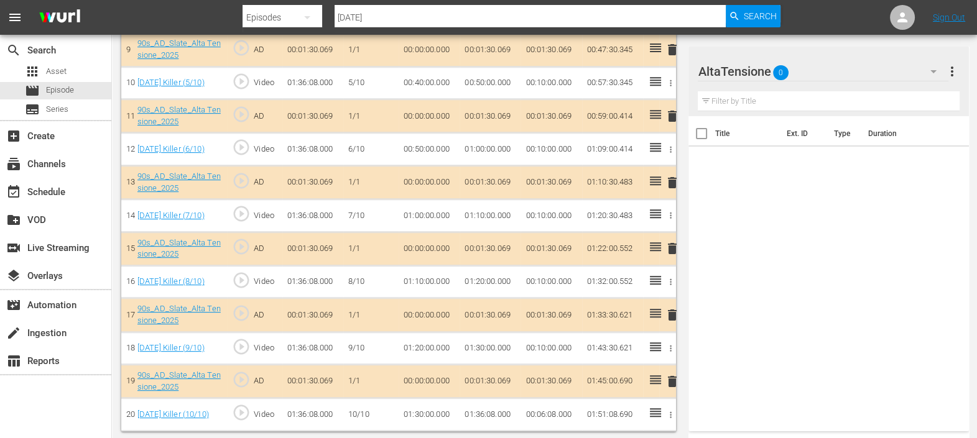
click at [805, 75] on div at bounding box center [754, 72] width 112 height 31
click at [927, 226] on div "Title Ext. ID Type Duration" at bounding box center [828, 271] width 280 height 310
click at [935, 67] on icon "button" at bounding box center [933, 71] width 15 height 15
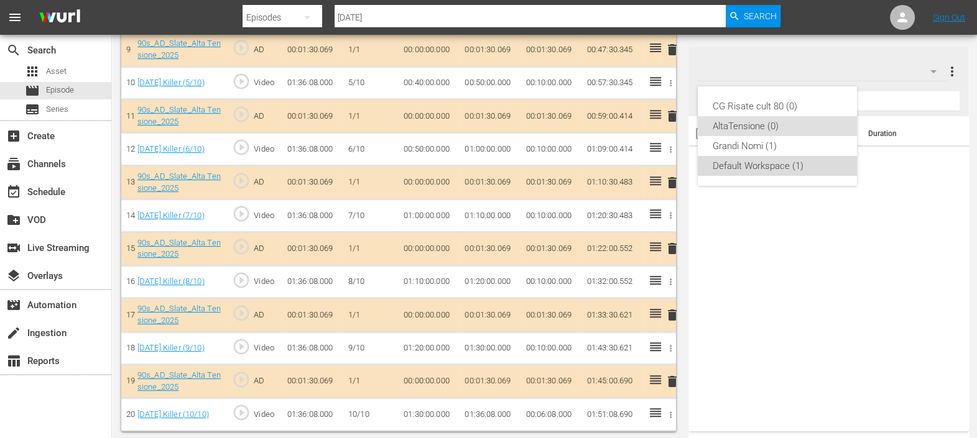
click at [777, 162] on div "Default Workspace (1)" at bounding box center [777, 166] width 129 height 20
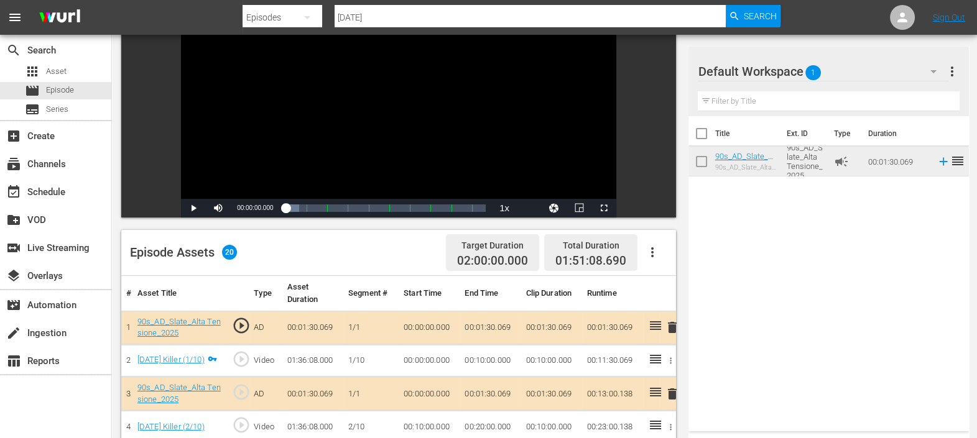
scroll to position [131, 0]
click at [652, 249] on icon "button" at bounding box center [652, 253] width 2 height 10
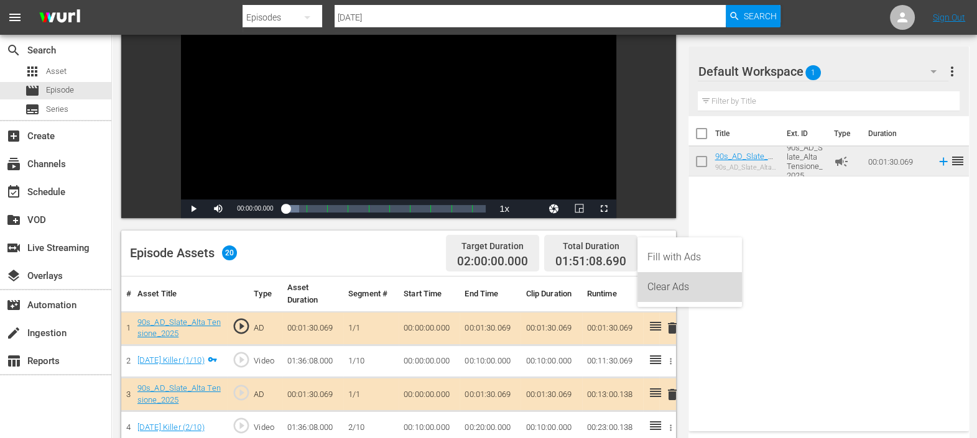
click at [669, 284] on div "Clear Ads" at bounding box center [689, 287] width 85 height 30
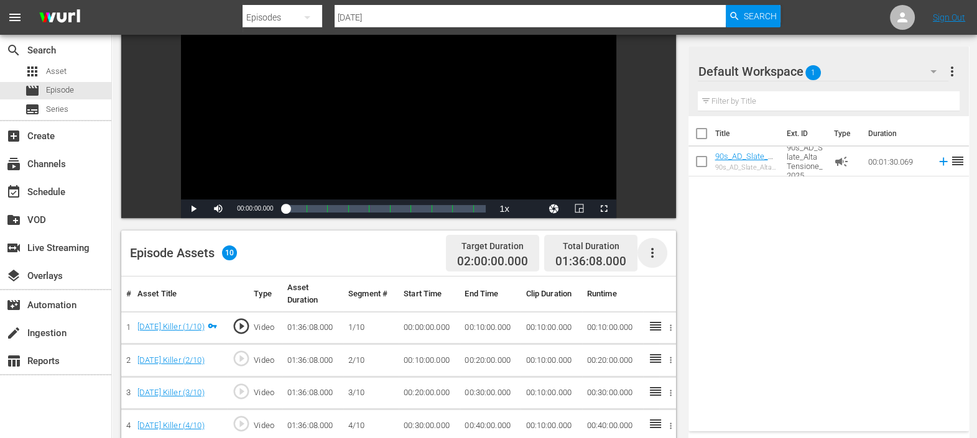
click at [657, 249] on icon "button" at bounding box center [652, 253] width 15 height 15
click at [673, 262] on div "Fill with Ads" at bounding box center [689, 258] width 85 height 30
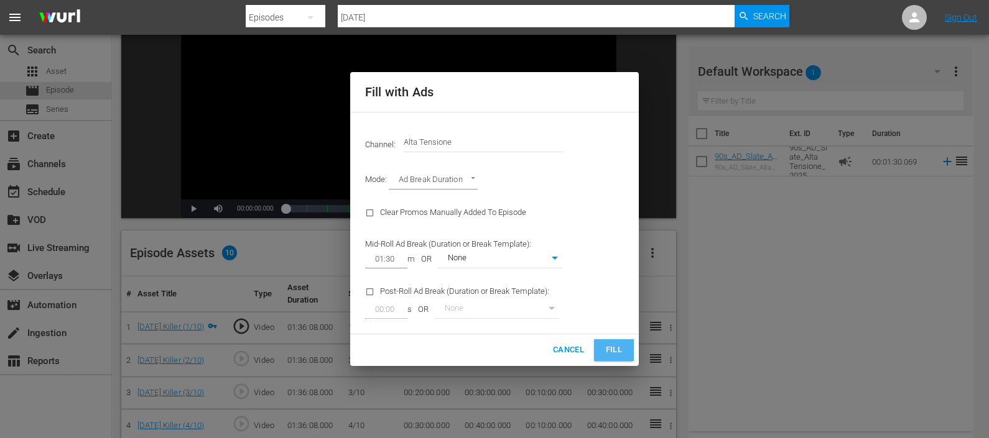
click at [616, 346] on span "Fill" at bounding box center [614, 350] width 20 height 14
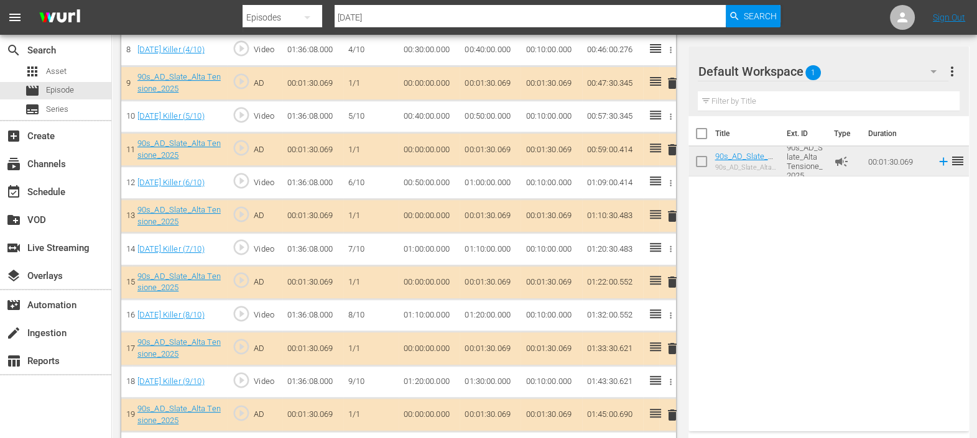
scroll to position [675, 0]
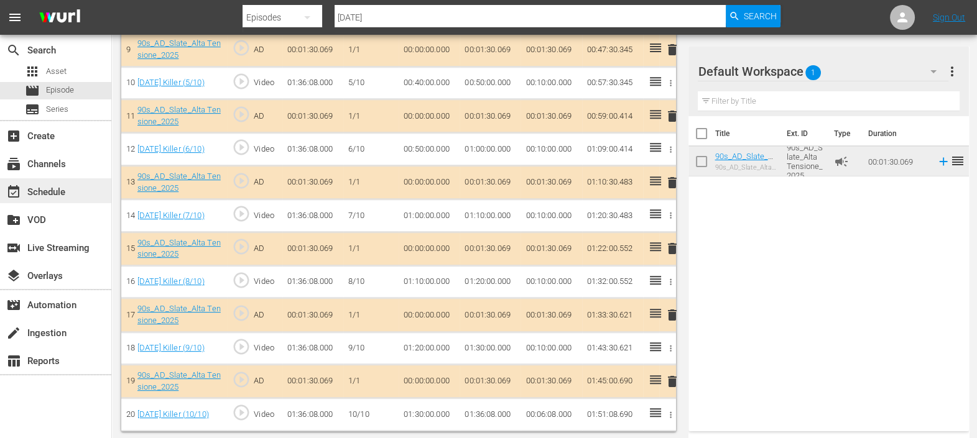
click at [65, 191] on div "event_available Schedule" at bounding box center [35, 190] width 70 height 11
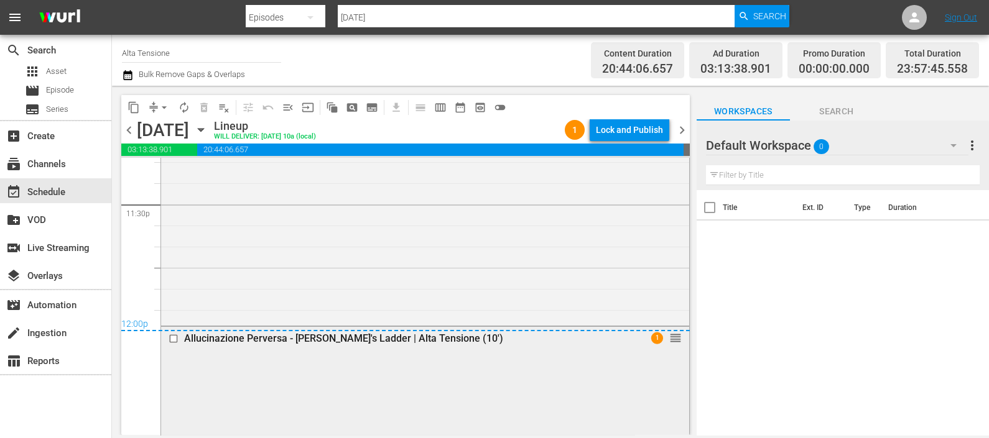
scroll to position [5931, 0]
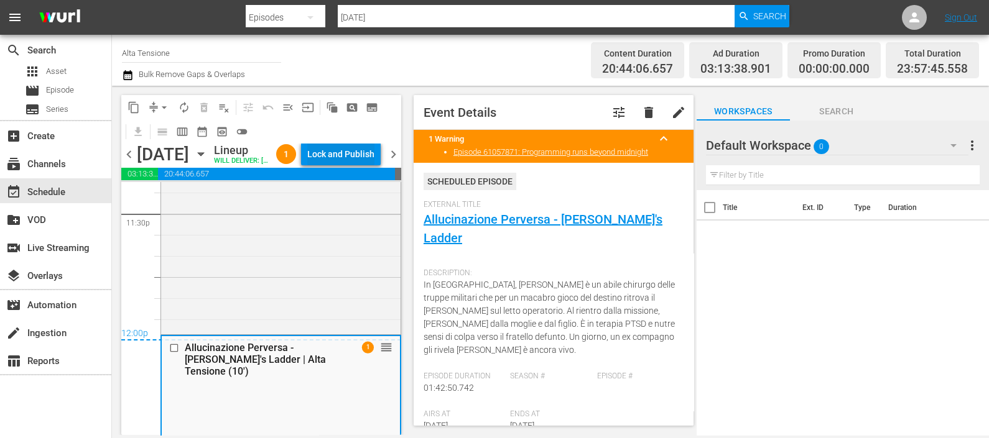
click at [330, 155] on div "Lock and Publish" at bounding box center [340, 154] width 67 height 22
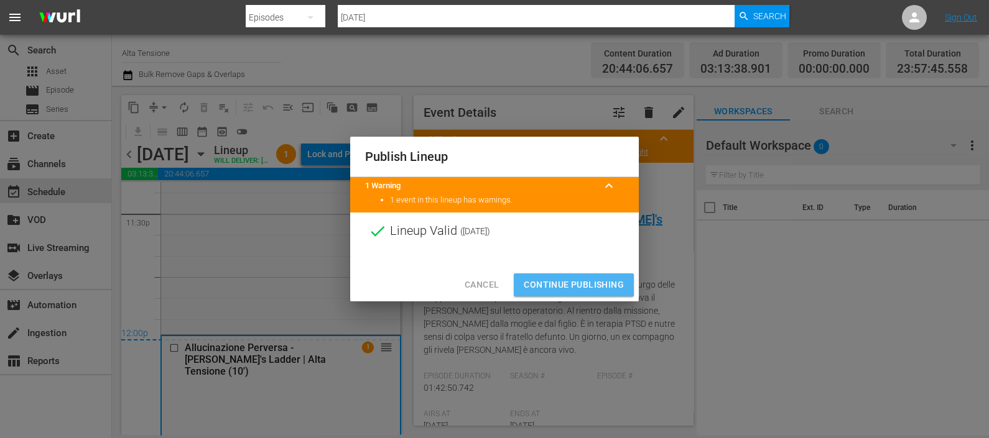
click at [552, 280] on span "Continue Publishing" at bounding box center [574, 285] width 100 height 16
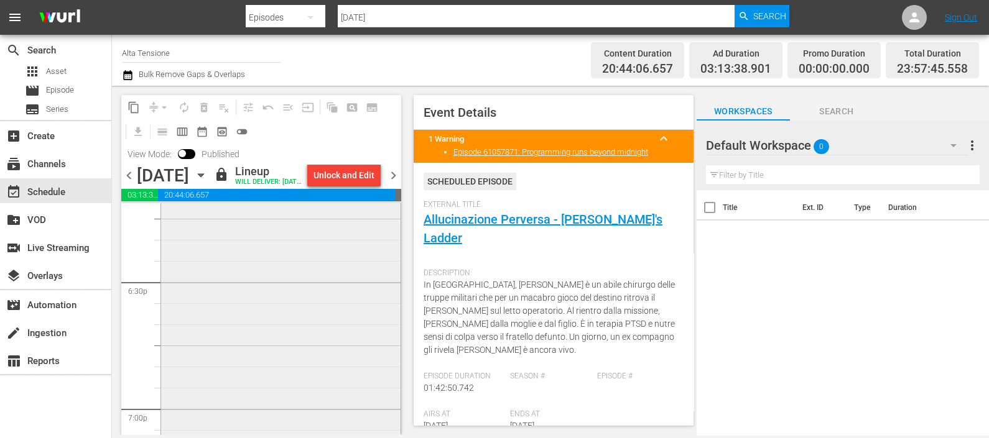
scroll to position [4519, 0]
drag, startPoint x: 397, startPoint y: 185, endPoint x: 310, endPoint y: 12, distance: 193.0
click at [396, 183] on span "chevron_right" at bounding box center [394, 176] width 16 height 16
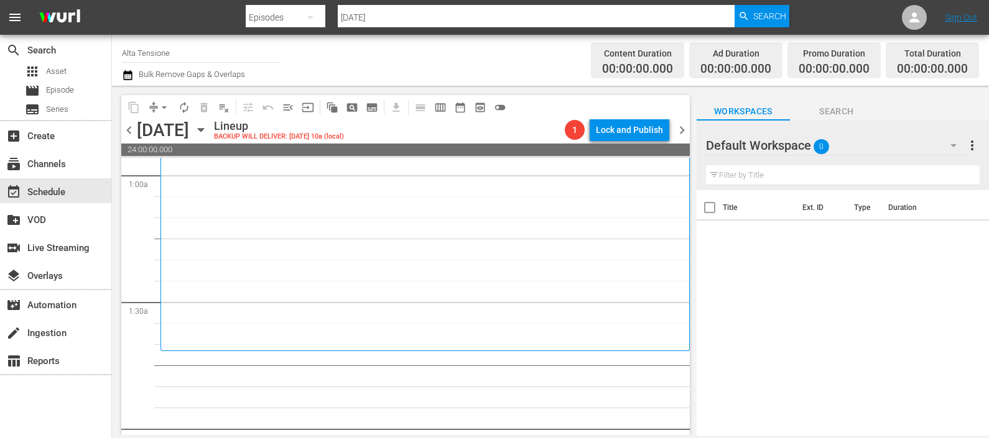
scroll to position [233, 0]
